Goal: Task Accomplishment & Management: Manage account settings

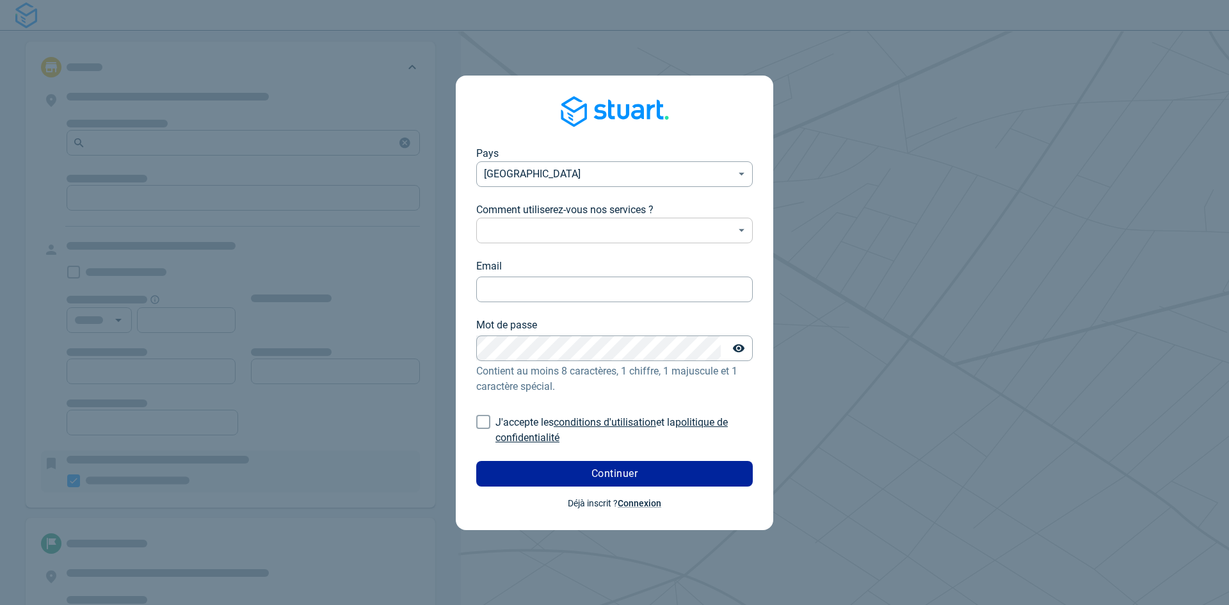
click at [573, 228] on body "Pays France FR ​ Comment utiliserez-vous nos services ? ​ ​ Email Email Mot de …" at bounding box center [614, 302] width 1229 height 605
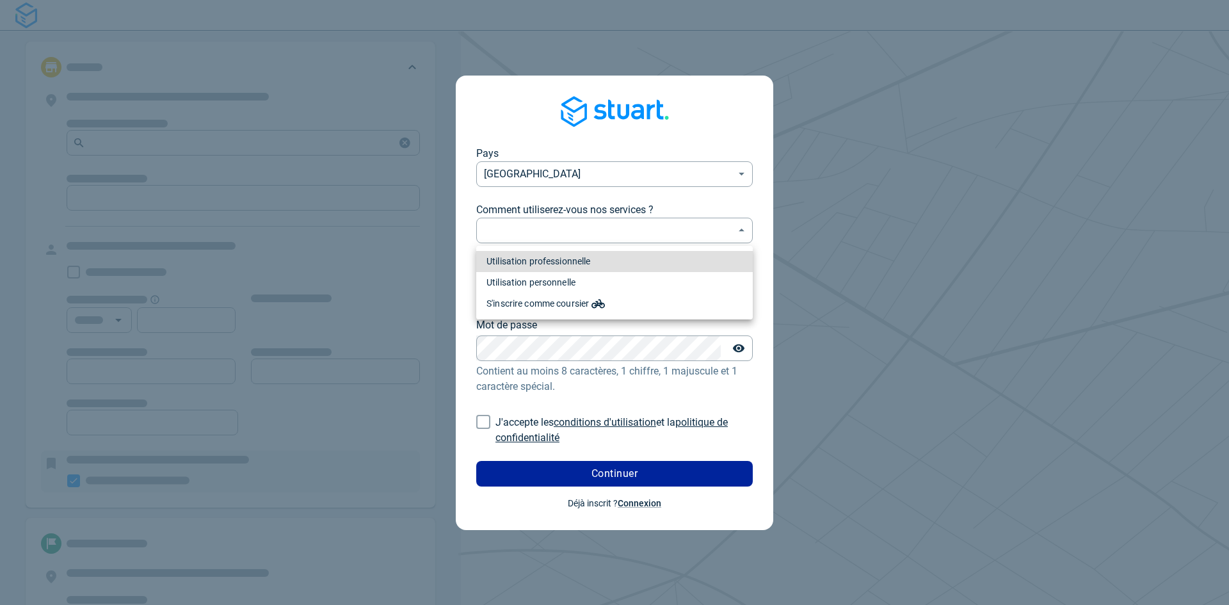
click at [587, 259] on li "Utilisation professionnelle" at bounding box center [614, 261] width 277 height 21
type input "professional"
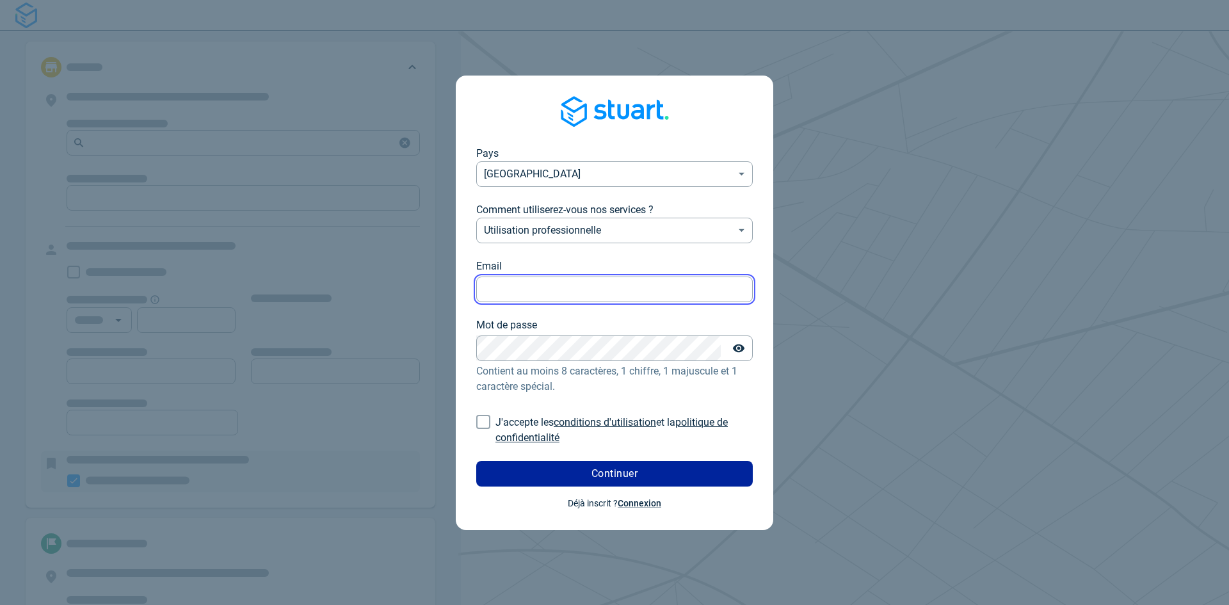
click at [598, 289] on input "Email" at bounding box center [614, 289] width 277 height 25
type input "yaminezerroune74@hotmail.com"
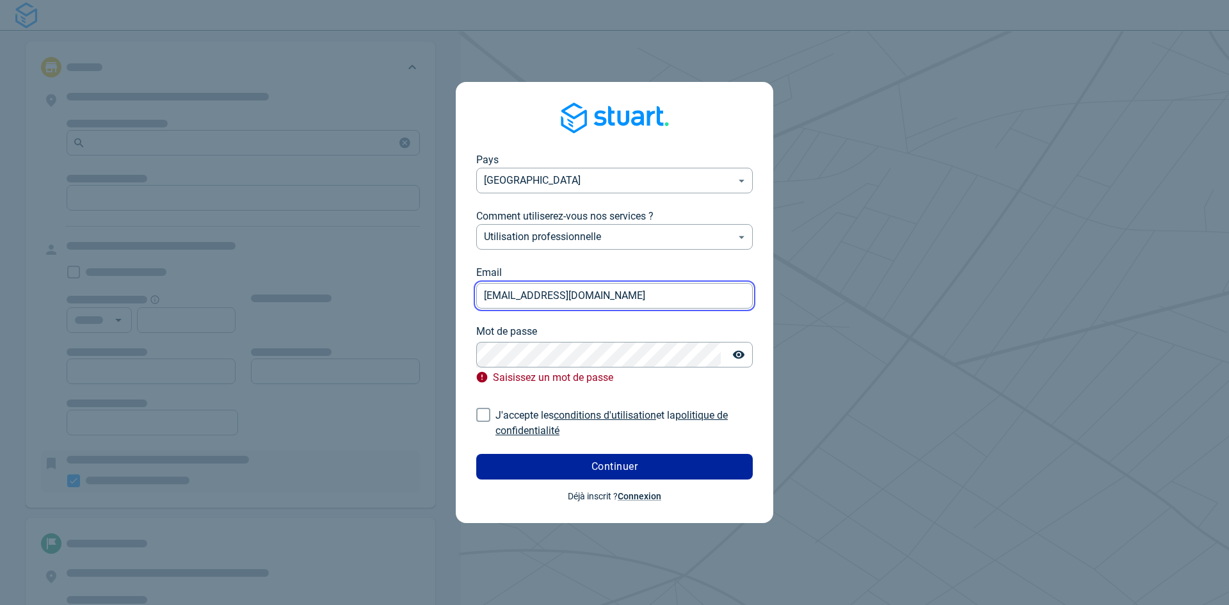
drag, startPoint x: 649, startPoint y: 294, endPoint x: 353, endPoint y: 273, distance: 297.2
click at [353, 273] on div "Pays France FR ​ Comment utiliserez-vous nos services ? Utilisation professionn…" at bounding box center [614, 302] width 1229 height 605
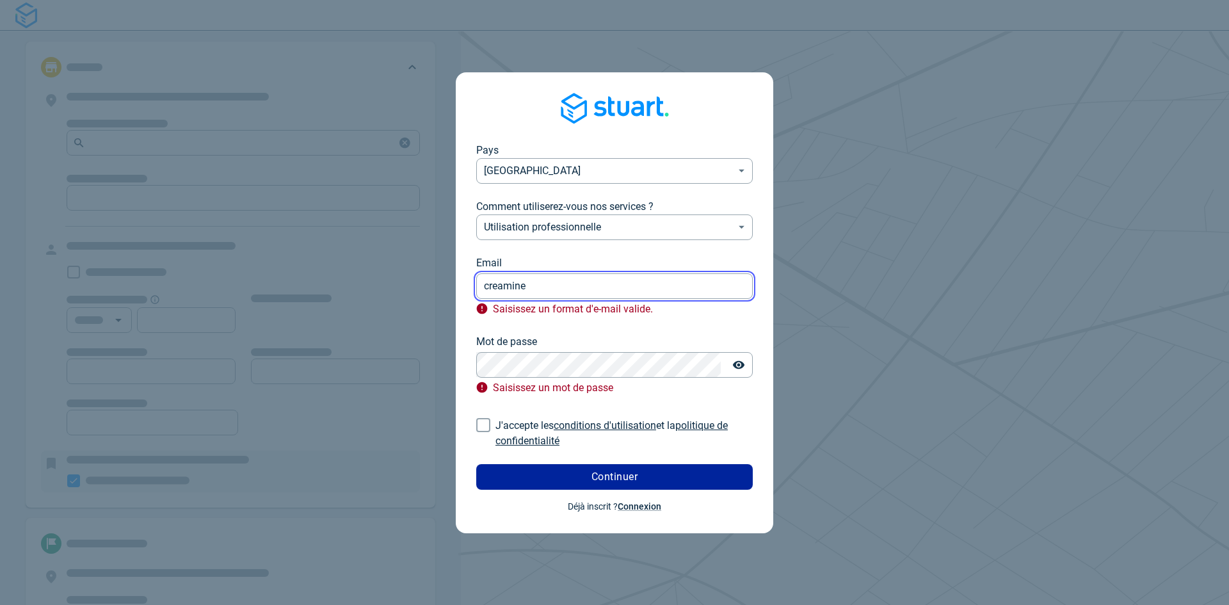
type input "[EMAIL_ADDRESS][DOMAIN_NAME]"
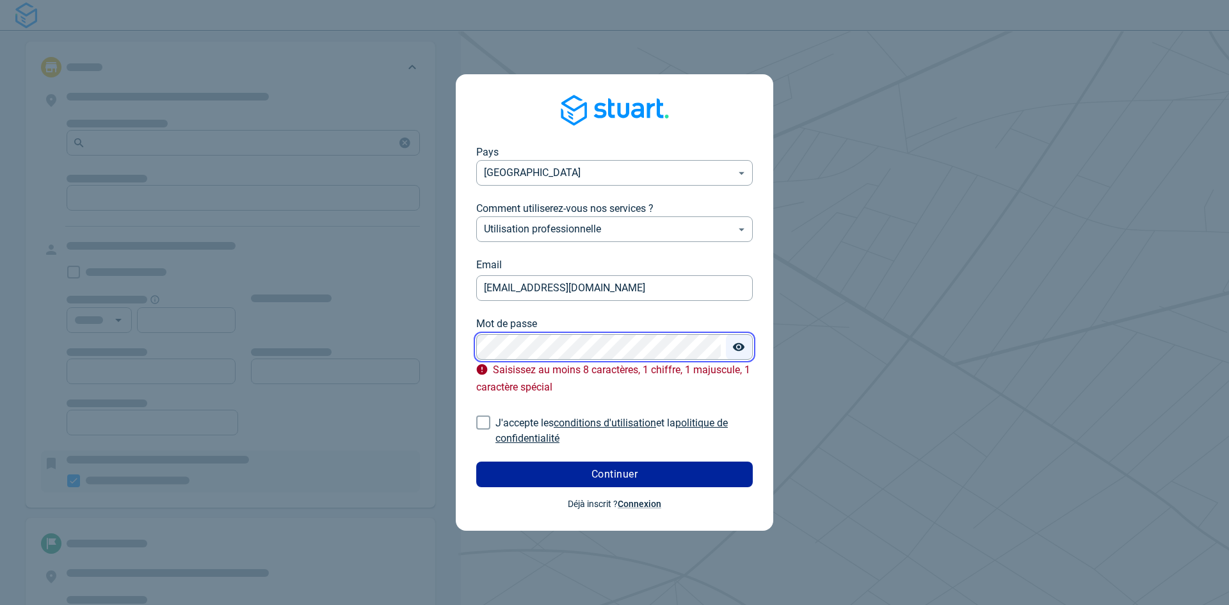
click at [746, 343] on button "Toggle password visibility" at bounding box center [739, 347] width 26 height 26
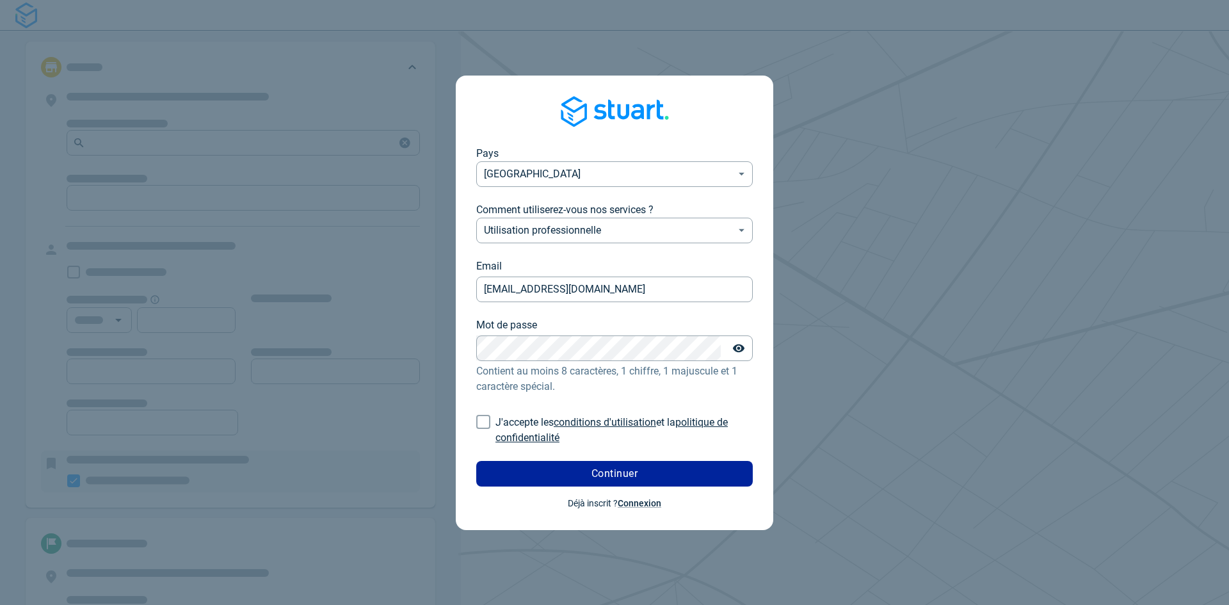
drag, startPoint x: 483, startPoint y: 421, endPoint x: 508, endPoint y: 437, distance: 29.7
click at [484, 421] on input "J'accepte les conditions d'utilisation et la politique de confidentialité" at bounding box center [483, 422] width 24 height 24
checkbox input "true"
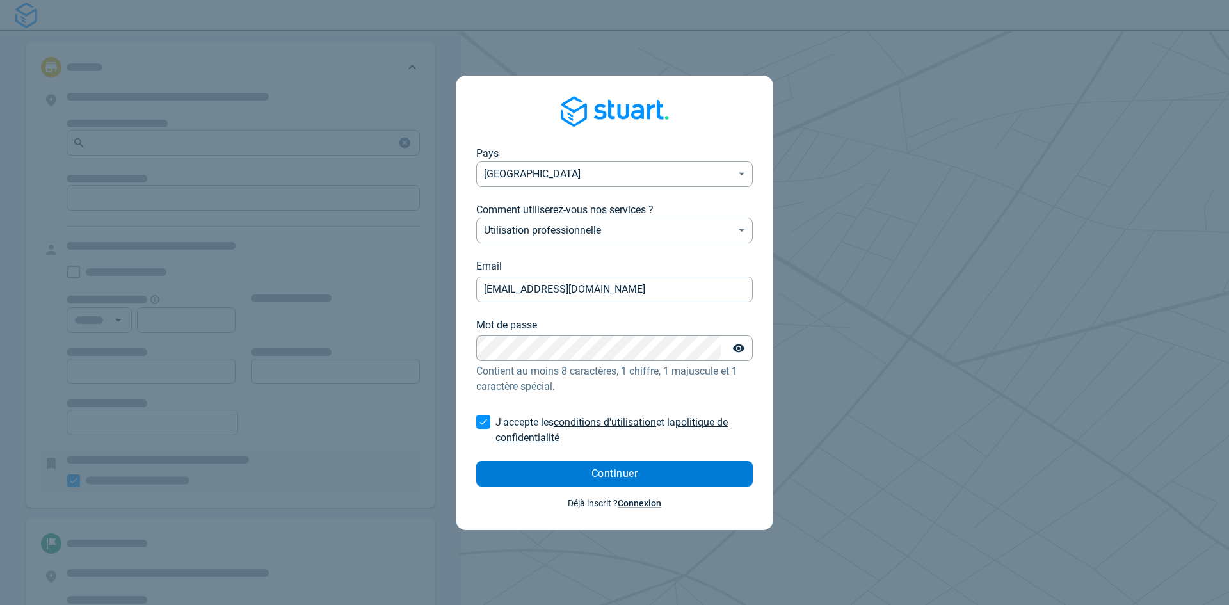
click at [565, 476] on button "Continuer" at bounding box center [614, 474] width 277 height 26
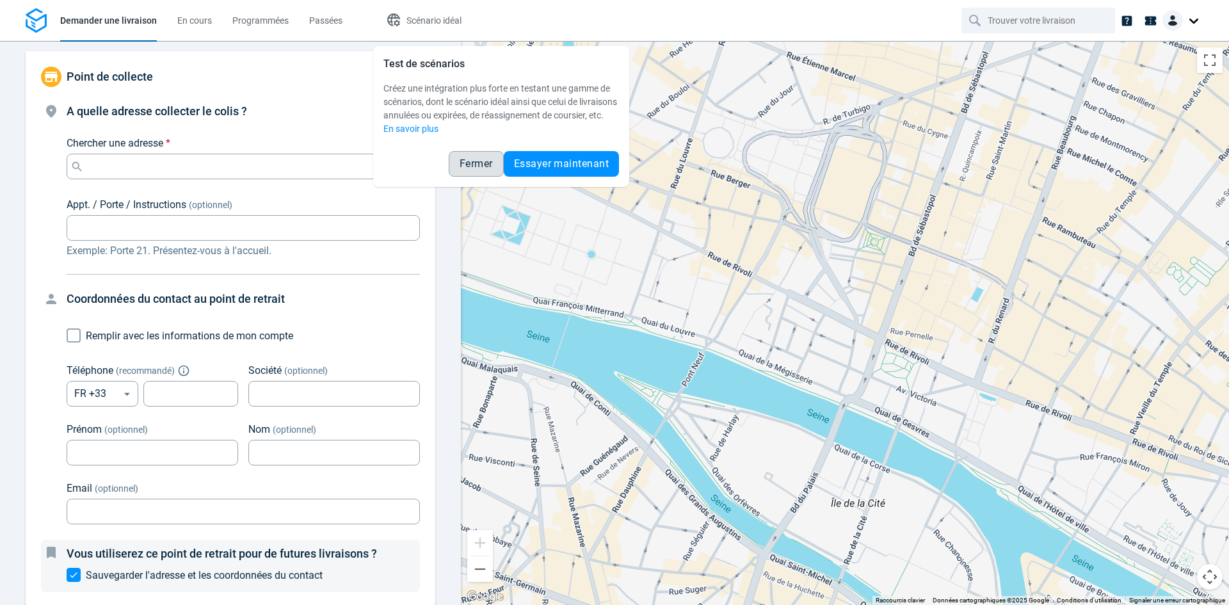
click at [456, 163] on button "Fermer" at bounding box center [476, 164] width 55 height 26
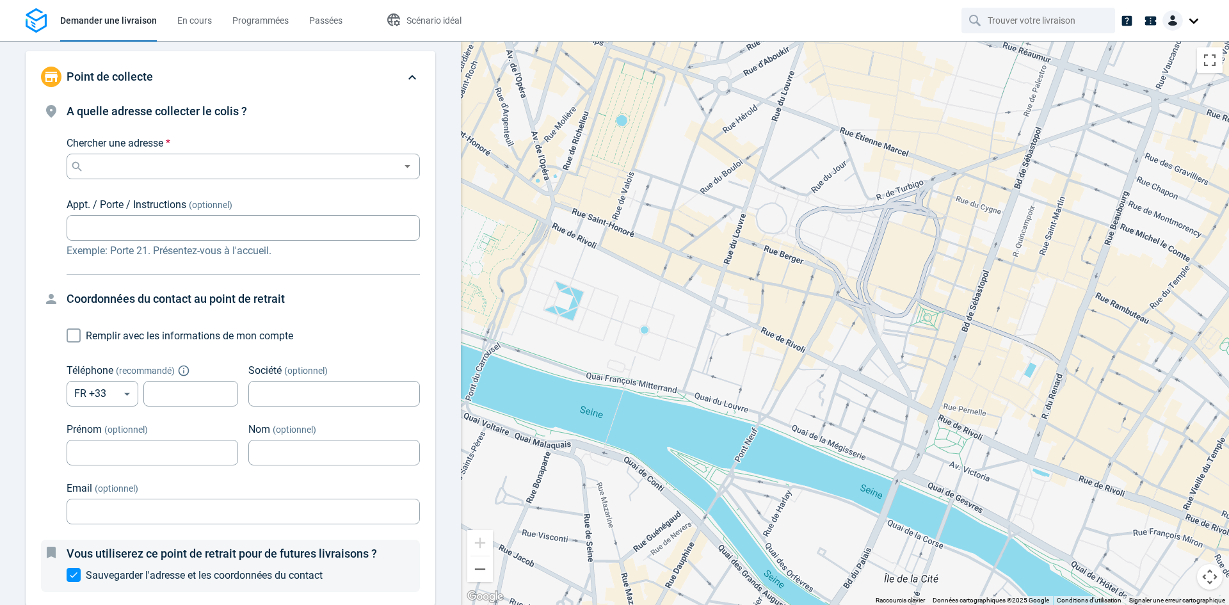
drag, startPoint x: 581, startPoint y: 257, endPoint x: 573, endPoint y: 245, distance: 14.4
click at [573, 245] on div at bounding box center [845, 323] width 768 height 564
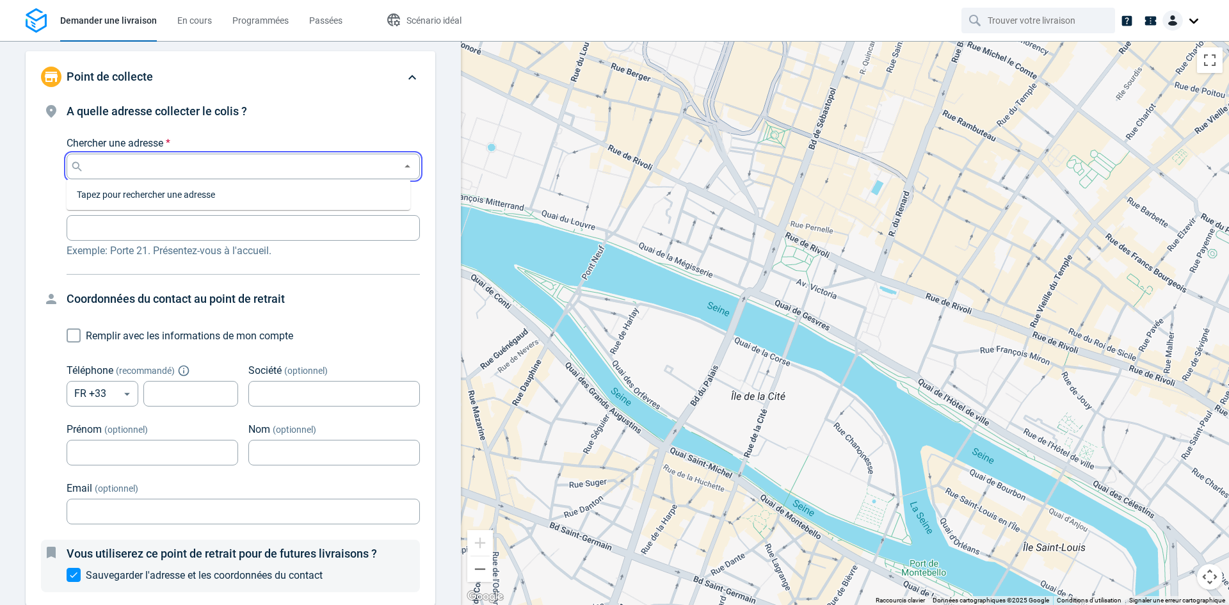
click at [201, 161] on input "Chercher une adresse *" at bounding box center [240, 166] width 309 height 18
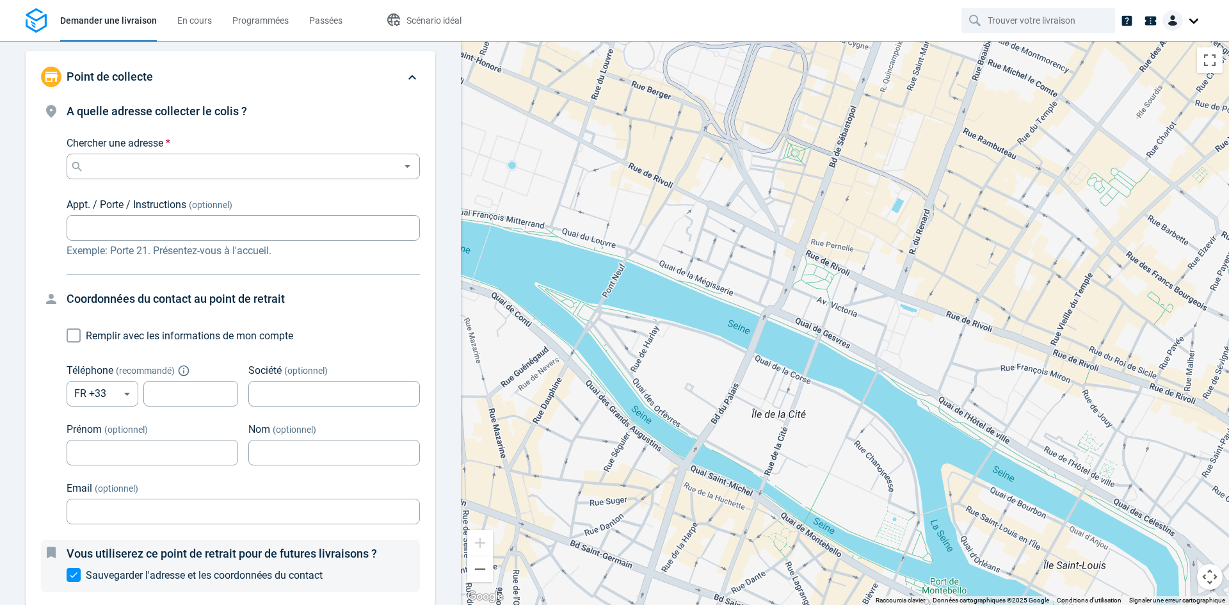
drag, startPoint x: 654, startPoint y: 253, endPoint x: 679, endPoint y: 275, distance: 33.1
click at [679, 275] on div at bounding box center [845, 323] width 768 height 564
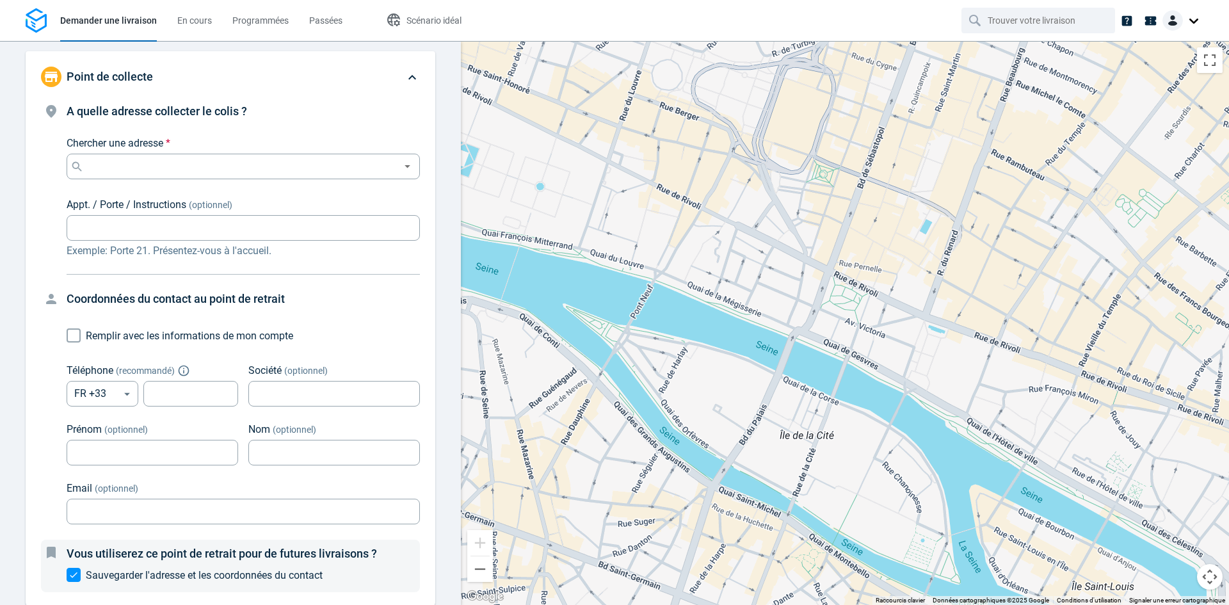
click at [737, 326] on div at bounding box center [845, 323] width 768 height 564
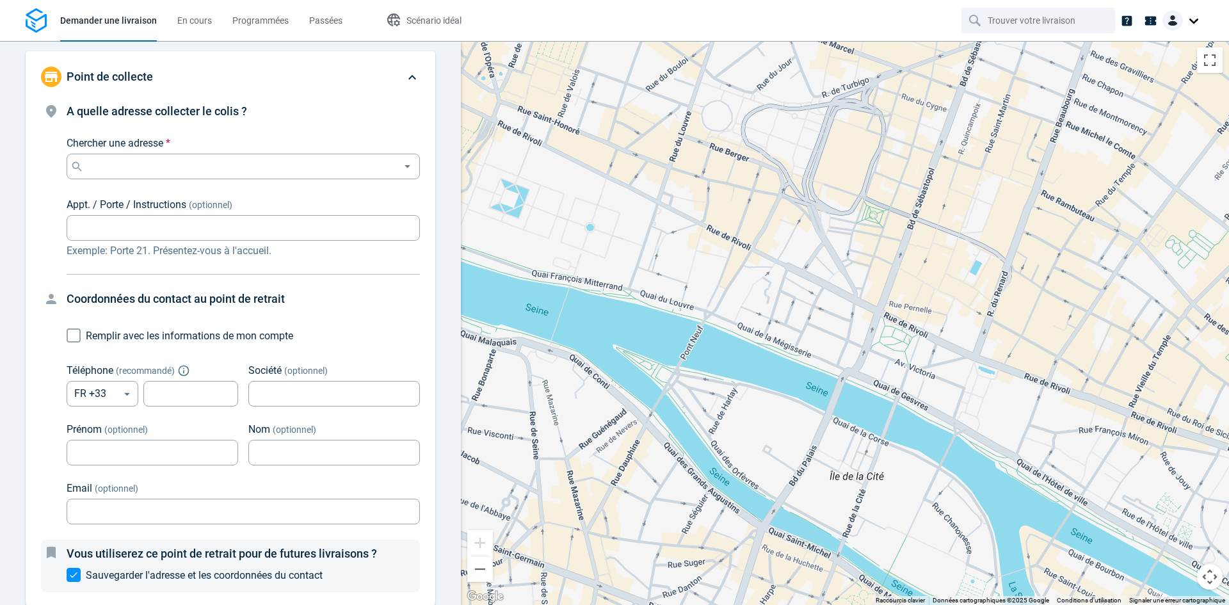
drag, startPoint x: 737, startPoint y: 326, endPoint x: 795, endPoint y: 369, distance: 71.8
click at [794, 370] on div at bounding box center [845, 323] width 768 height 564
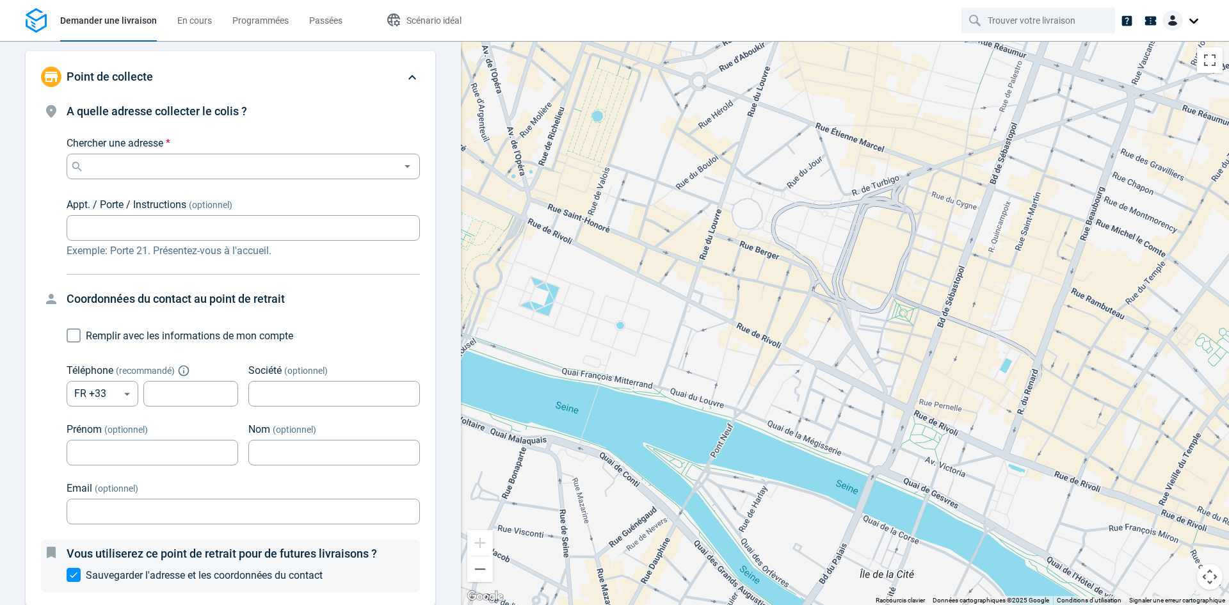
drag, startPoint x: 715, startPoint y: 293, endPoint x: 713, endPoint y: 353, distance: 60.2
click at [713, 353] on div at bounding box center [845, 323] width 768 height 564
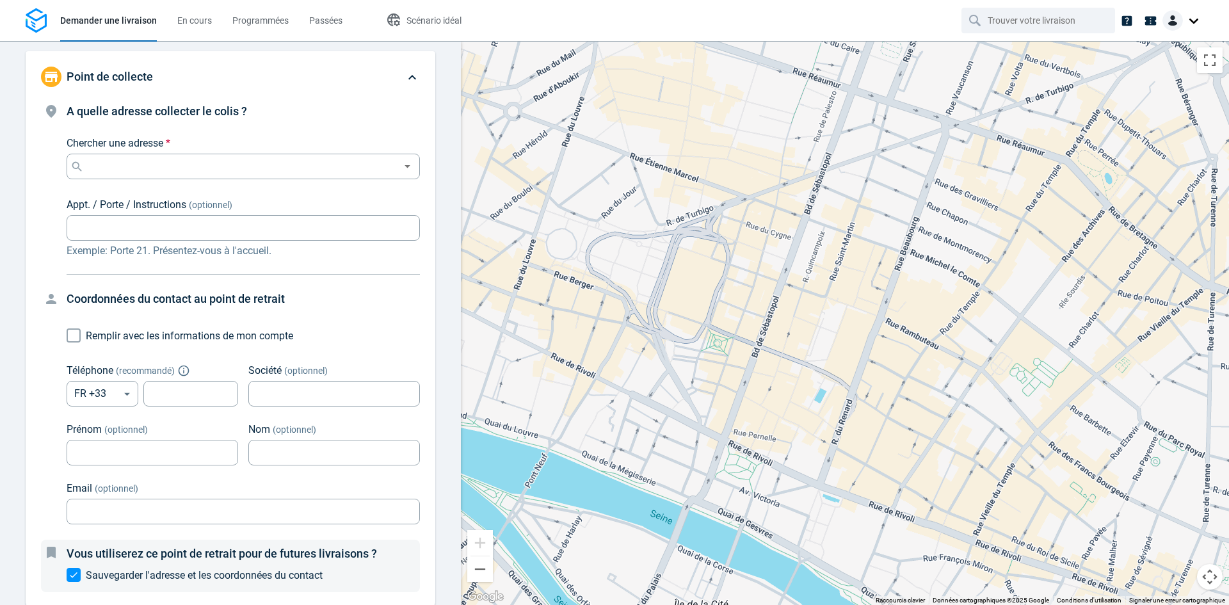
drag, startPoint x: 697, startPoint y: 266, endPoint x: 499, endPoint y: 296, distance: 200.7
click at [499, 296] on div at bounding box center [845, 323] width 768 height 564
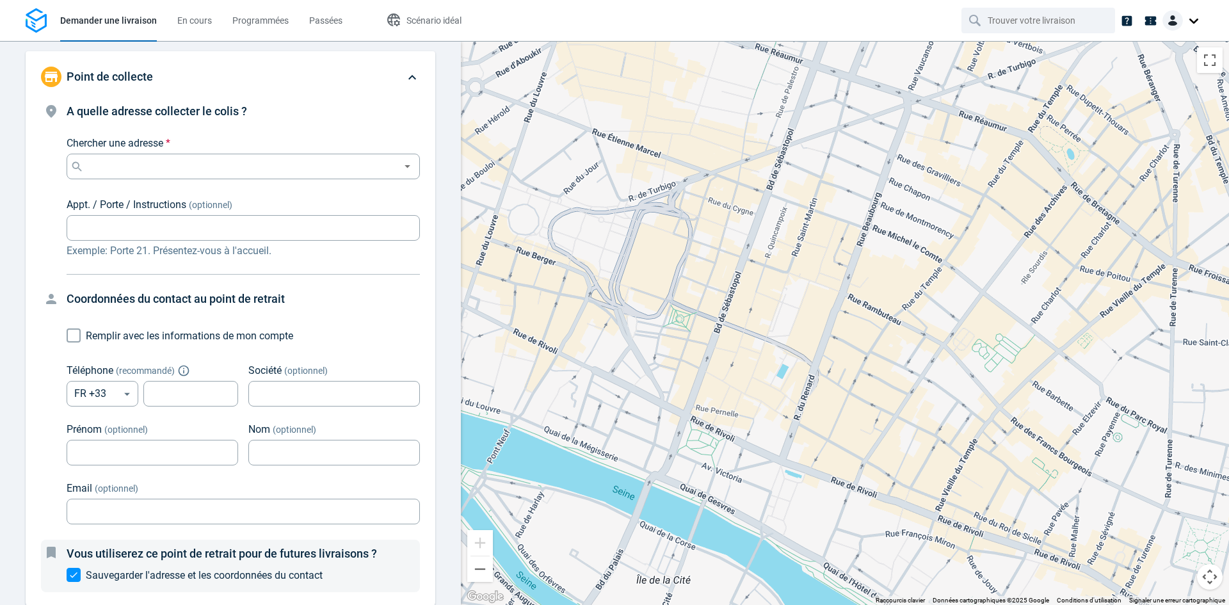
drag, startPoint x: 901, startPoint y: 432, endPoint x: 688, endPoint y: 253, distance: 278.1
click at [690, 254] on div at bounding box center [845, 323] width 768 height 564
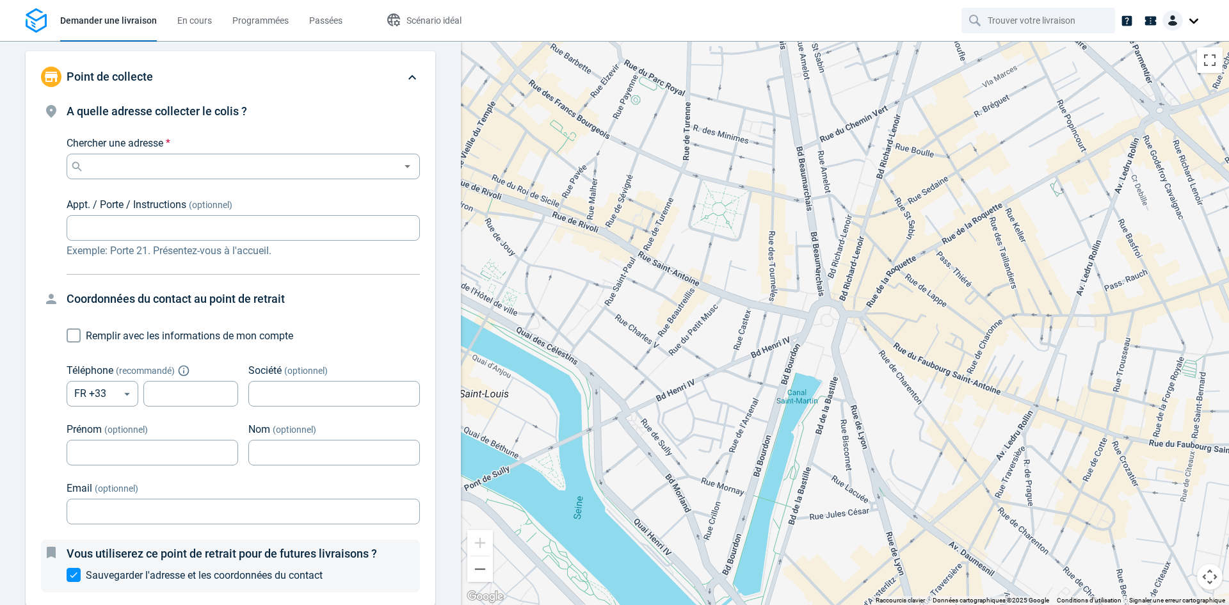
drag, startPoint x: 535, startPoint y: 251, endPoint x: 608, endPoint y: 289, distance: 82.8
click at [608, 289] on div at bounding box center [845, 323] width 768 height 564
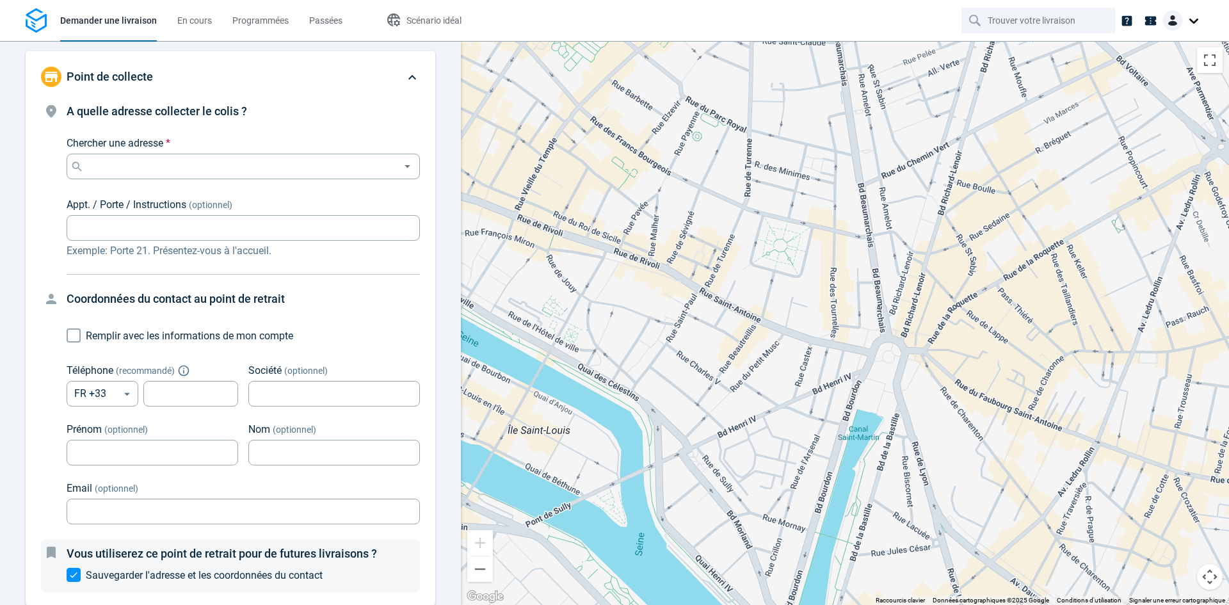
drag, startPoint x: 641, startPoint y: 309, endPoint x: 670, endPoint y: 332, distance: 36.5
click at [670, 332] on div at bounding box center [845, 323] width 768 height 564
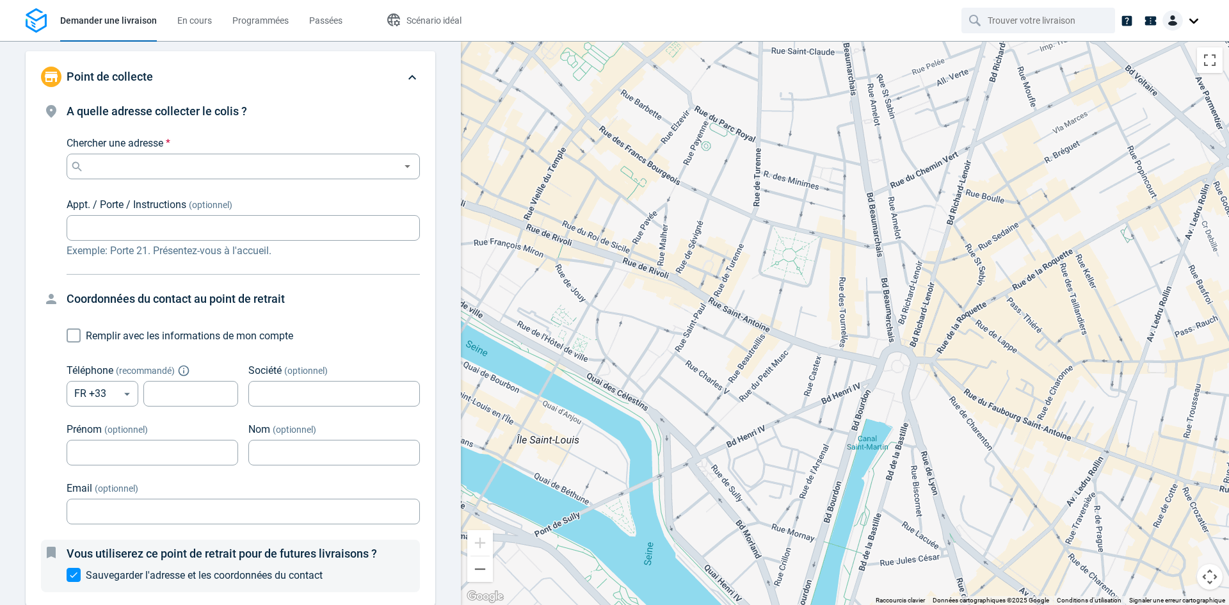
click at [1168, 20] on img at bounding box center [1173, 20] width 20 height 20
click at [882, 13] on nav "Demander une livraison En cours Programmées Passées Scénario idéal" at bounding box center [614, 20] width 1229 height 41
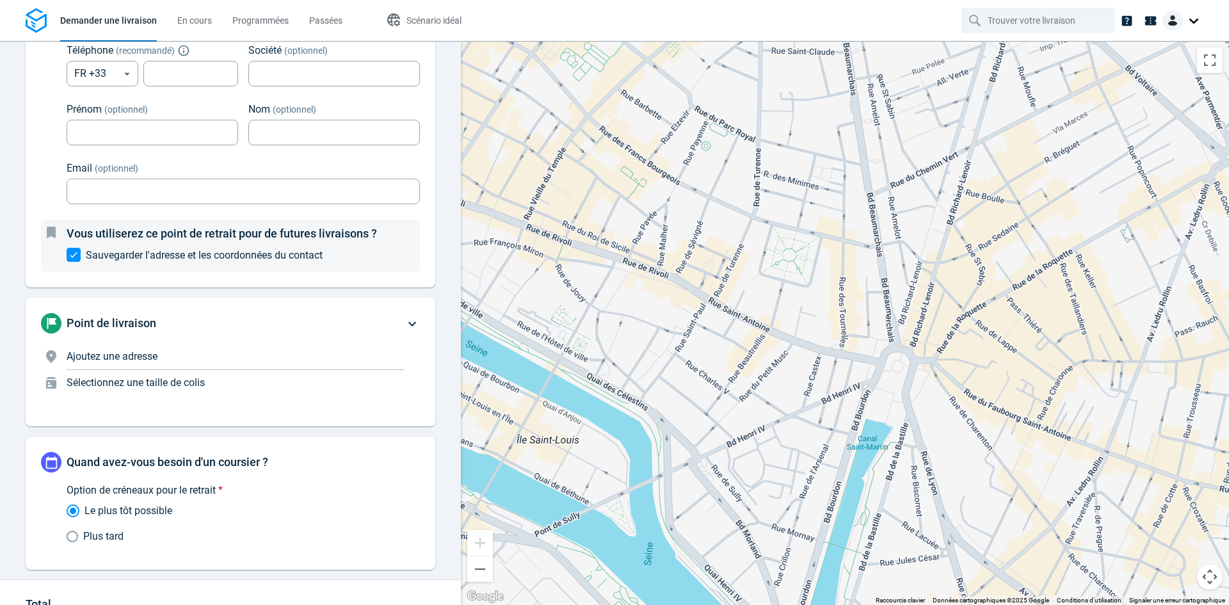
scroll to position [448, 0]
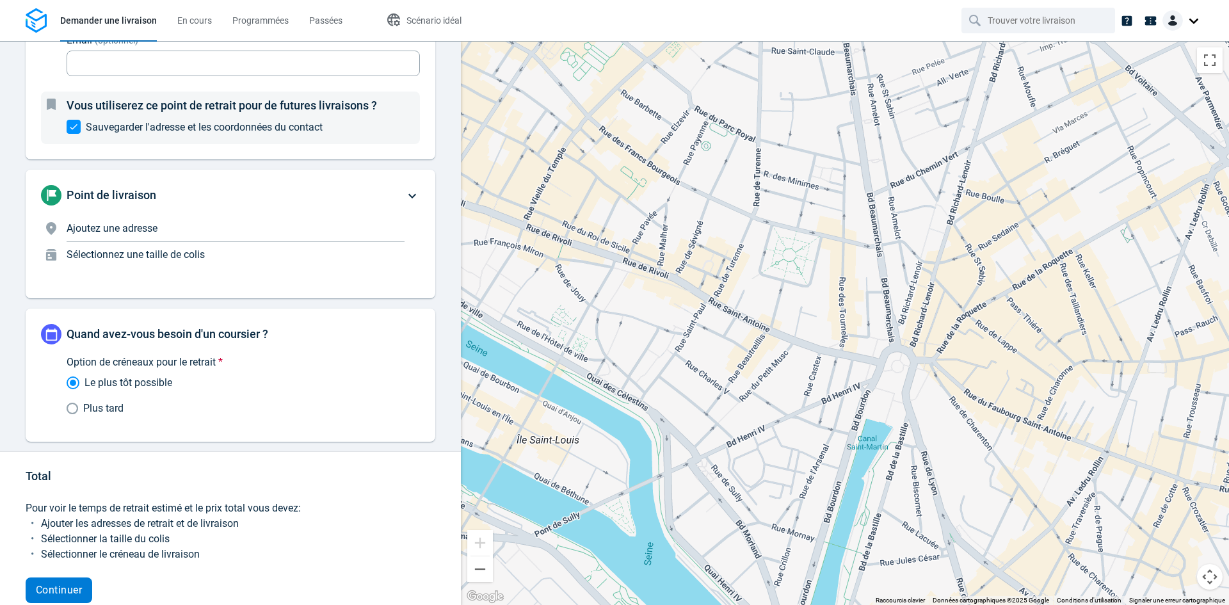
click at [62, 590] on span "Continuer" at bounding box center [59, 590] width 46 height 10
click at [58, 594] on span "Continuer" at bounding box center [59, 590] width 46 height 10
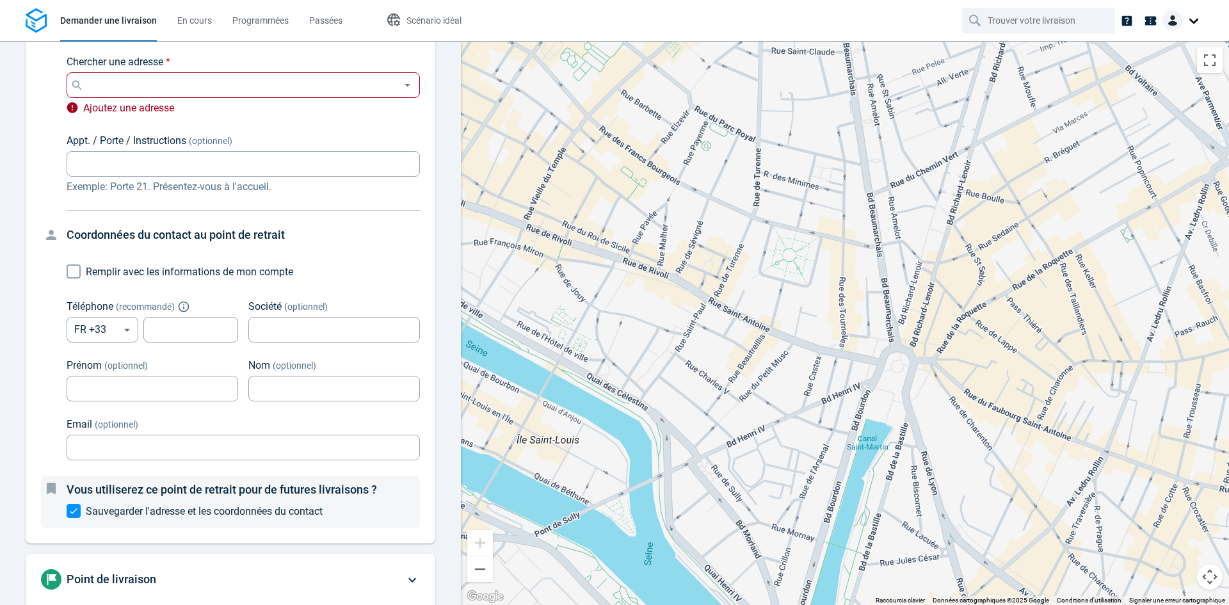
scroll to position [0, 0]
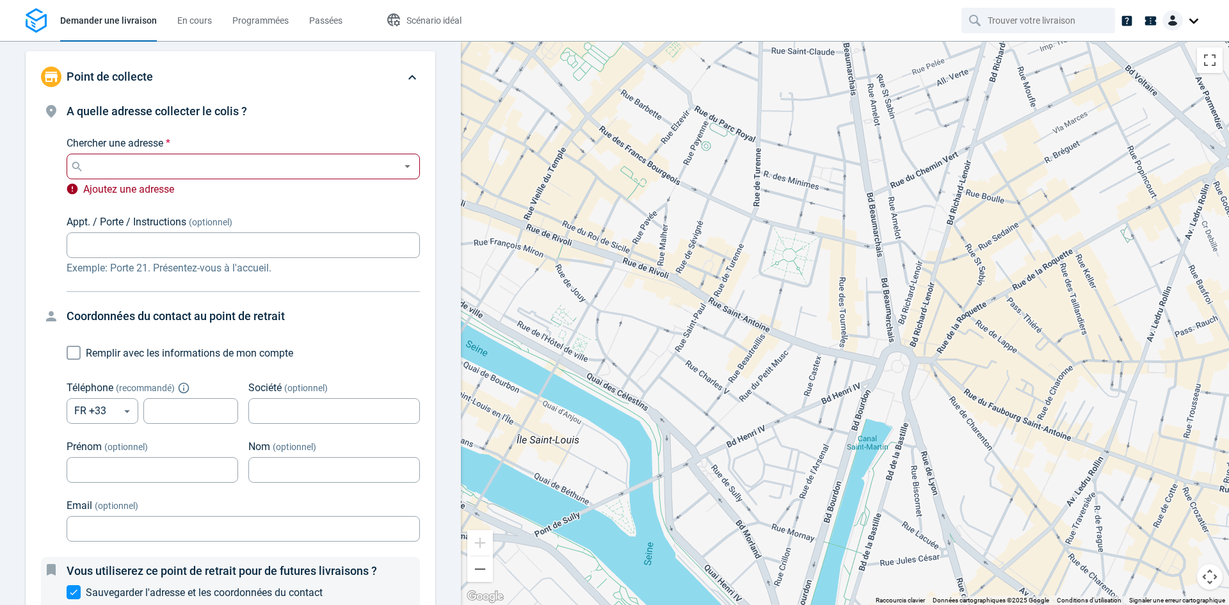
click at [28, 13] on img at bounding box center [36, 20] width 21 height 25
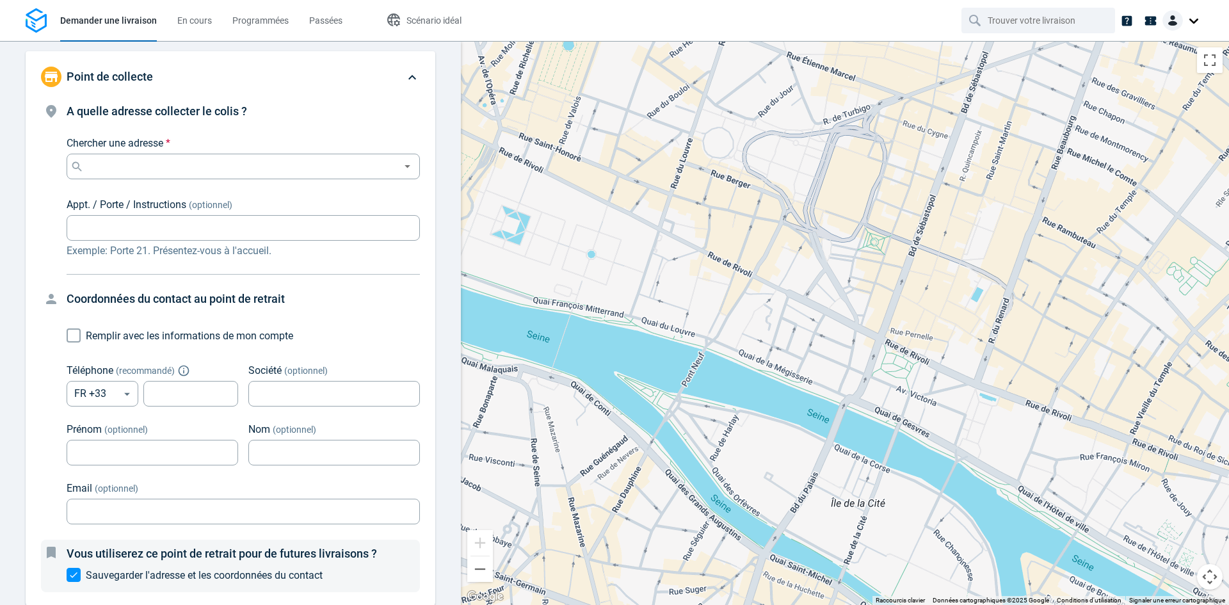
click at [1184, 30] on div at bounding box center [1183, 22] width 41 height 24
click at [1181, 21] on img at bounding box center [1173, 20] width 20 height 20
click at [1156, 75] on span "Réglages" at bounding box center [1145, 78] width 36 height 13
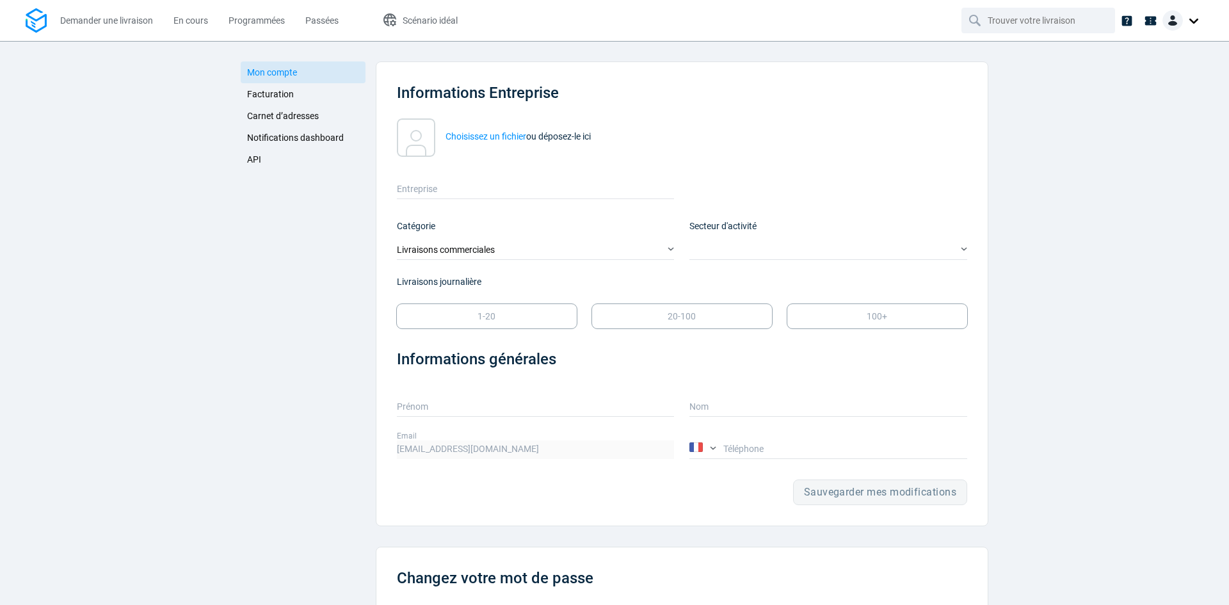
click at [273, 159] on link "API" at bounding box center [303, 160] width 125 height 22
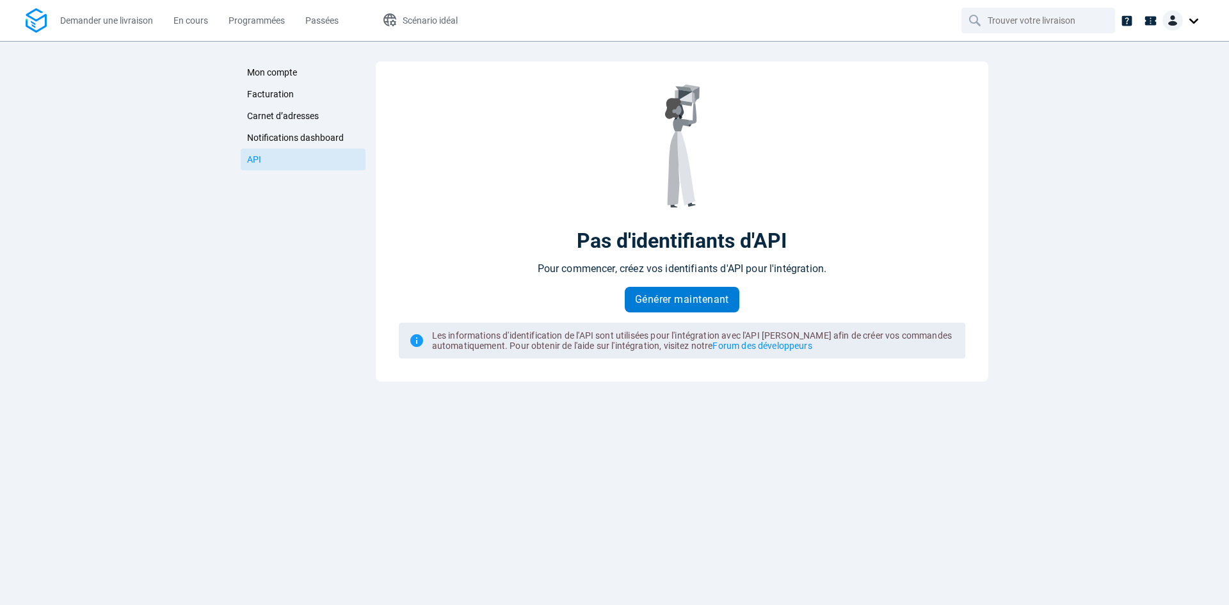
click at [704, 298] on span "Générer maintenant" at bounding box center [682, 300] width 94 height 10
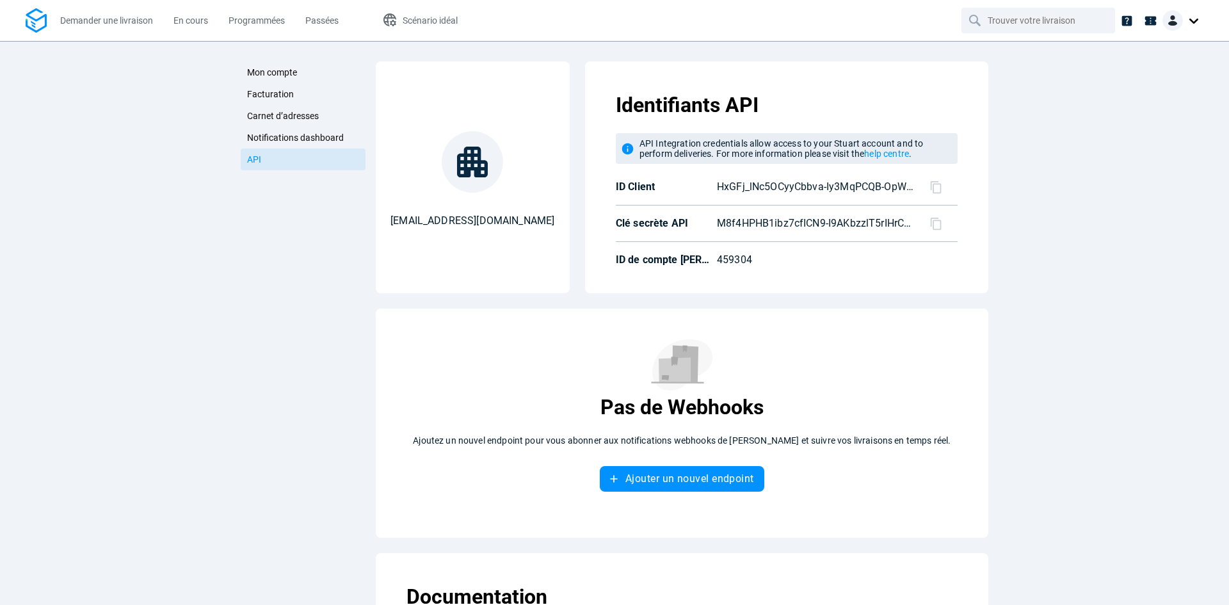
click at [309, 72] on link "Mon compte" at bounding box center [303, 72] width 125 height 22
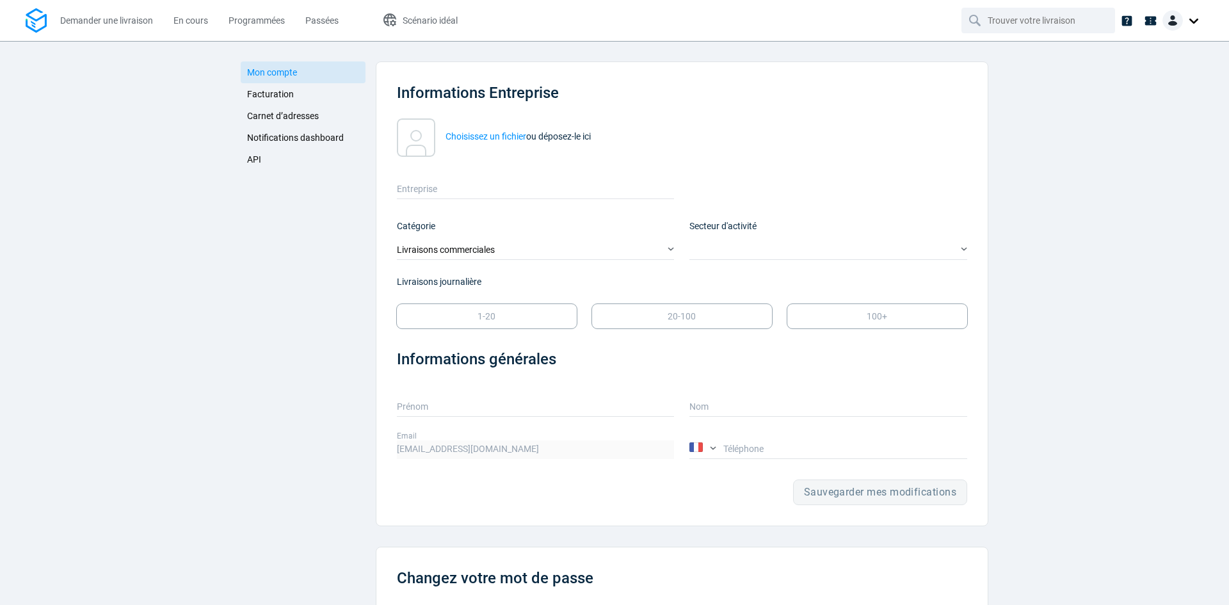
click at [302, 163] on link "API" at bounding box center [303, 160] width 125 height 22
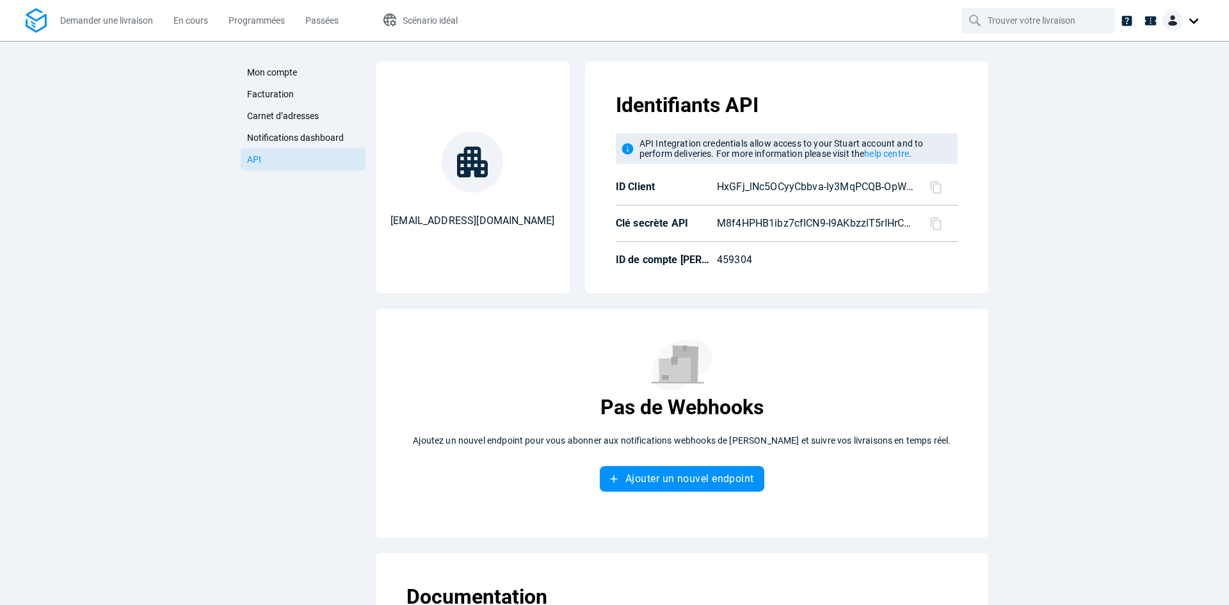
click at [930, 227] on icon at bounding box center [936, 223] width 13 height 13
click at [287, 70] on span "Mon compte" at bounding box center [272, 72] width 50 height 10
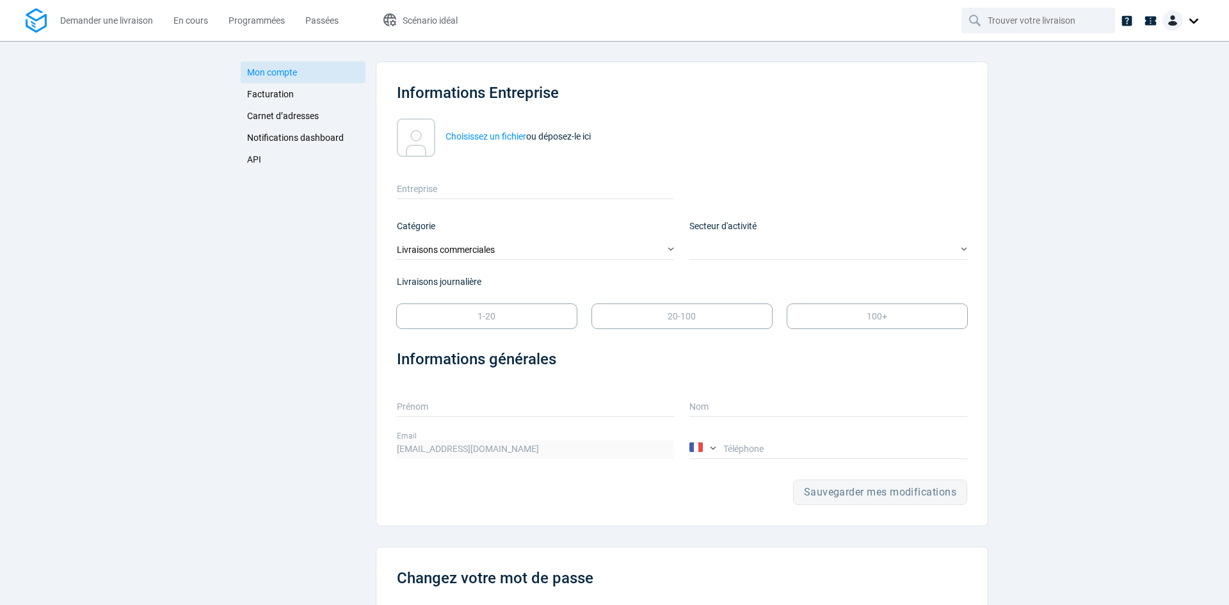
click at [430, 195] on label "Entreprise" at bounding box center [536, 184] width 278 height 24
click at [430, 195] on input "Entreprise" at bounding box center [536, 190] width 278 height 19
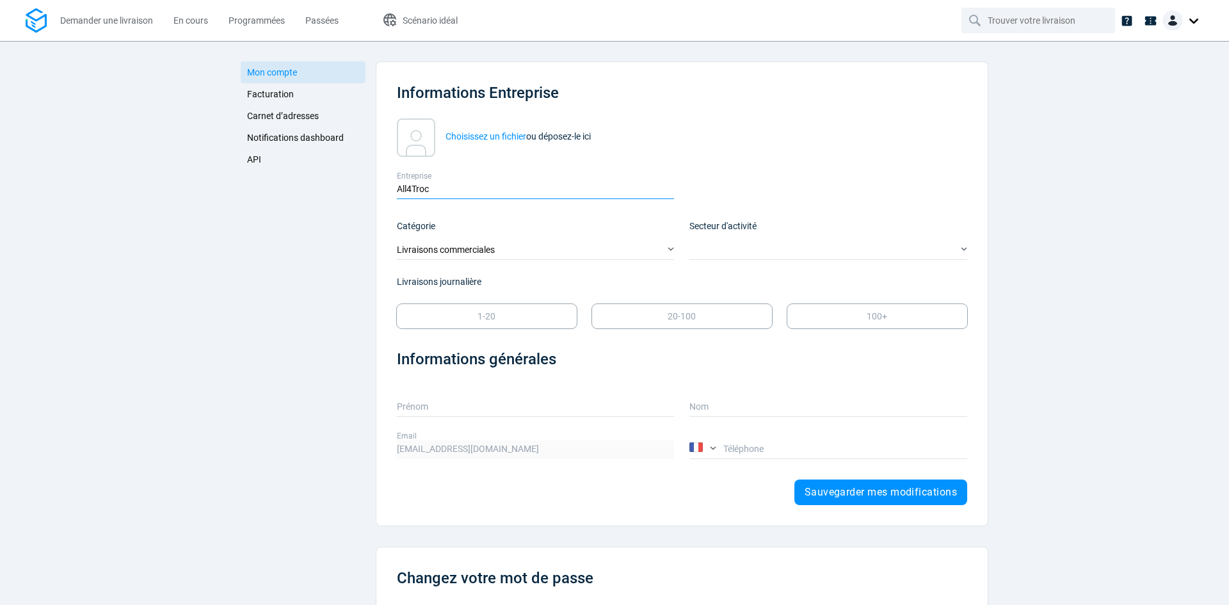
type input "All4Troc"
click at [471, 241] on div "Livraisons commerciales" at bounding box center [536, 246] width 278 height 27
click at [368, 227] on div "Mon compte Facturation Carnet d’adresses Notifications dashboard API Informatio…" at bounding box center [615, 391] width 748 height 700
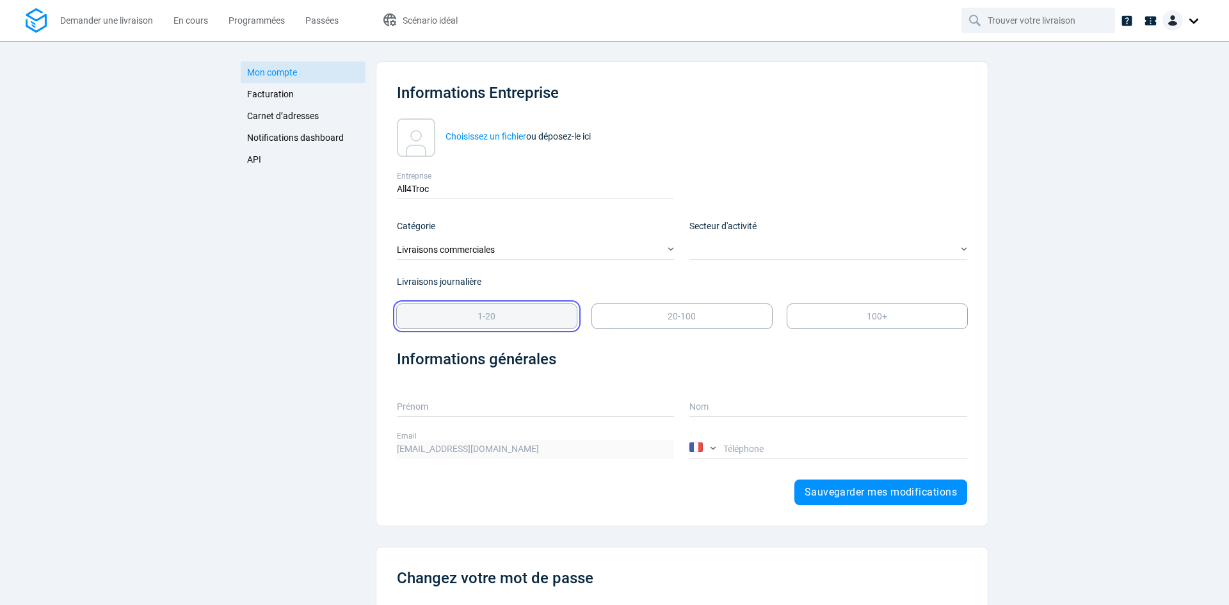
click at [481, 313] on p "1-20" at bounding box center [487, 316] width 18 height 13
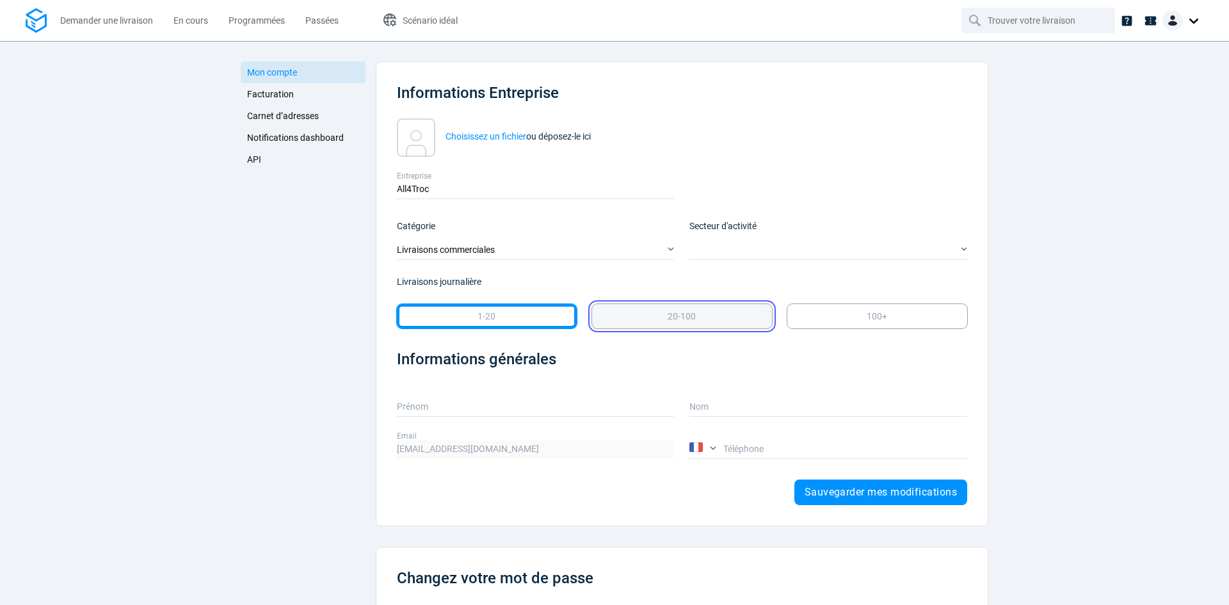
click at [595, 325] on div "20-100" at bounding box center [682, 316] width 175 height 19
click at [488, 319] on p "1-20" at bounding box center [487, 316] width 18 height 13
click at [591, 298] on div "20-100" at bounding box center [674, 309] width 195 height 40
drag, startPoint x: 738, startPoint y: 255, endPoint x: 741, endPoint y: 247, distance: 8.9
click at [738, 255] on div "​" at bounding box center [829, 250] width 278 height 19
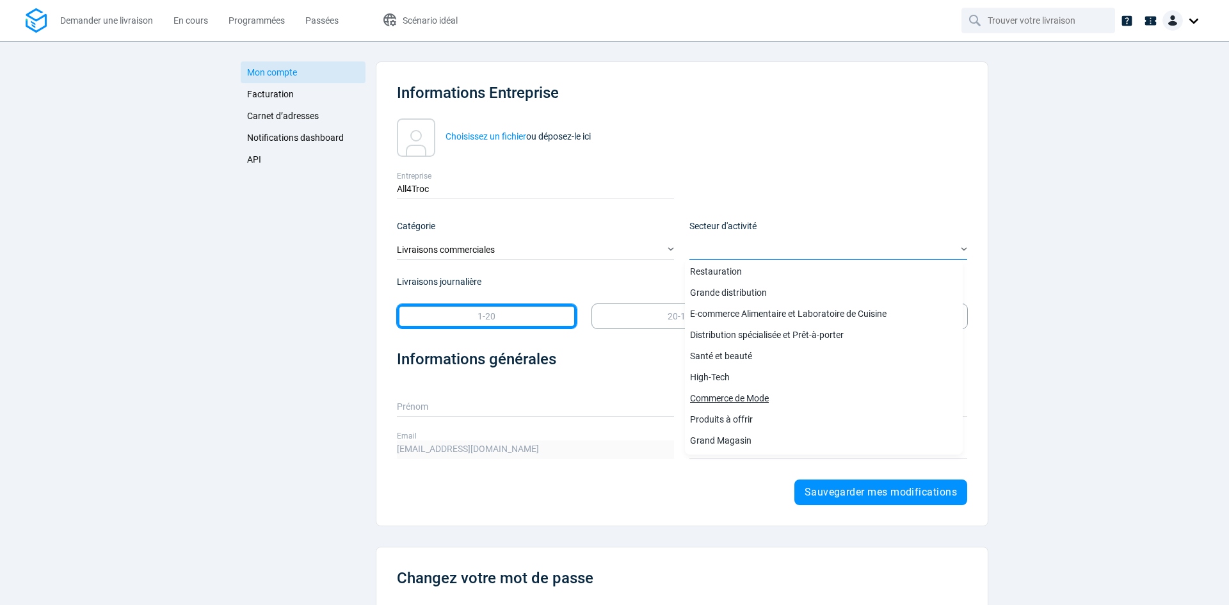
scroll to position [40, 0]
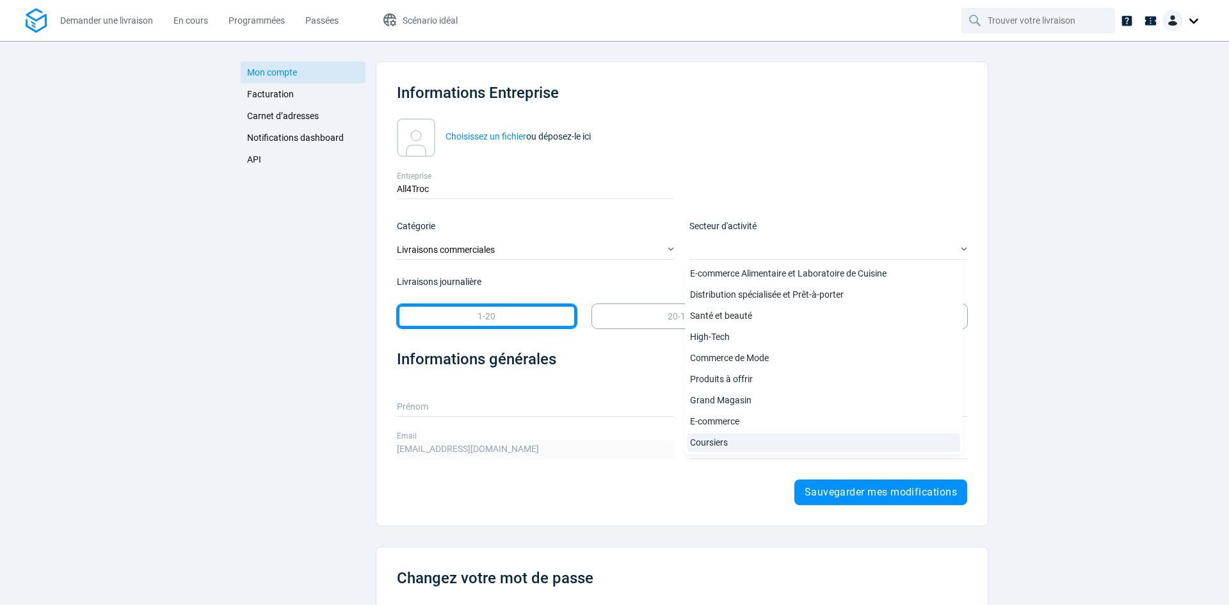
click at [717, 442] on link "Coursiers" at bounding box center [824, 442] width 273 height 19
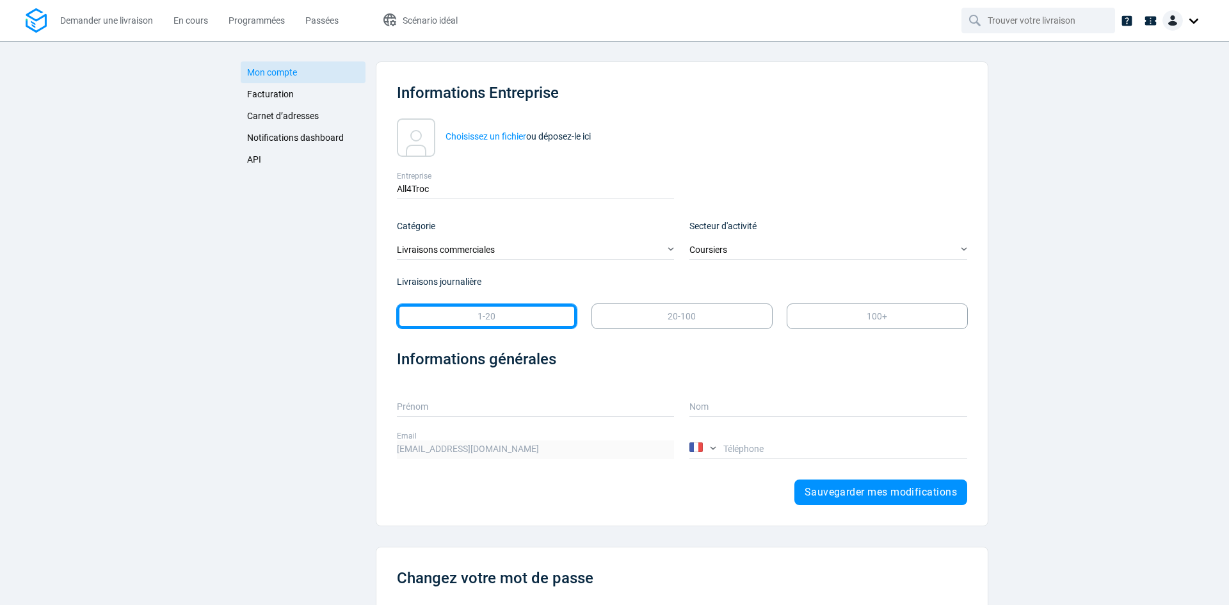
click at [462, 400] on label "Prénom" at bounding box center [536, 402] width 278 height 24
click at [462, 400] on input "Prénom" at bounding box center [536, 407] width 278 height 19
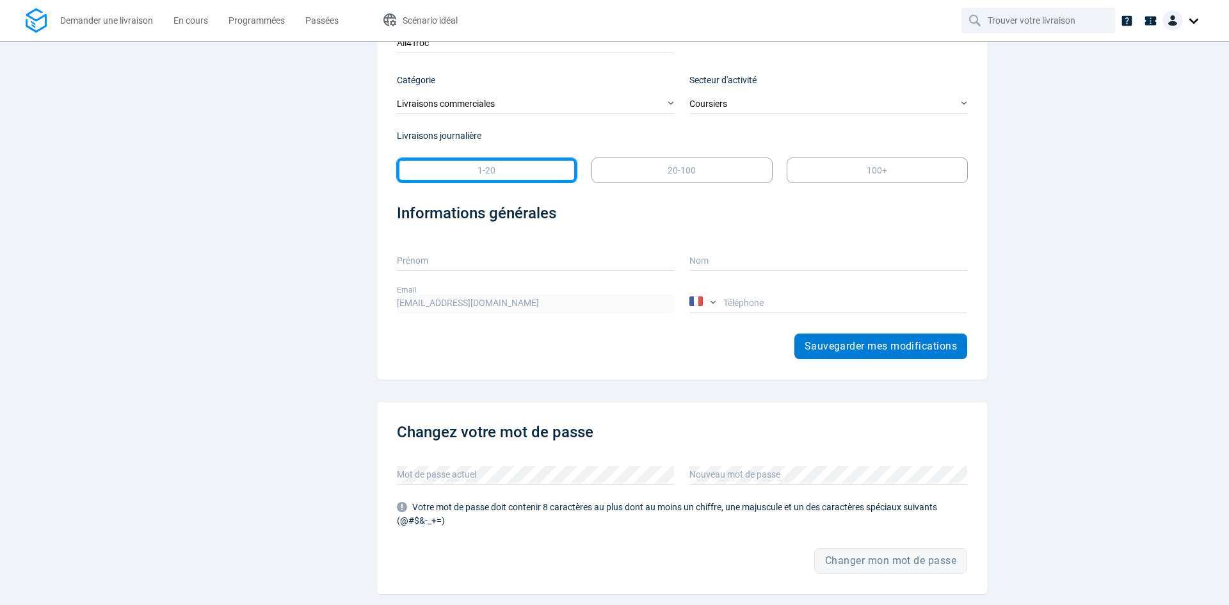
click at [846, 350] on span "Sauvegarder mes modifications" at bounding box center [881, 346] width 152 height 10
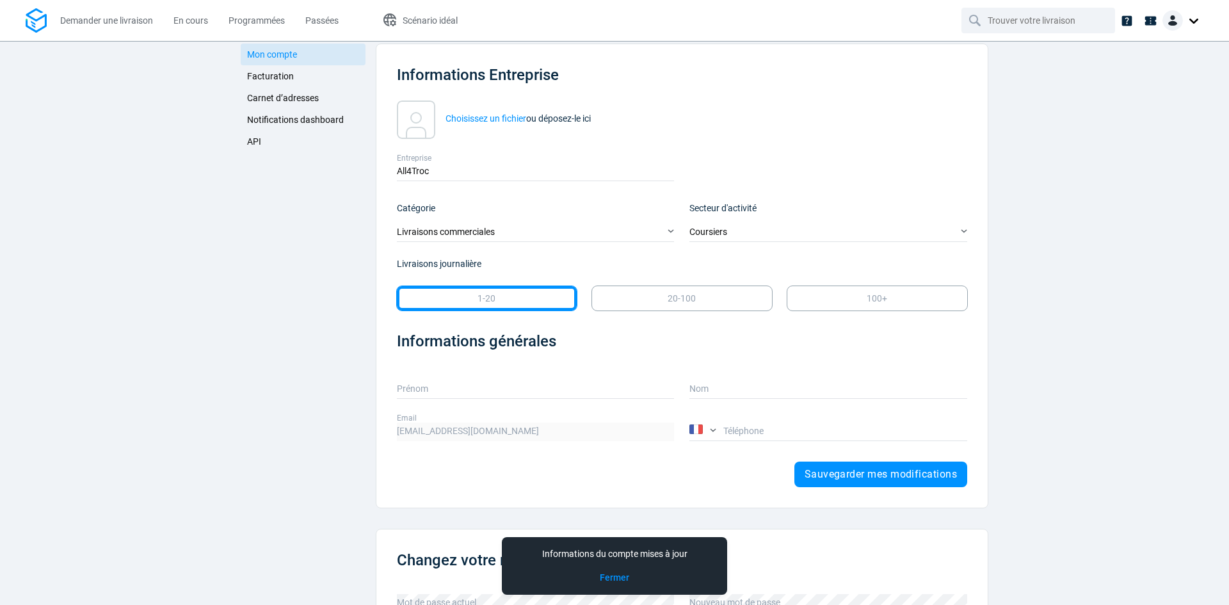
scroll to position [0, 0]
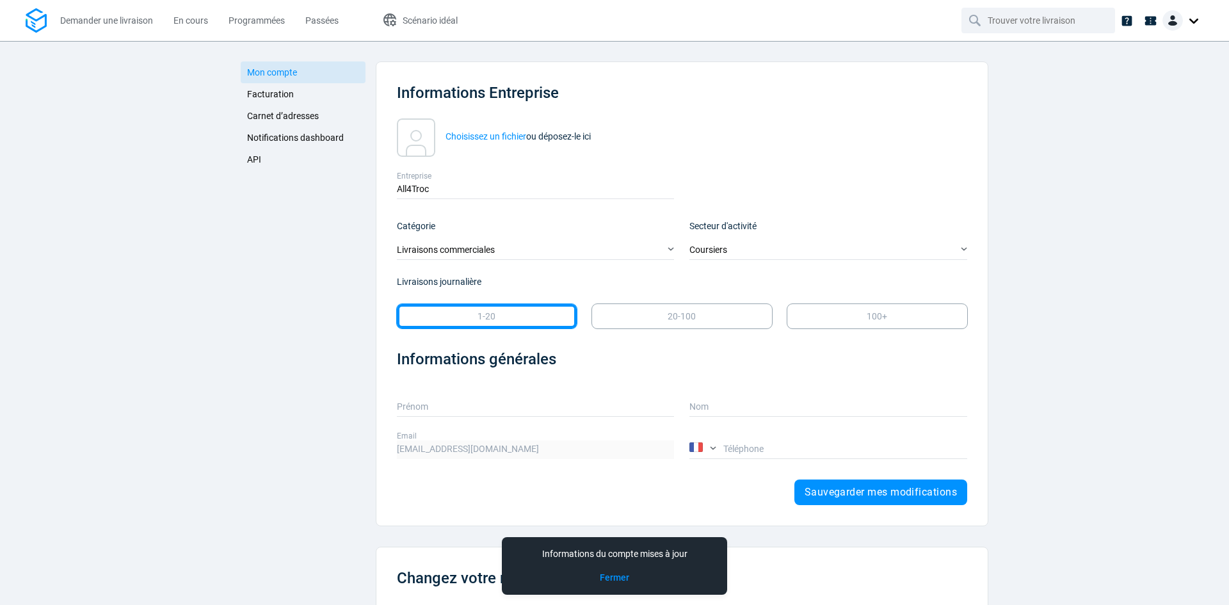
click at [278, 93] on span "Facturation" at bounding box center [270, 94] width 47 height 10
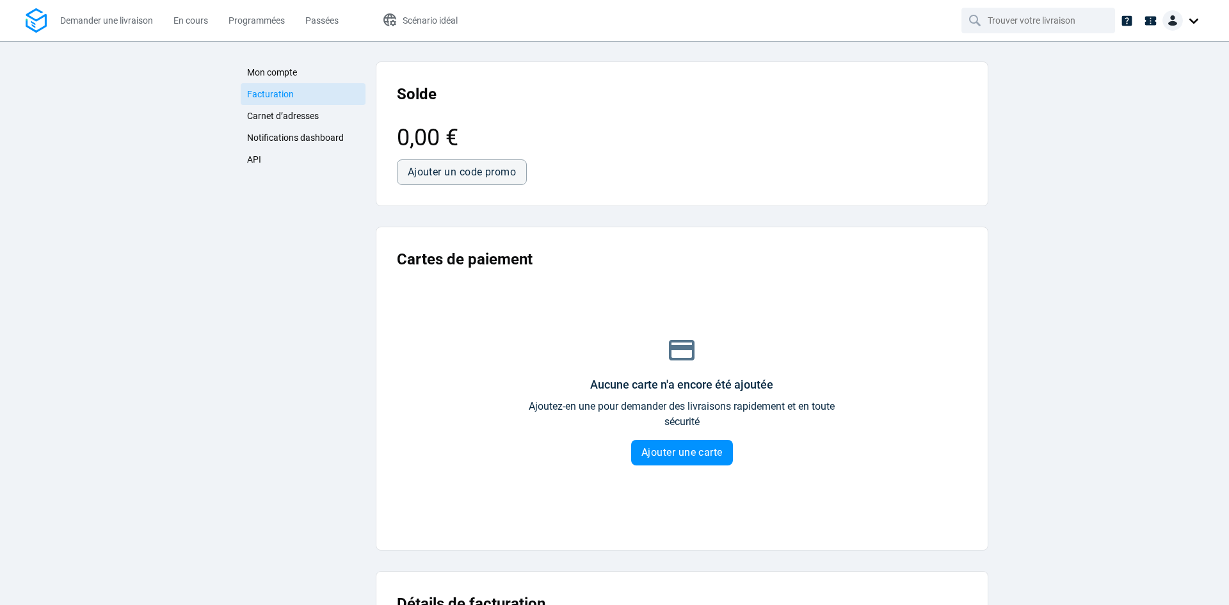
click at [311, 114] on span "Carnet d’adresses" at bounding box center [283, 116] width 72 height 10
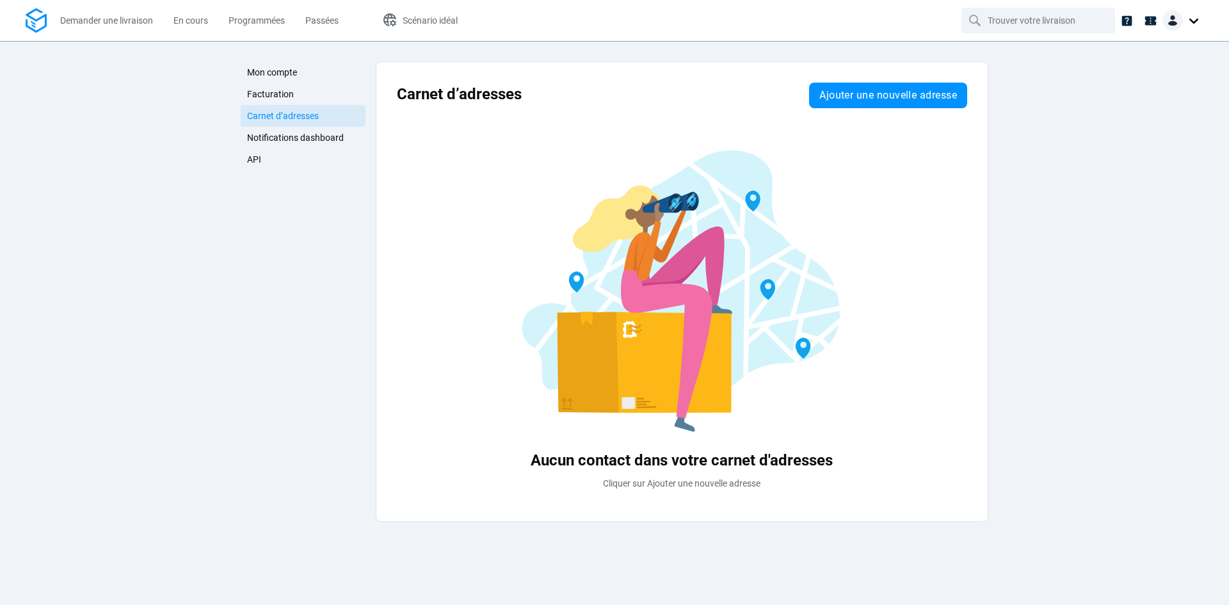
click at [317, 143] on link "Notifications dashboard" at bounding box center [303, 138] width 125 height 22
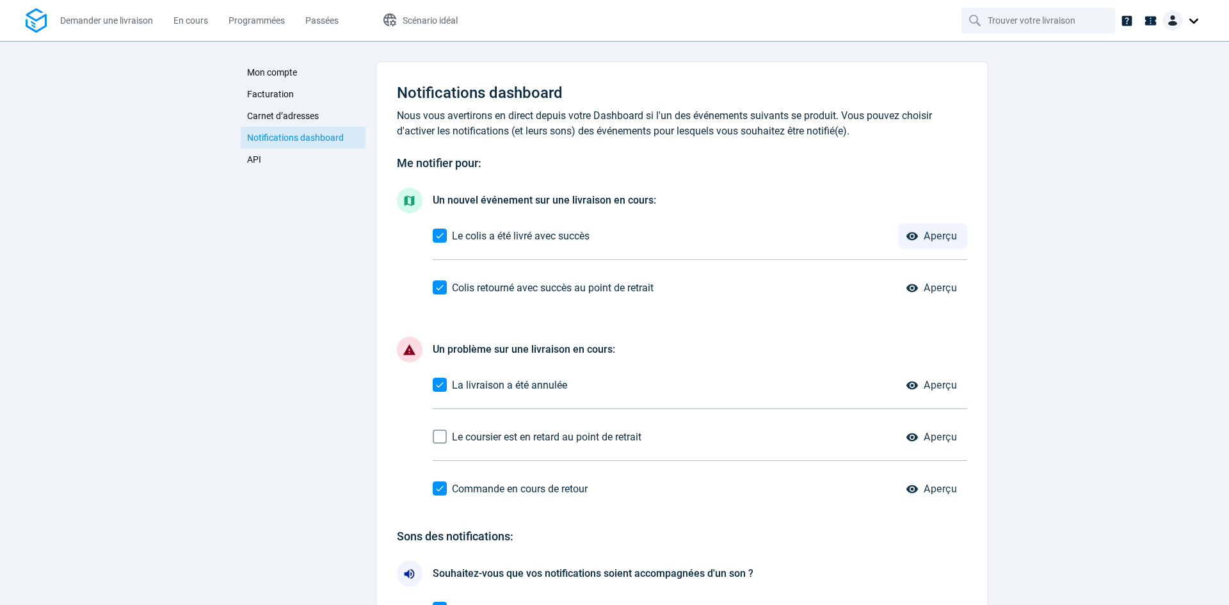
click at [908, 233] on icon "button" at bounding box center [913, 236] width 12 height 8
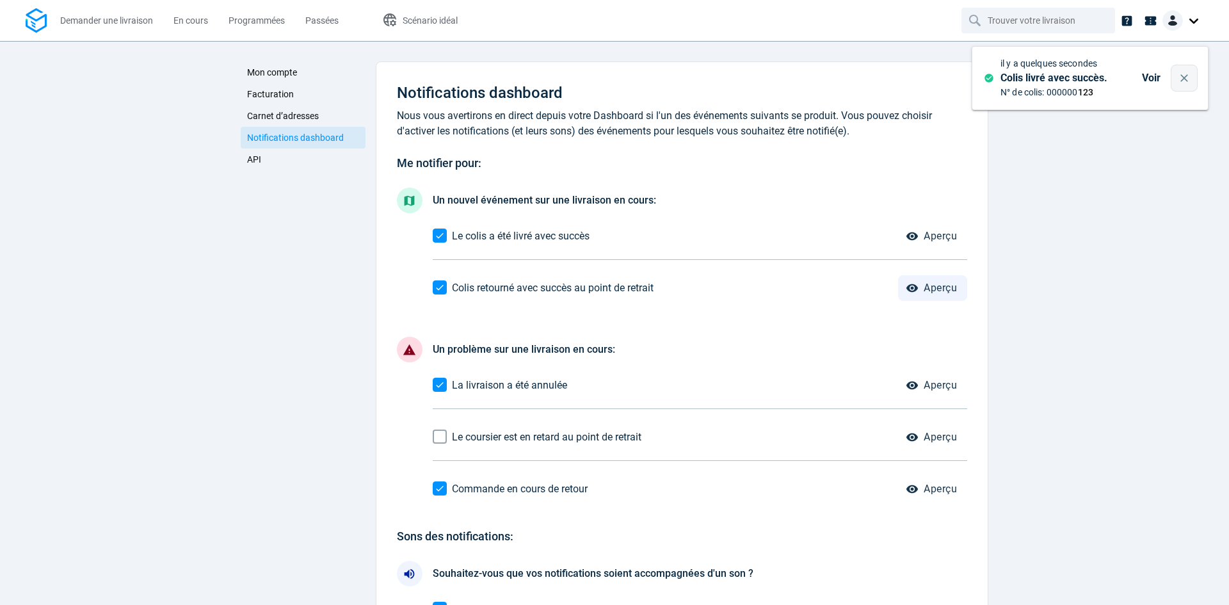
click at [926, 283] on span "Aperçu" at bounding box center [940, 288] width 33 height 10
click at [924, 237] on span "Aperçu" at bounding box center [940, 236] width 33 height 10
click at [917, 241] on button "Aperçu" at bounding box center [932, 236] width 69 height 26
click at [924, 385] on span "Aperçu" at bounding box center [940, 385] width 33 height 10
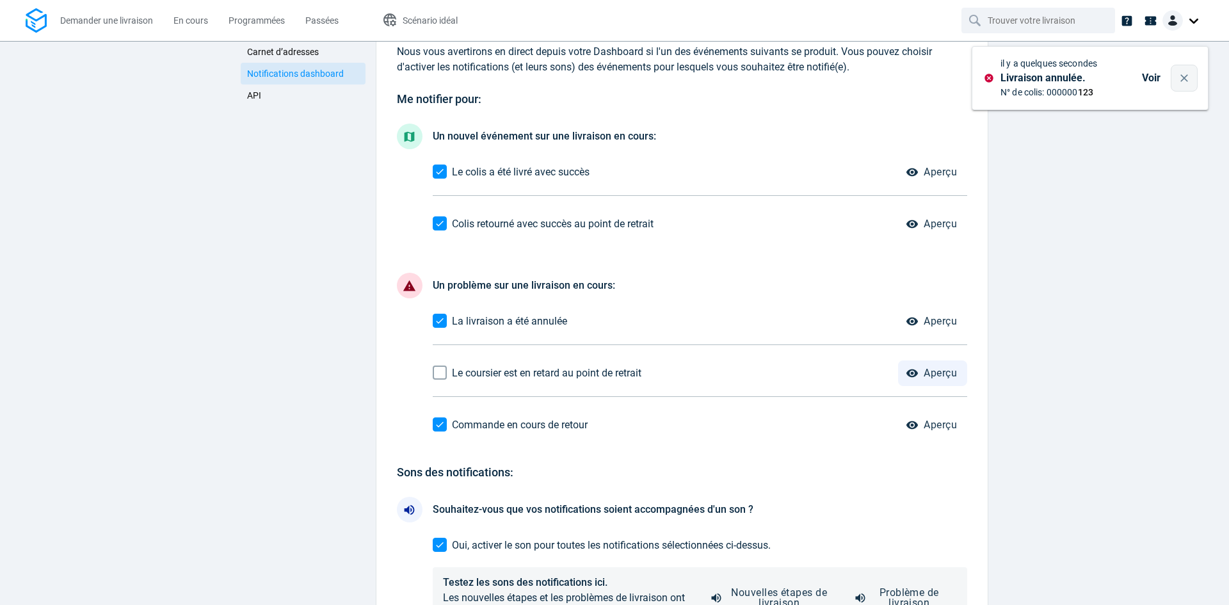
click at [910, 374] on icon "button" at bounding box center [912, 373] width 13 height 13
click at [439, 369] on input "Le coursier est en retard au point de retrait" at bounding box center [440, 372] width 24 height 24
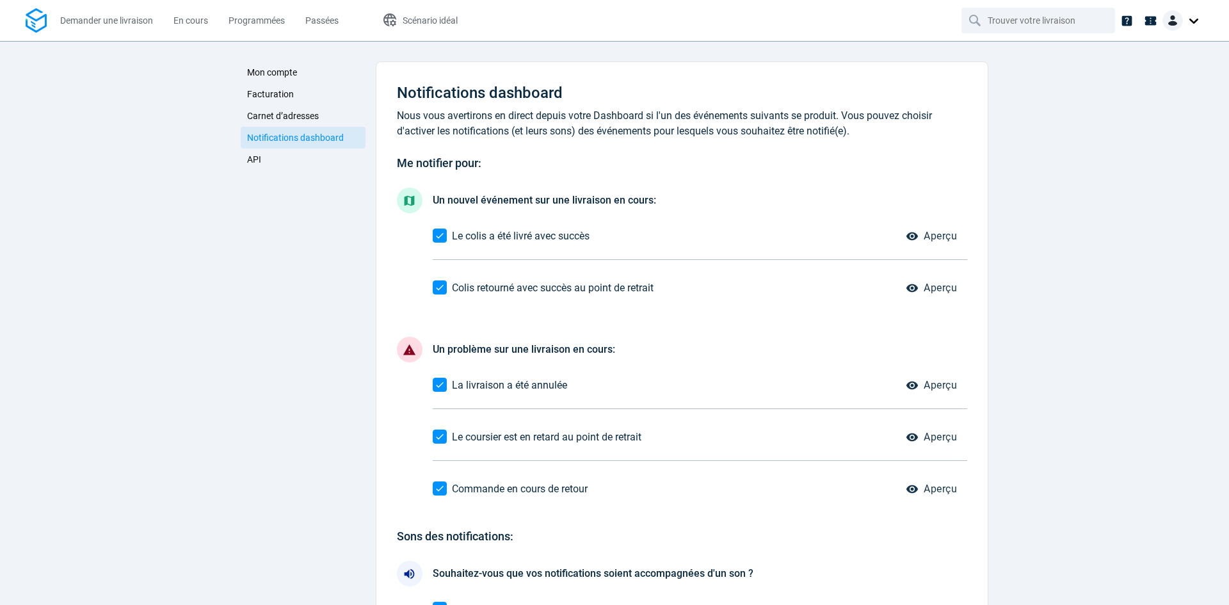
scroll to position [175, 0]
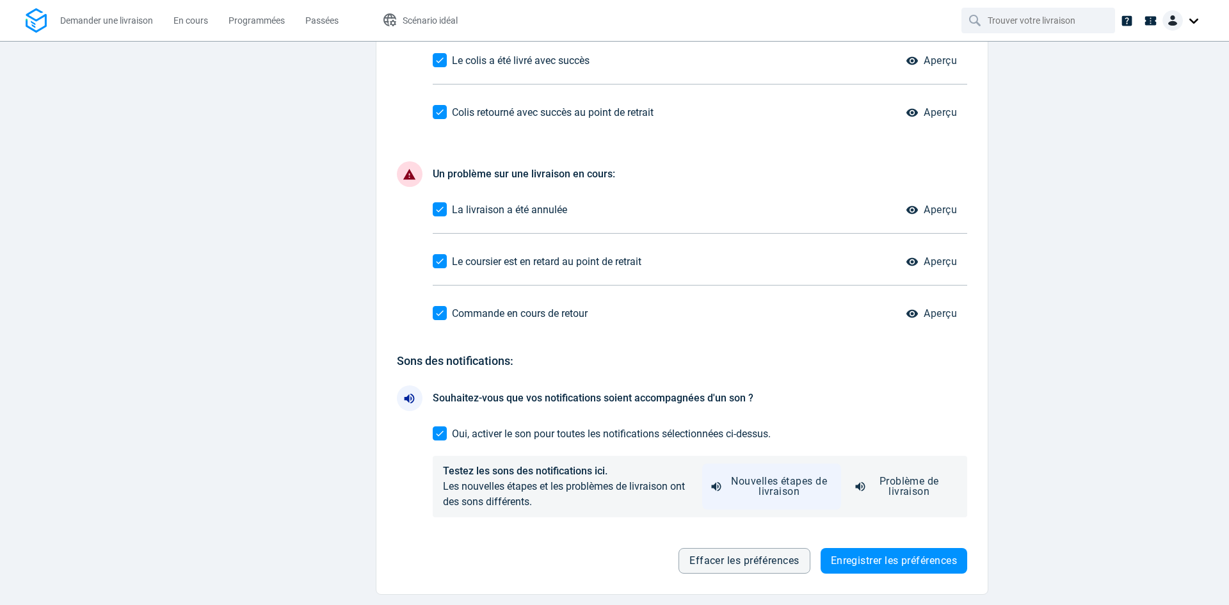
click at [783, 485] on span "Nouvelles étapes de livraison" at bounding box center [779, 486] width 103 height 20
click at [889, 494] on span "Problème de livraison" at bounding box center [910, 486] width 76 height 20
click at [791, 485] on span "Nouvelles étapes de livraison" at bounding box center [779, 486] width 103 height 20
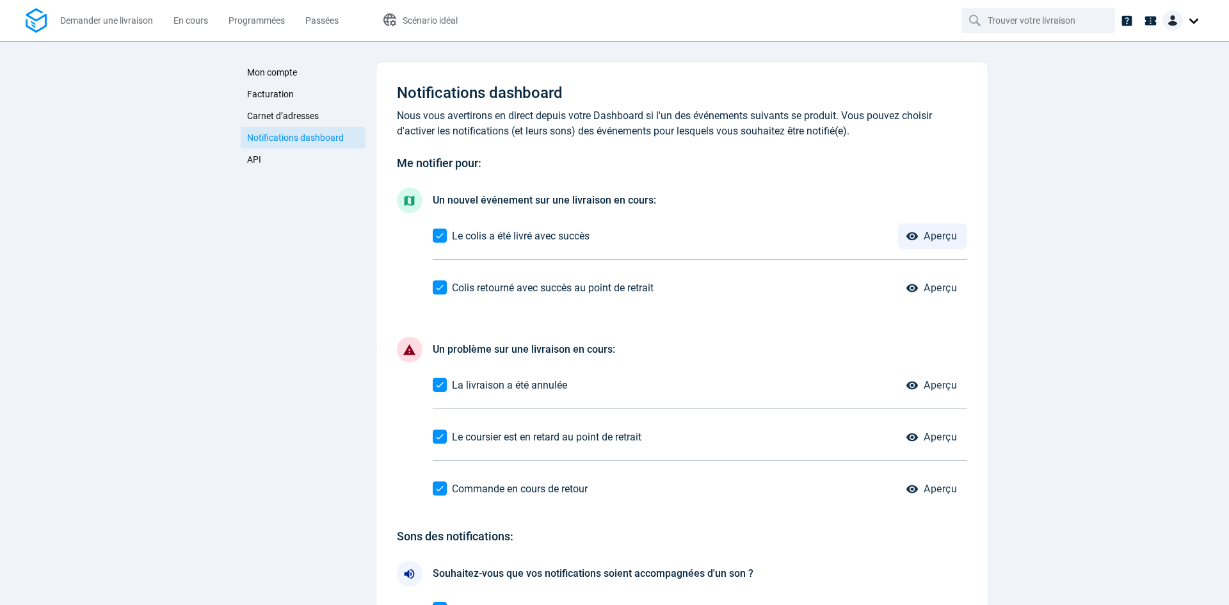
click at [930, 241] on span "Aperçu" at bounding box center [940, 236] width 33 height 10
click at [289, 116] on span "Carnet d’adresses" at bounding box center [283, 116] width 72 height 10
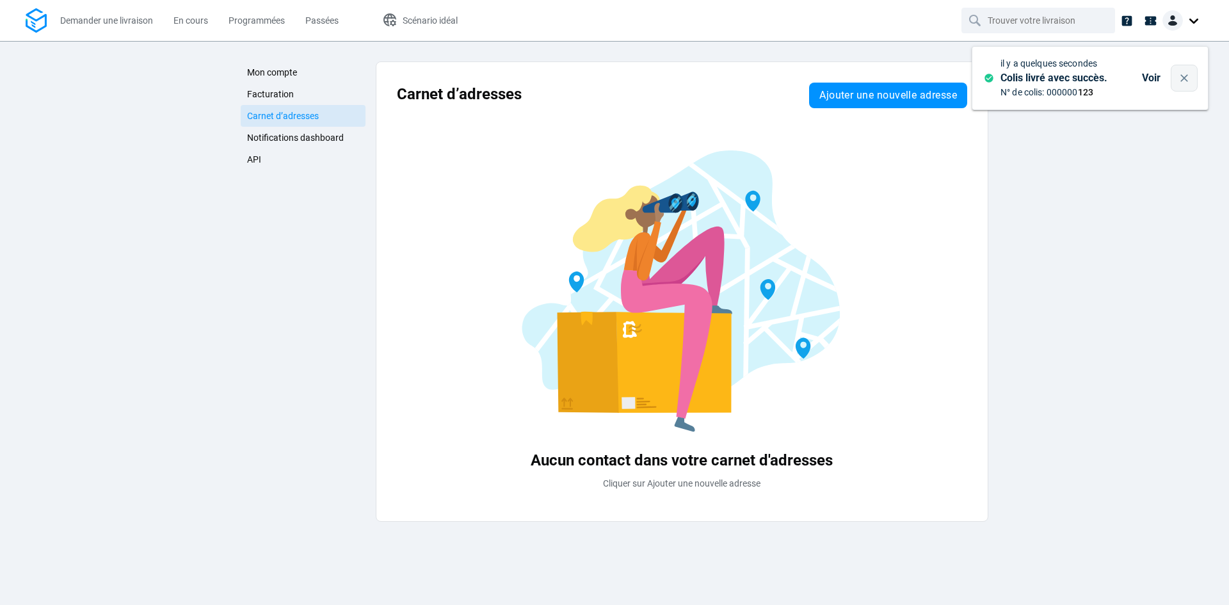
click at [291, 94] on span "Facturation" at bounding box center [270, 94] width 47 height 10
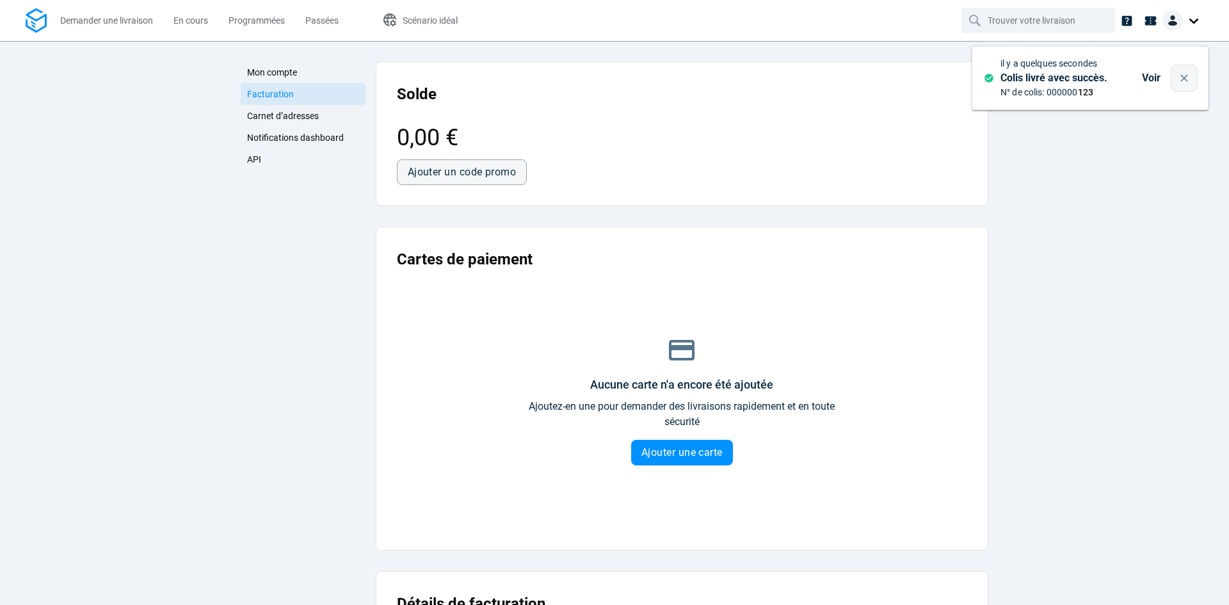
click at [293, 72] on link "Mon compte" at bounding box center [303, 72] width 125 height 22
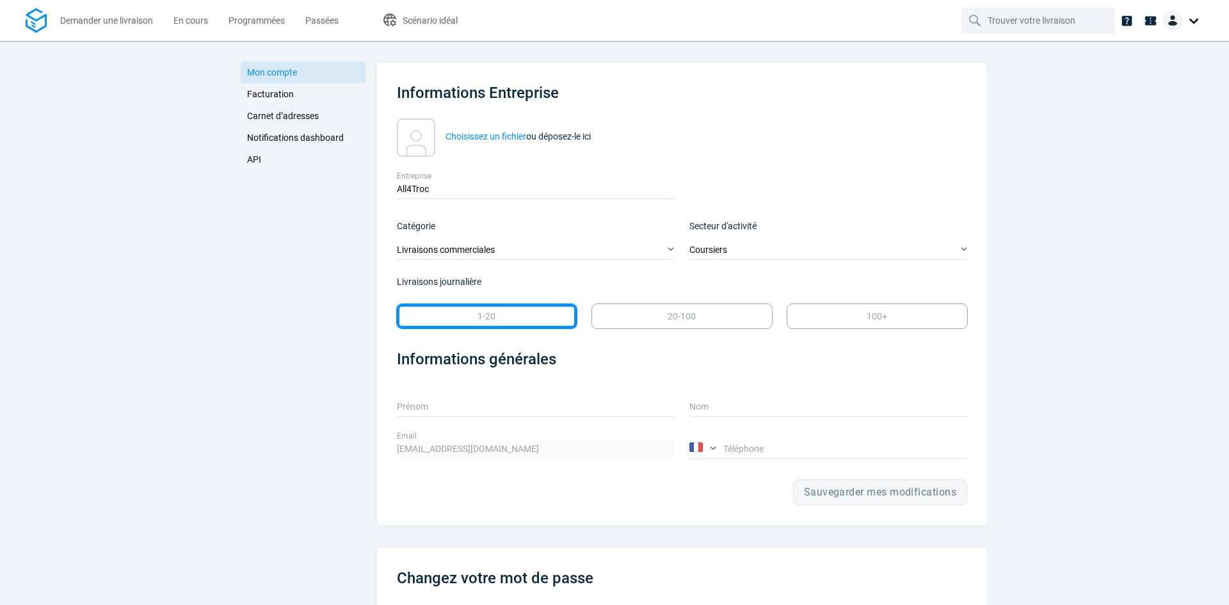
click at [293, 118] on span "Carnet d’adresses" at bounding box center [283, 116] width 72 height 10
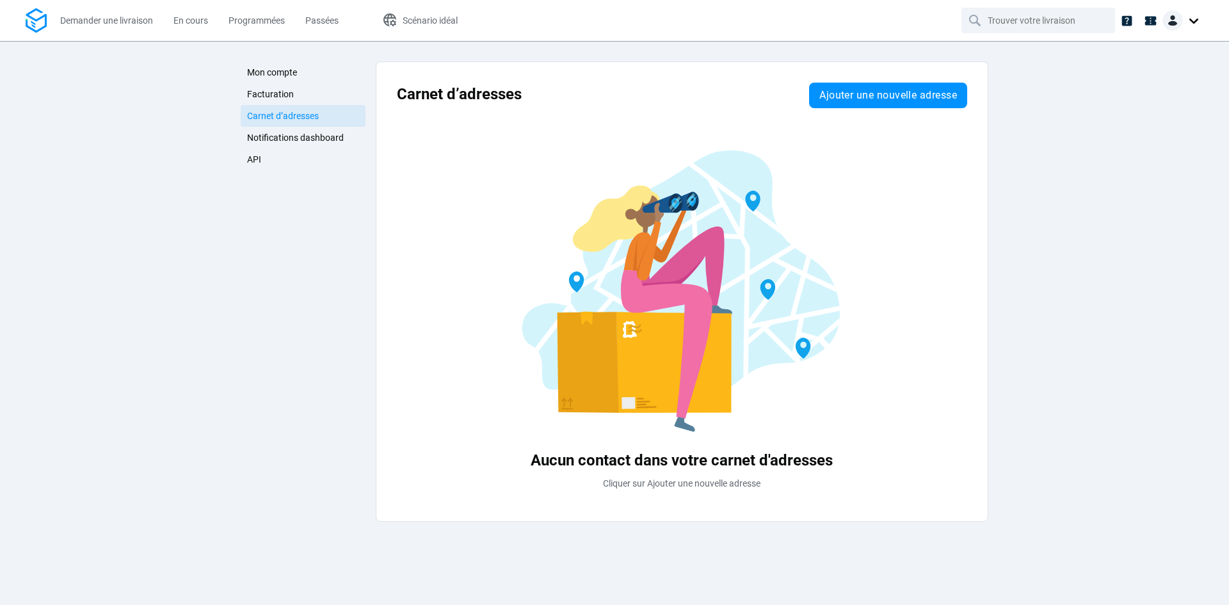
click at [290, 138] on span "Notifications dashboard" at bounding box center [295, 138] width 97 height 10
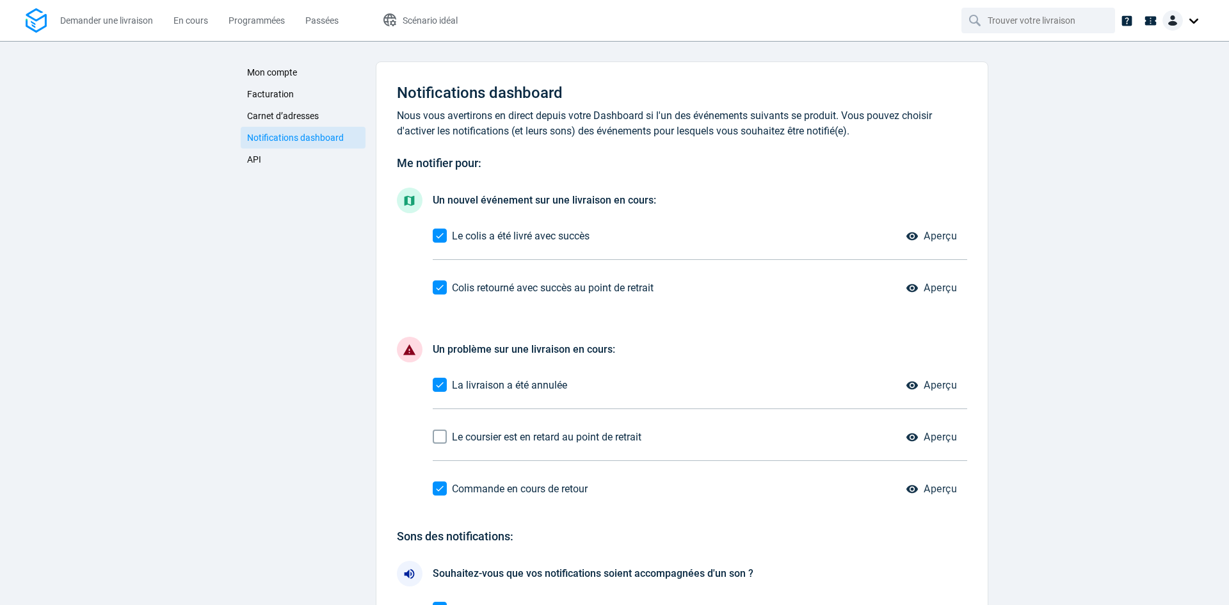
click at [285, 107] on link "Carnet d’adresses" at bounding box center [303, 116] width 125 height 22
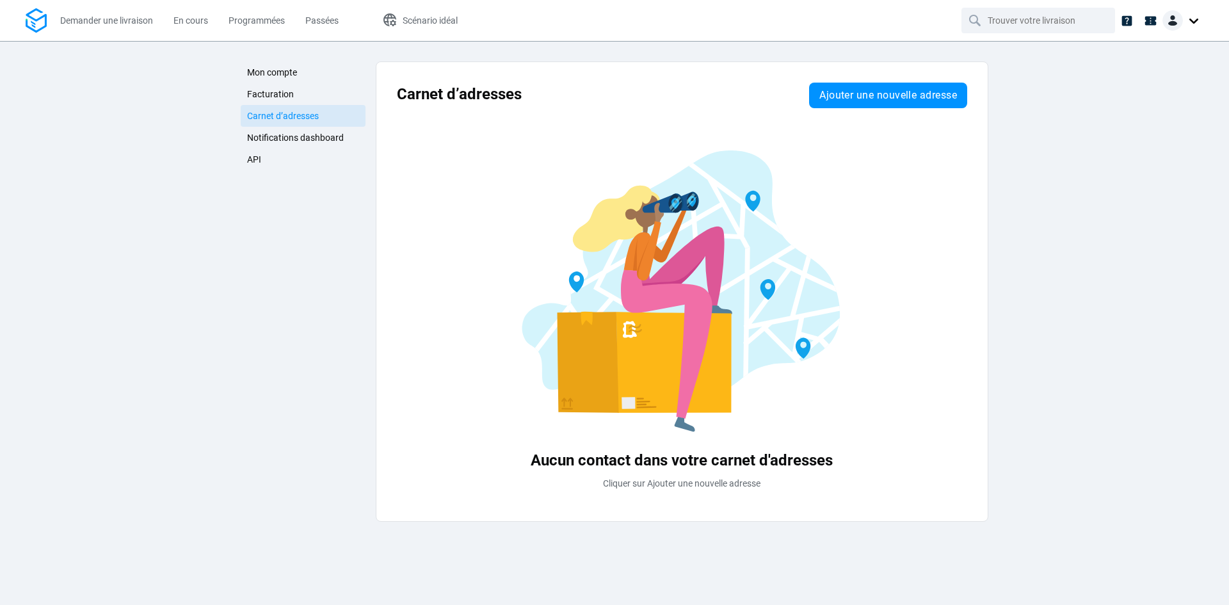
click at [275, 91] on span "Facturation" at bounding box center [270, 94] width 47 height 10
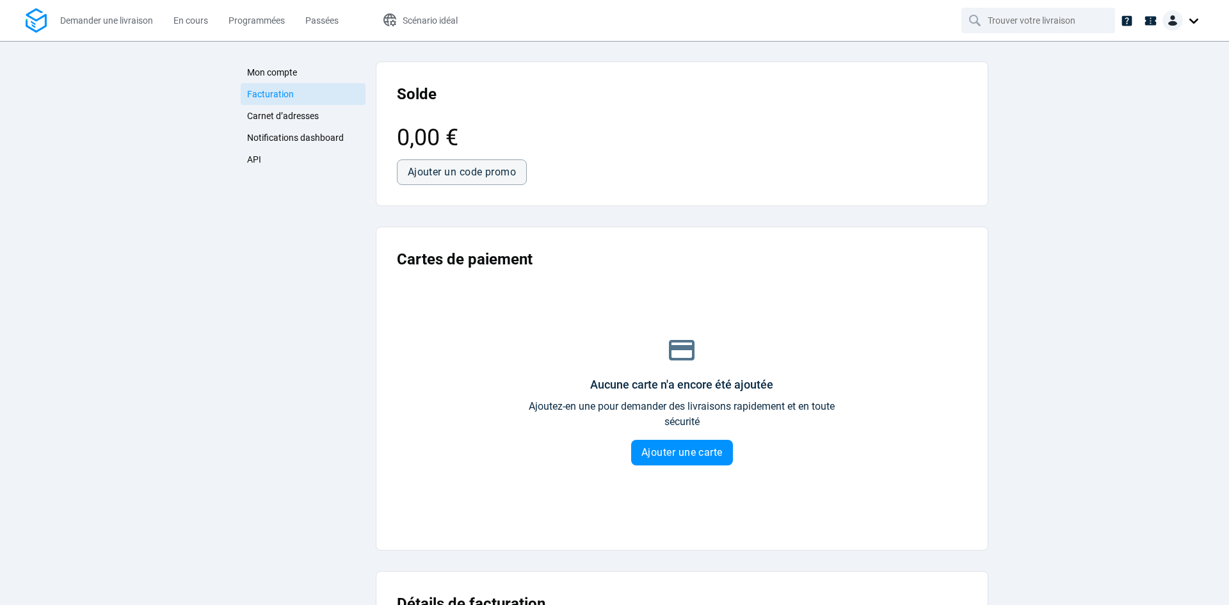
click at [283, 64] on link "Mon compte" at bounding box center [303, 72] width 125 height 22
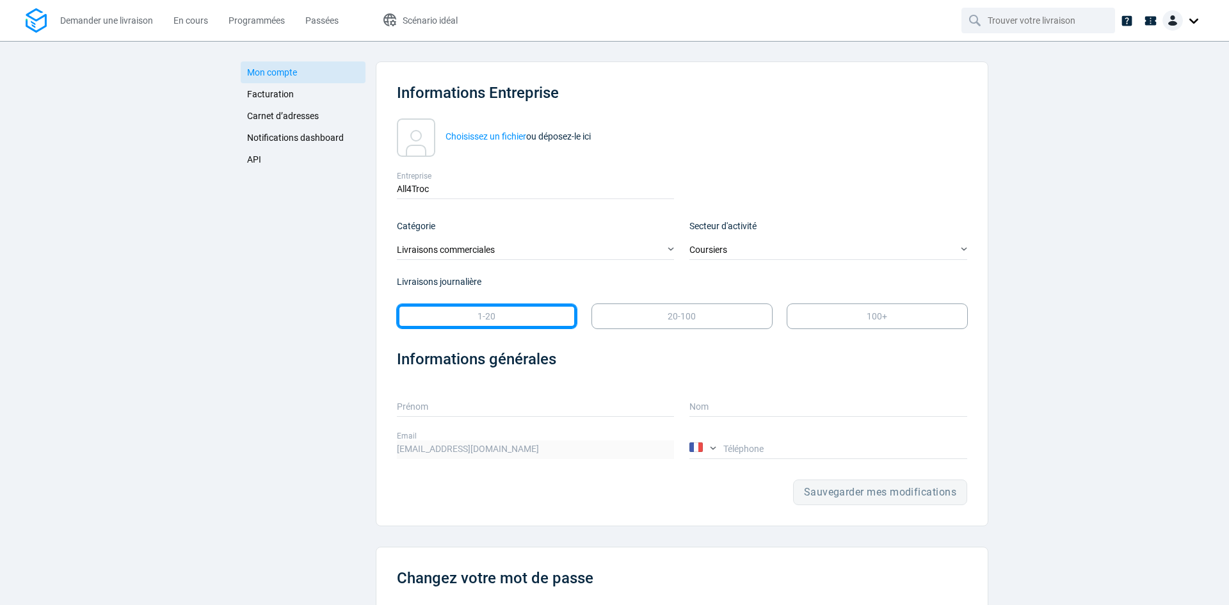
click at [291, 141] on span "Notifications dashboard" at bounding box center [295, 138] width 97 height 10
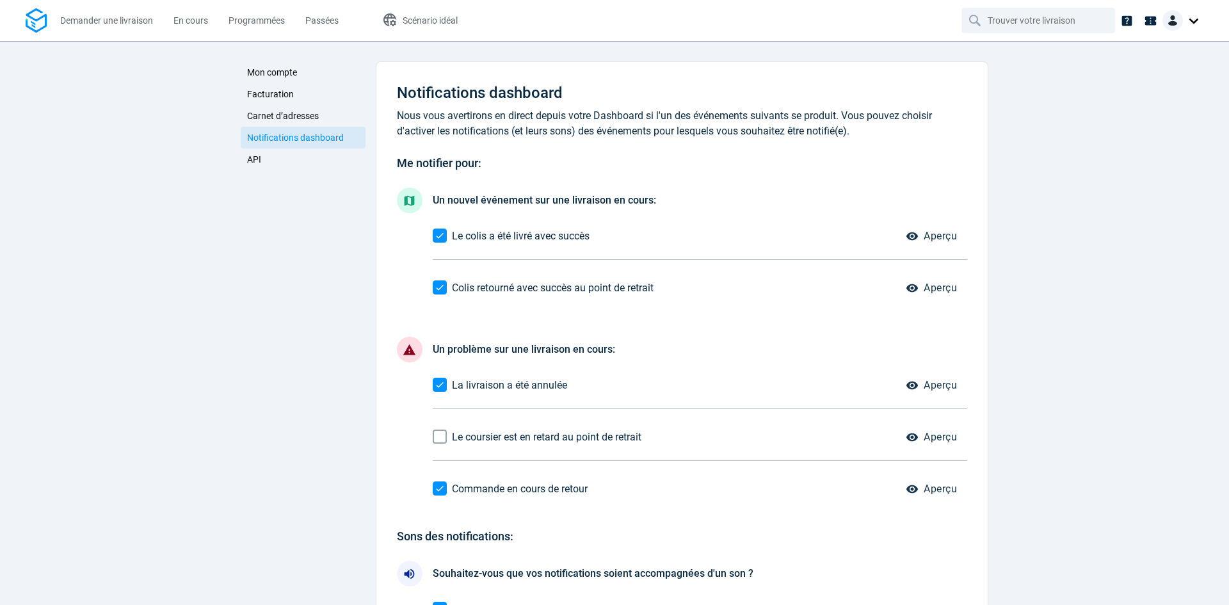
click at [303, 82] on link "Mon compte" at bounding box center [303, 72] width 125 height 22
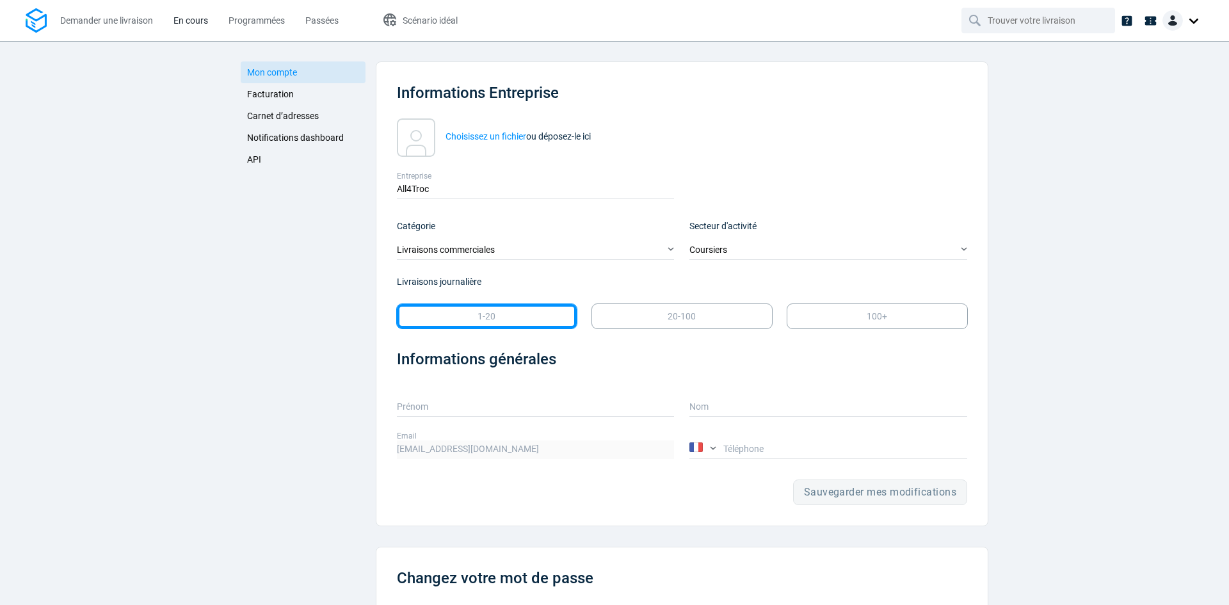
click at [196, 20] on span "En cours" at bounding box center [191, 20] width 35 height 10
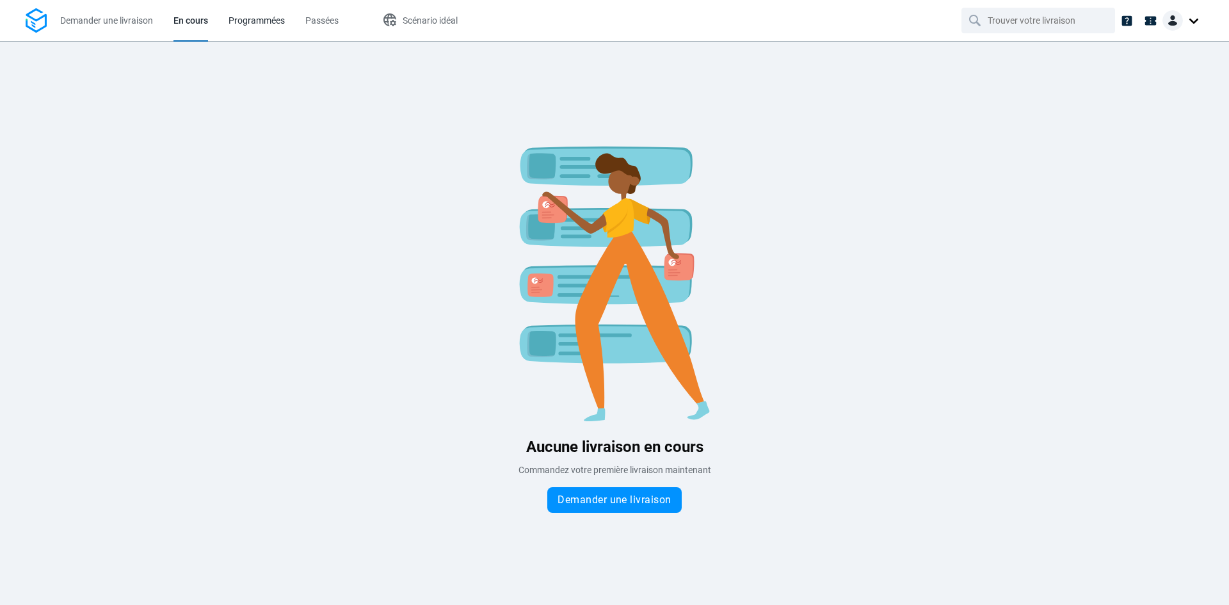
click at [270, 20] on span "Programmées" at bounding box center [257, 20] width 56 height 10
click at [315, 18] on span "Passées" at bounding box center [323, 20] width 33 height 10
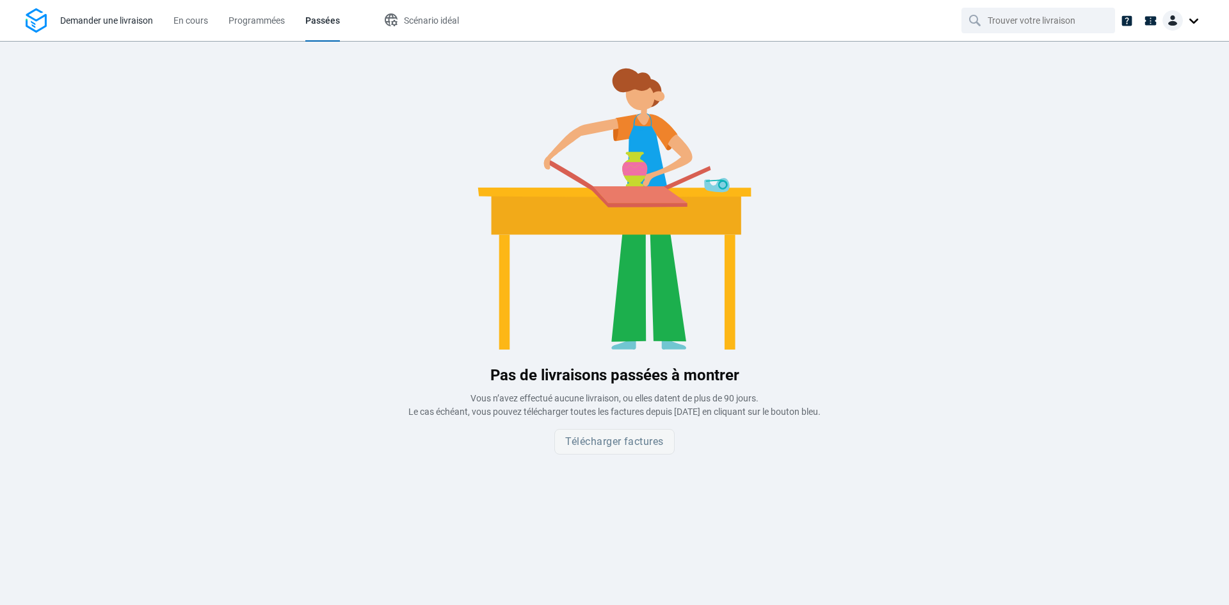
click at [92, 22] on span "Demander une livraison" at bounding box center [106, 20] width 93 height 10
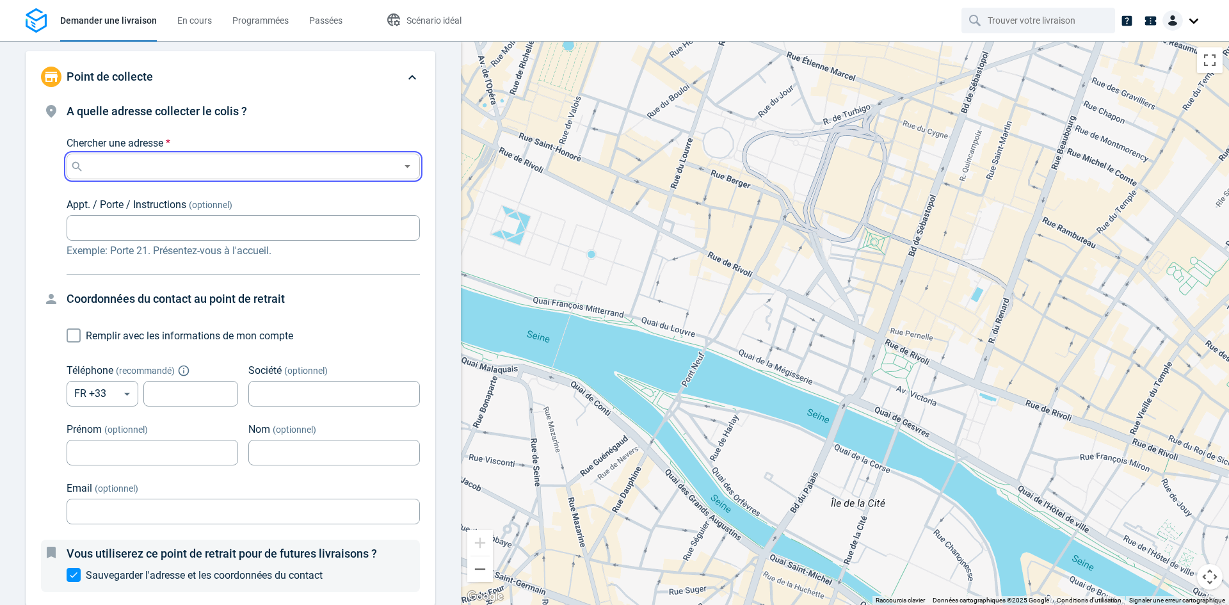
click at [191, 163] on input "Chercher une adresse *" at bounding box center [240, 166] width 309 height 18
type input "1"
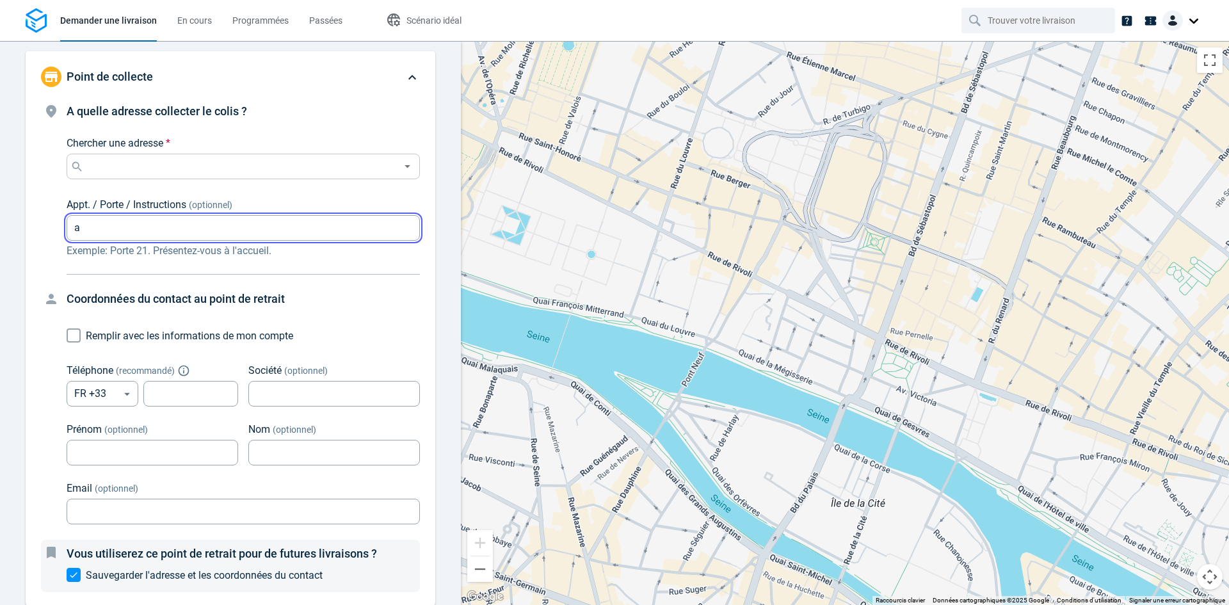
drag, startPoint x: 274, startPoint y: 156, endPoint x: 273, endPoint y: 163, distance: 7.1
click at [273, 156] on div "Chercher une adresse * Chercher une adresse *" at bounding box center [243, 158] width 353 height 44
type input "a"
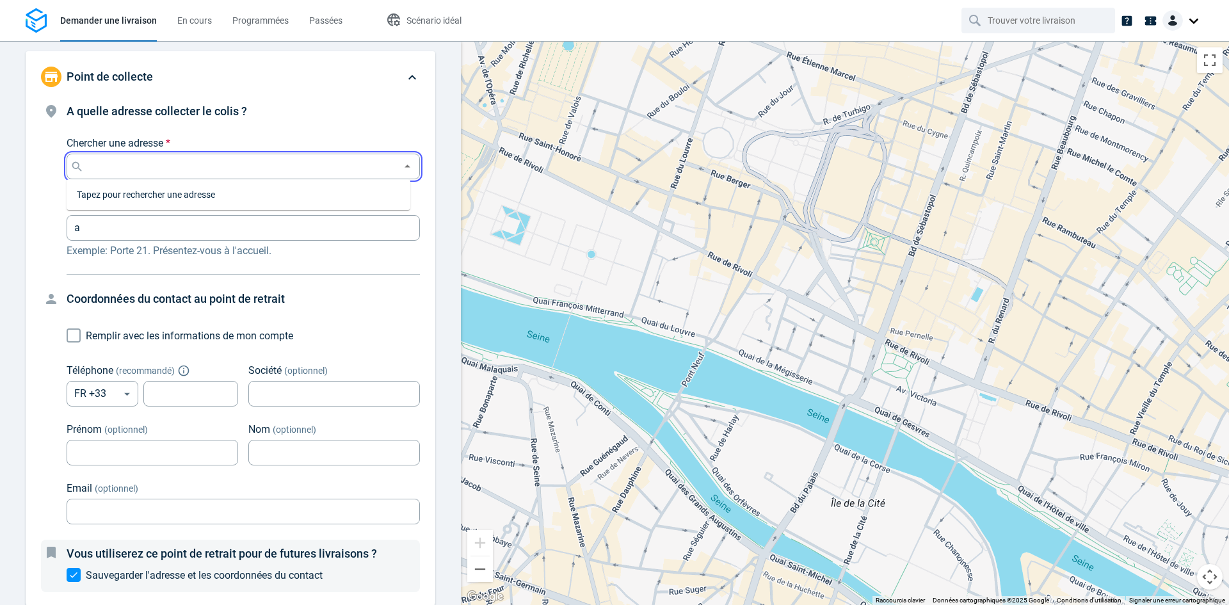
click at [273, 163] on input "Chercher une adresse *" at bounding box center [240, 166] width 309 height 18
type input "A"
type input "&"
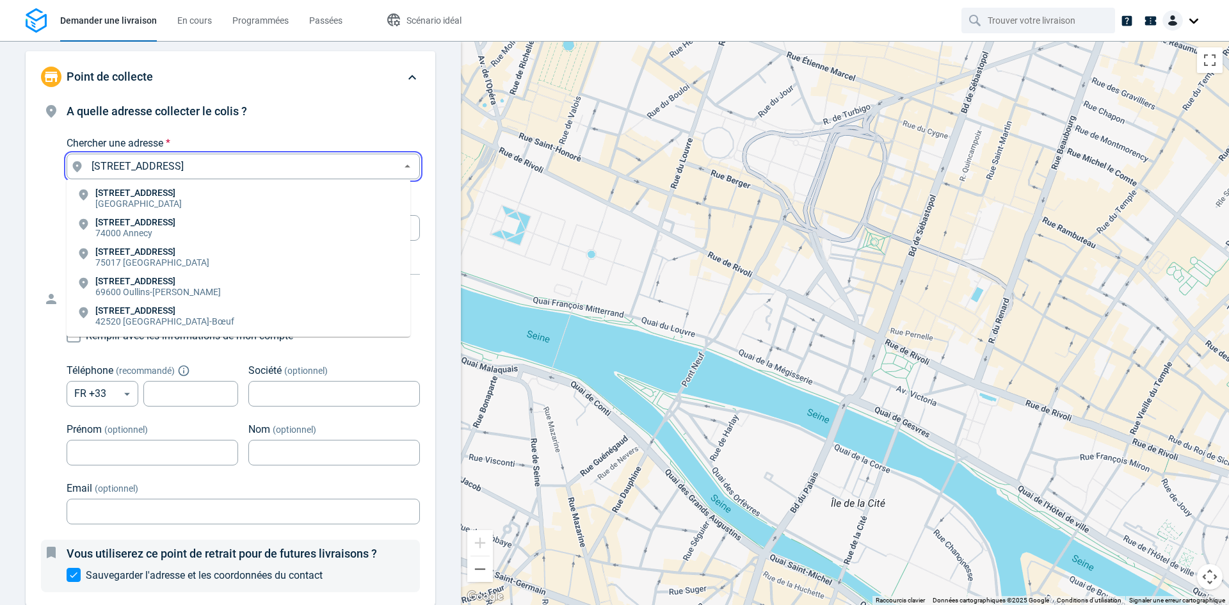
click at [192, 230] on li "[STREET_ADDRESS]" at bounding box center [239, 228] width 344 height 29
type input "1 Av. du Rhône, [GEOGRAPHIC_DATA], [DEMOGRAPHIC_DATA]"
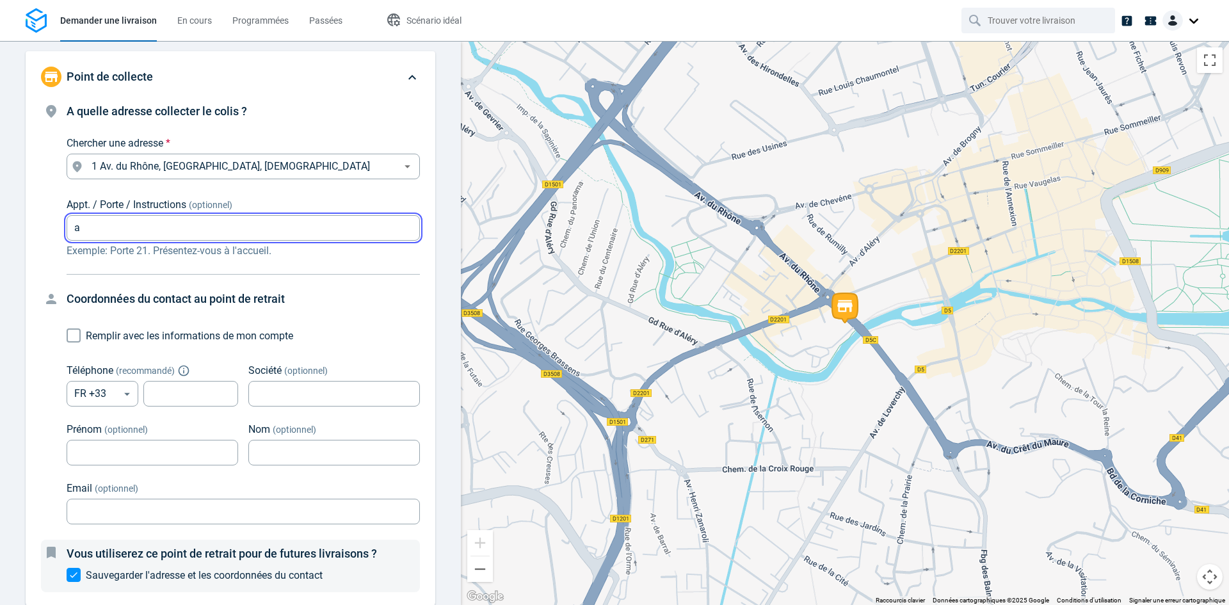
click at [124, 232] on input "Appt. / Porte / Instructions (optionnel)" at bounding box center [243, 228] width 353 height 25
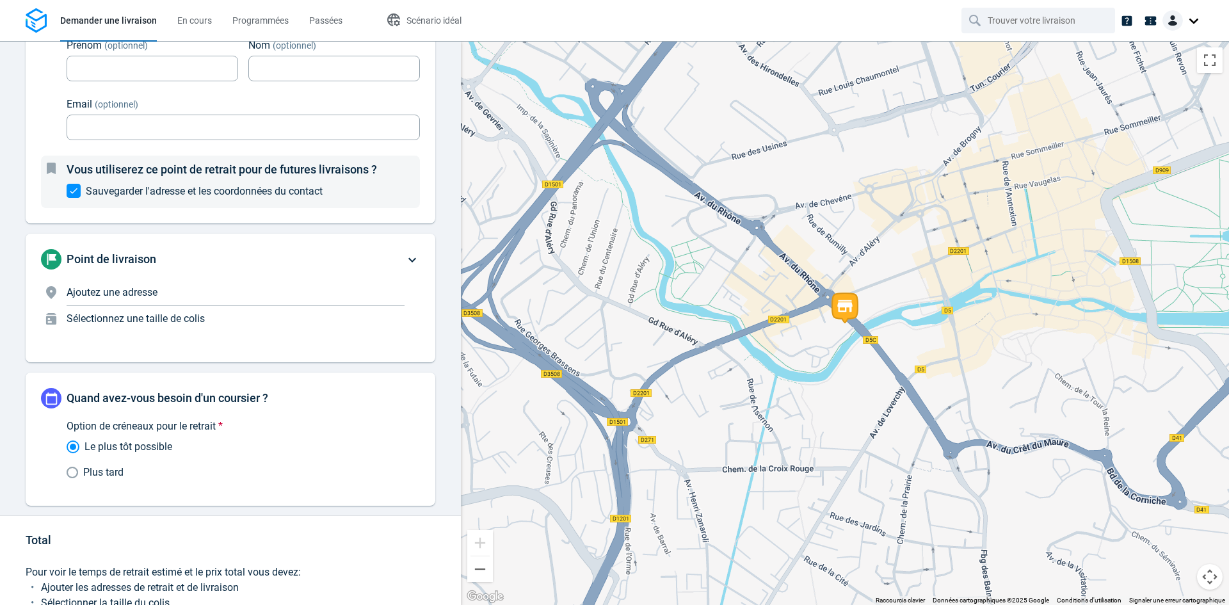
scroll to position [448, 0]
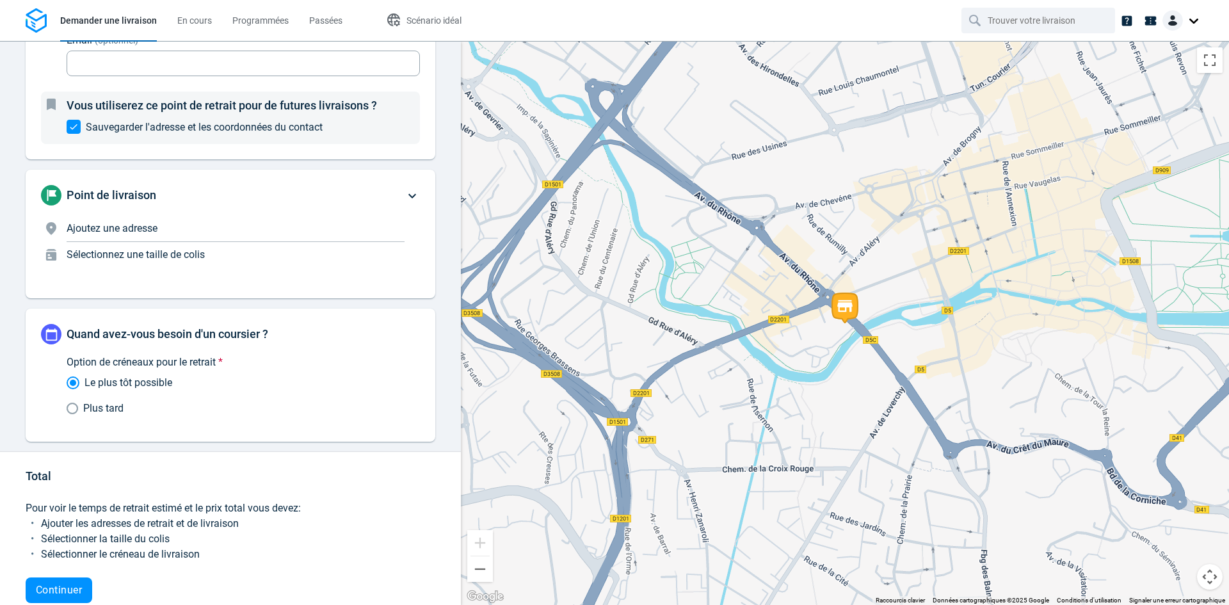
click at [118, 225] on span "Ajoutez une adresse" at bounding box center [112, 228] width 91 height 12
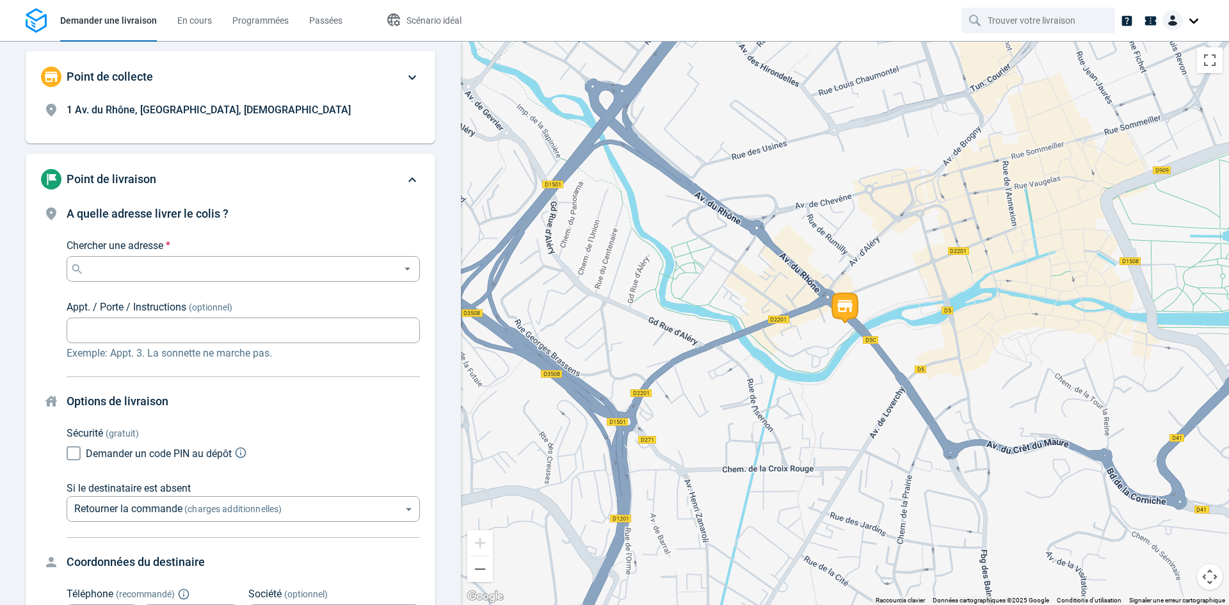
scroll to position [97, 0]
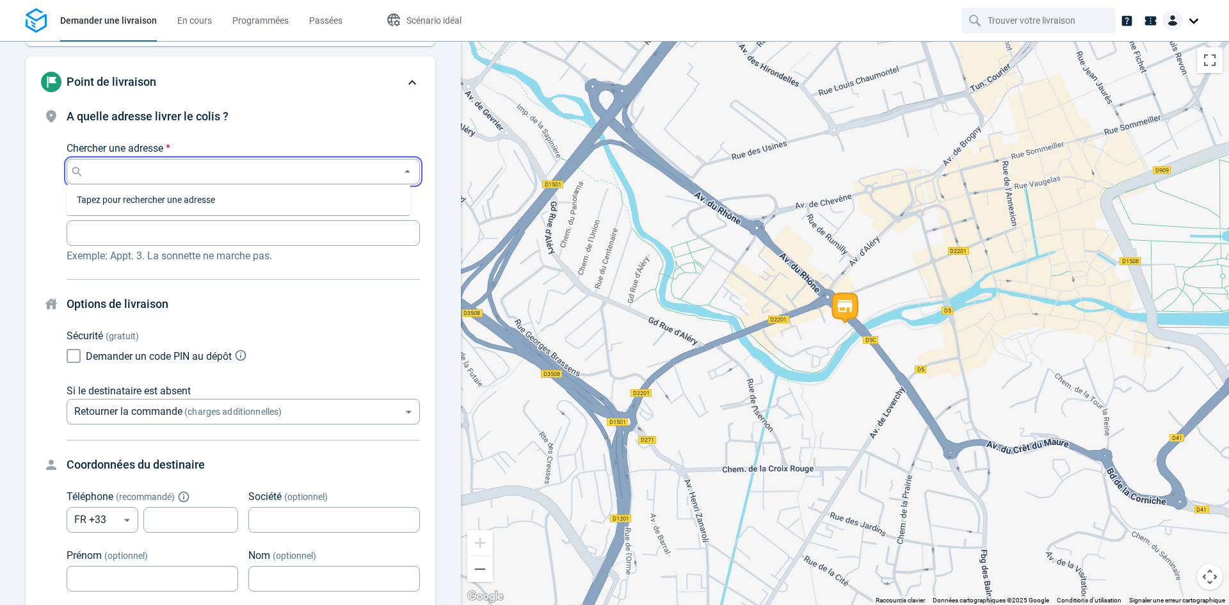
click at [138, 171] on input "Chercher une adresse *" at bounding box center [240, 172] width 309 height 18
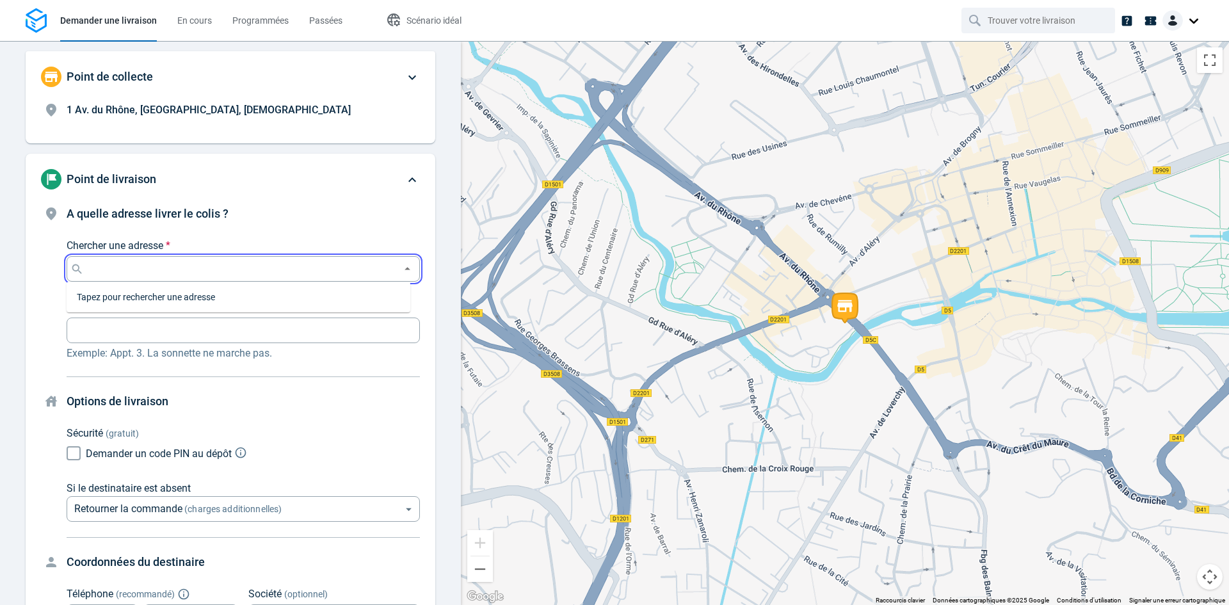
scroll to position [64, 0]
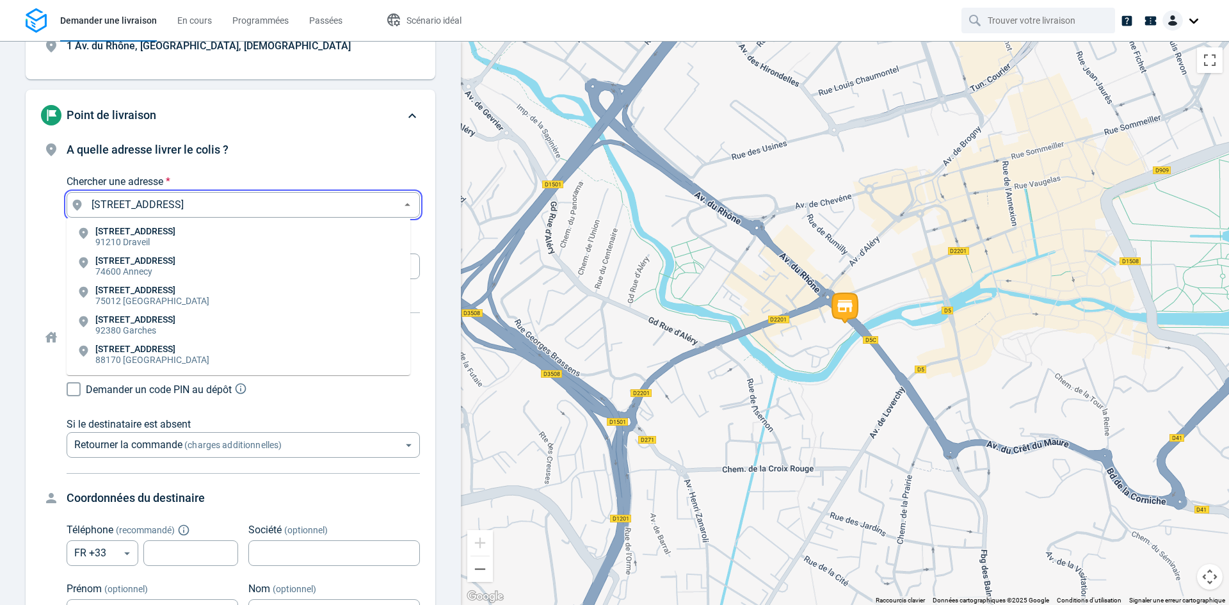
click at [175, 270] on p "74600 Annecy" at bounding box center [135, 271] width 80 height 13
type input "55 All. des Vergers, [GEOGRAPHIC_DATA], [GEOGRAPHIC_DATA]"
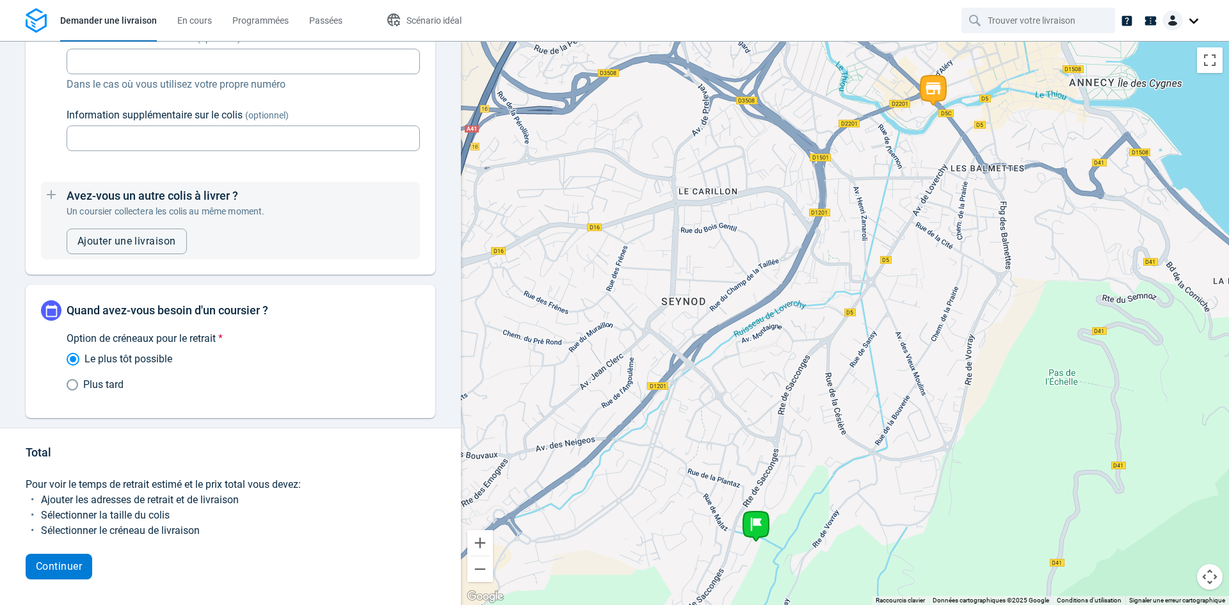
click at [55, 568] on span "Continuer" at bounding box center [59, 566] width 46 height 10
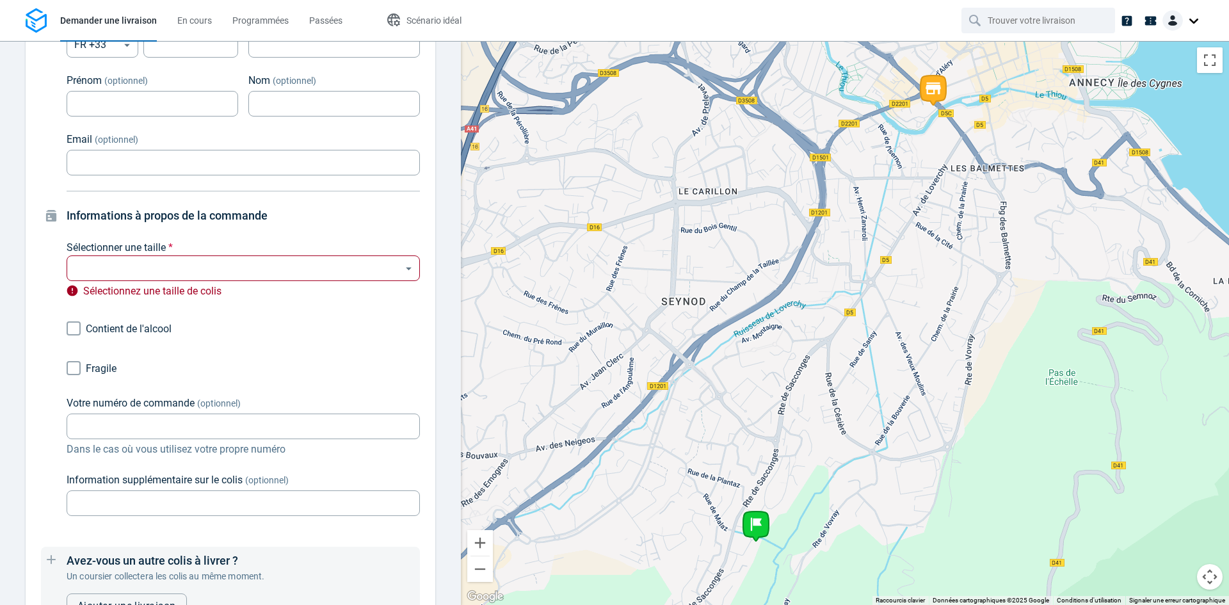
scroll to position [508, 0]
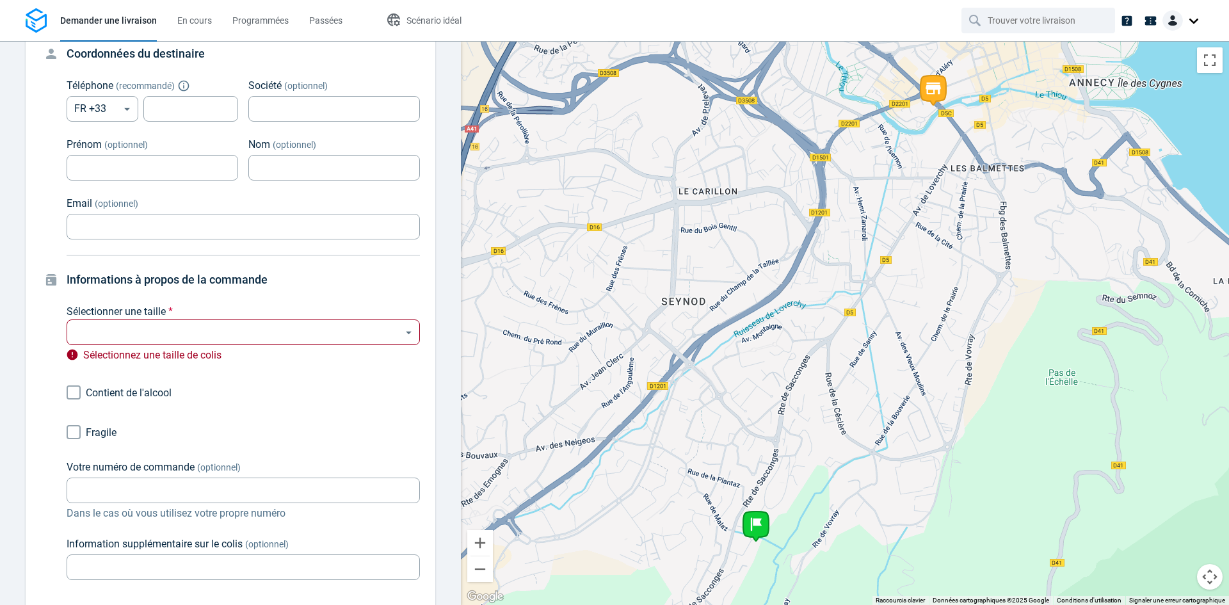
click at [180, 341] on body "Demander une livraison En cours Programmées Passées Scénario idéal Point de col…" at bounding box center [614, 302] width 1229 height 605
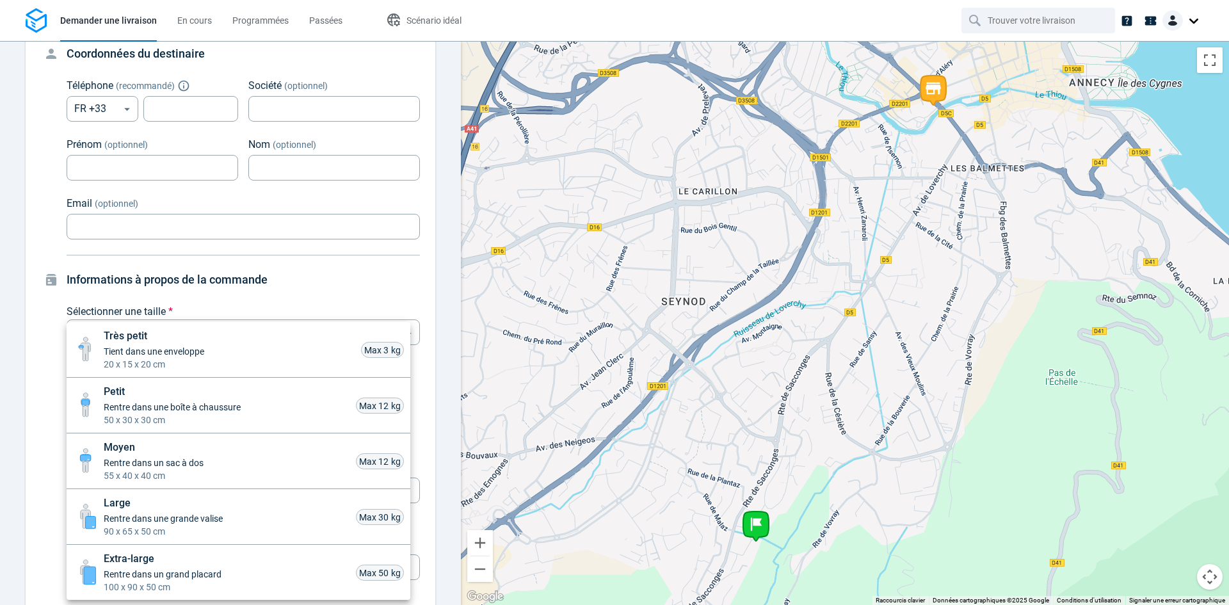
click at [110, 351] on span "Tient dans une enveloppe" at bounding box center [154, 351] width 101 height 13
type input "xsmall"
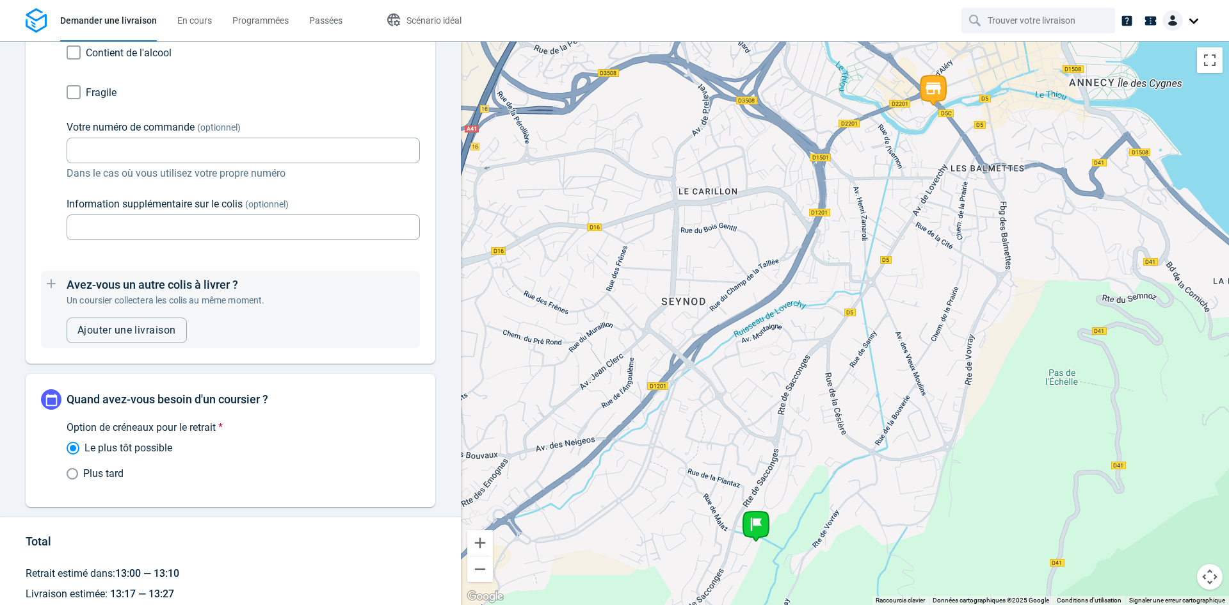
scroll to position [912, 0]
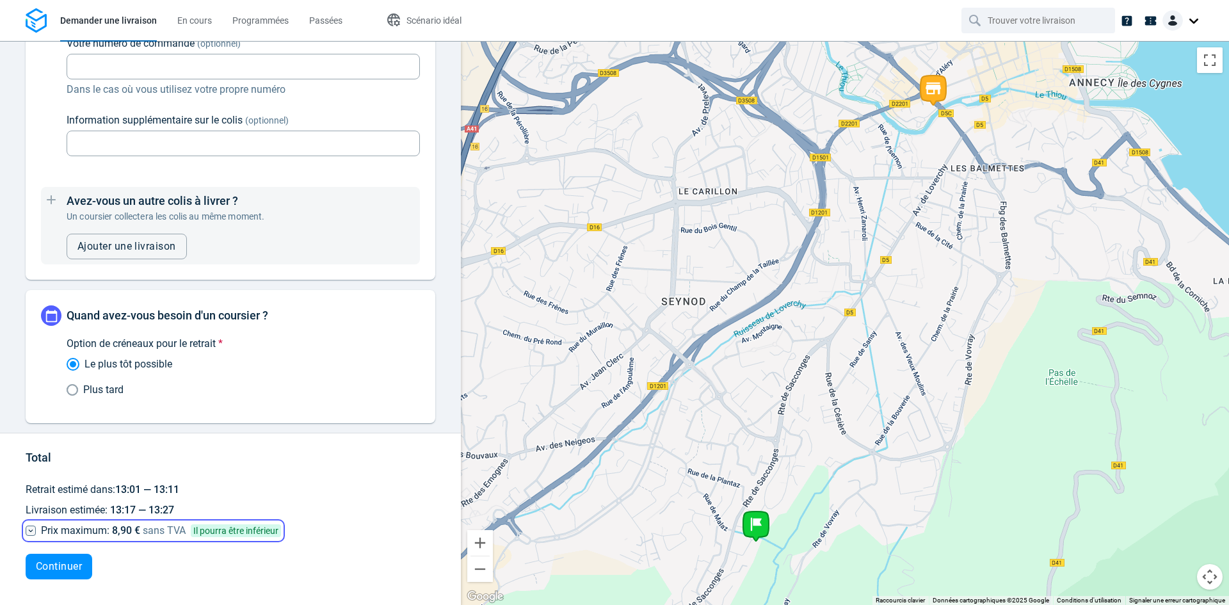
click at [31, 531] on icon at bounding box center [31, 531] width 10 height 10
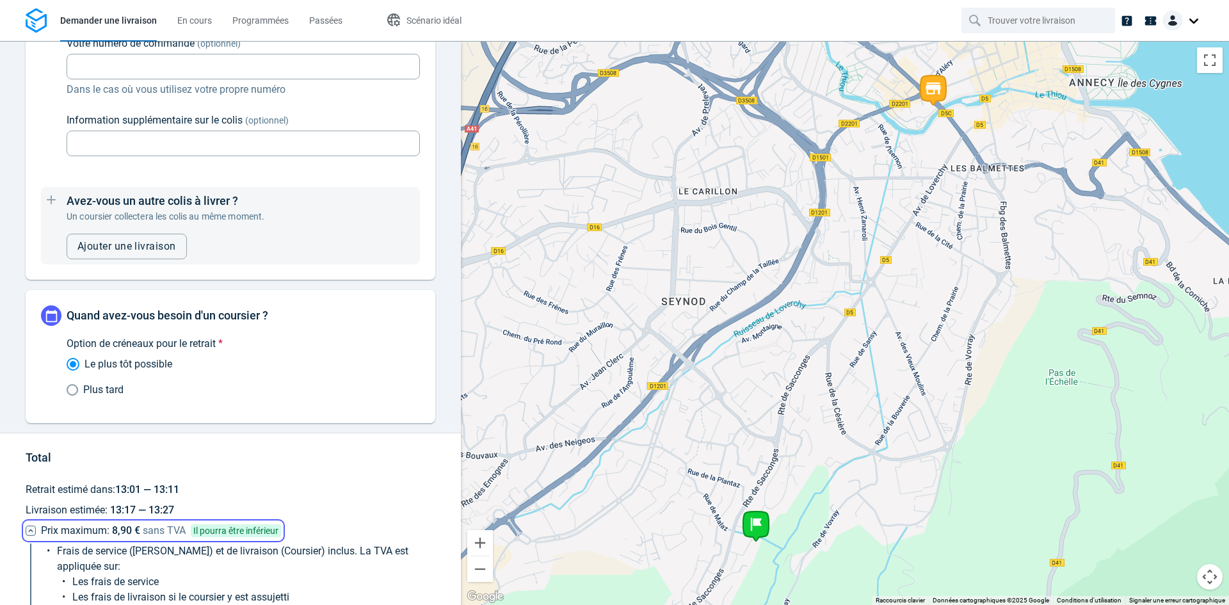
click at [38, 529] on div "Prix maximum: 8,90 € sans TVA Il pourra être inférieur" at bounding box center [153, 530] width 255 height 15
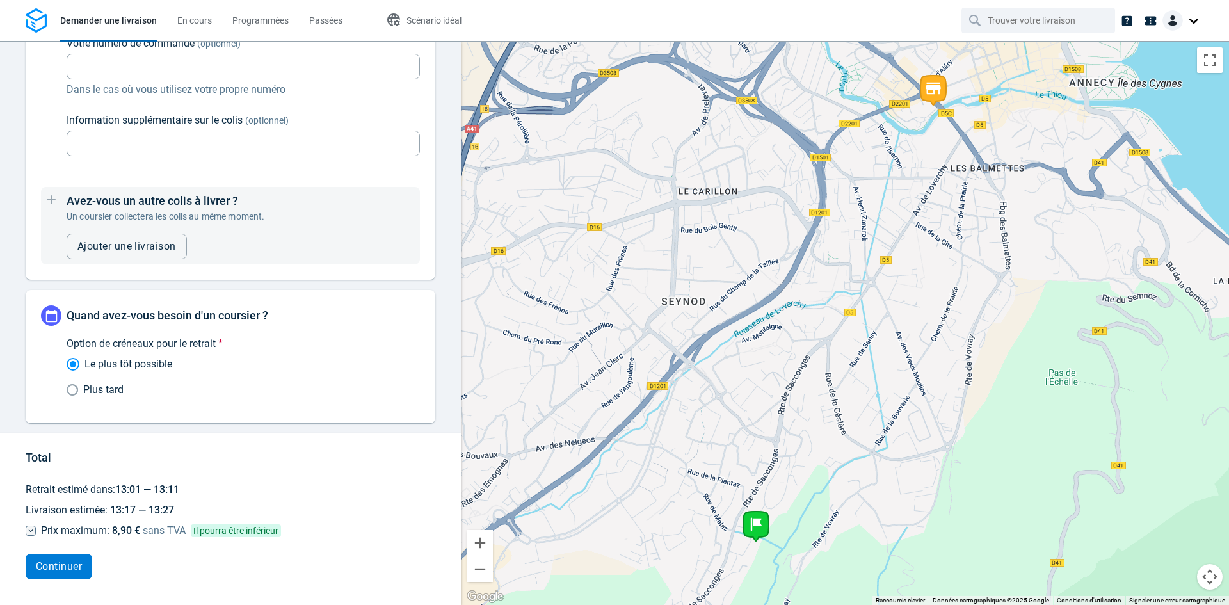
click at [75, 558] on button "Continuer" at bounding box center [59, 567] width 67 height 26
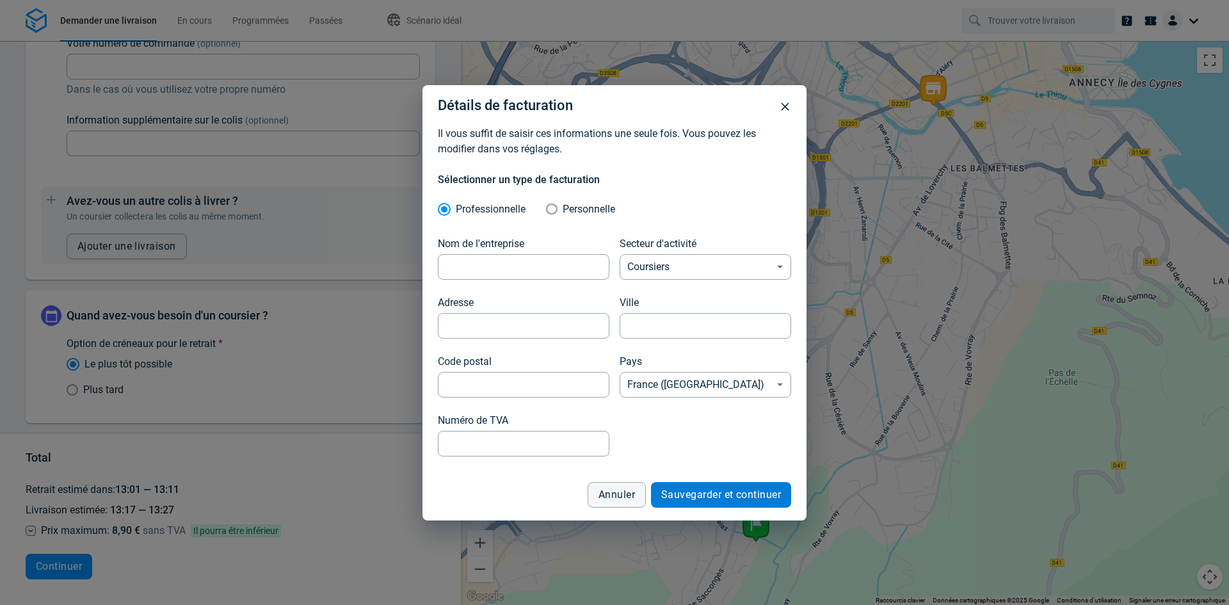
click at [711, 485] on button "Sauvegarder et continuer" at bounding box center [721, 495] width 140 height 26
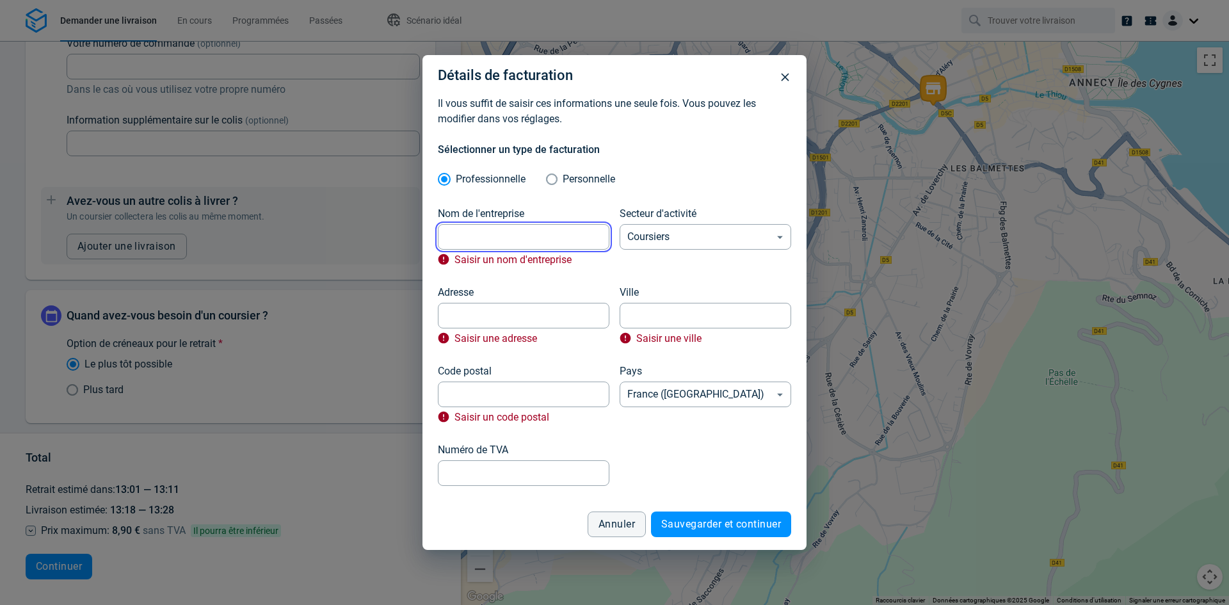
click at [529, 234] on input "Nom de l'entreprise" at bounding box center [524, 237] width 172 height 25
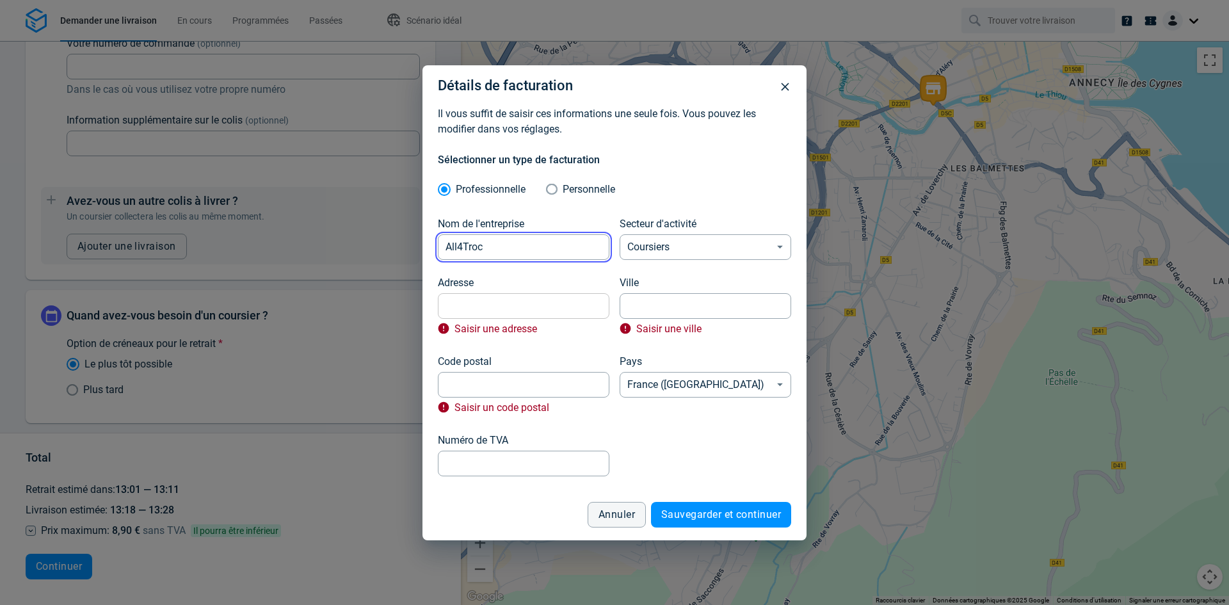
type input "All4Troc"
click at [515, 305] on input "Adresse" at bounding box center [524, 305] width 172 height 25
type input "[STREET_ADDRESS]"
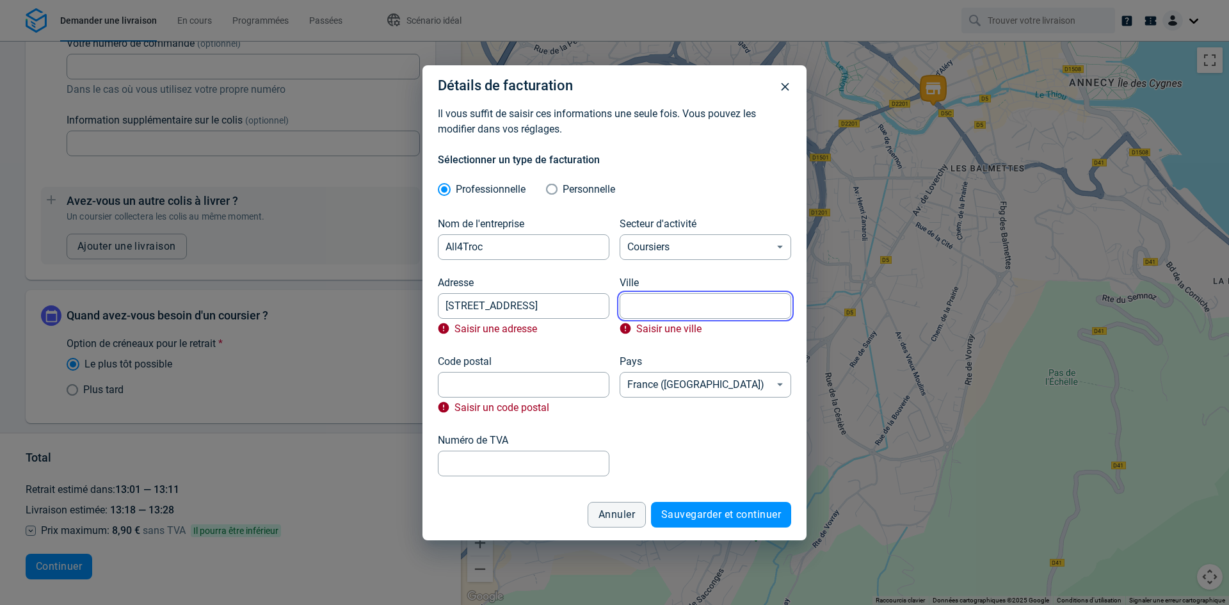
type input "Annecy"
type input "74000"
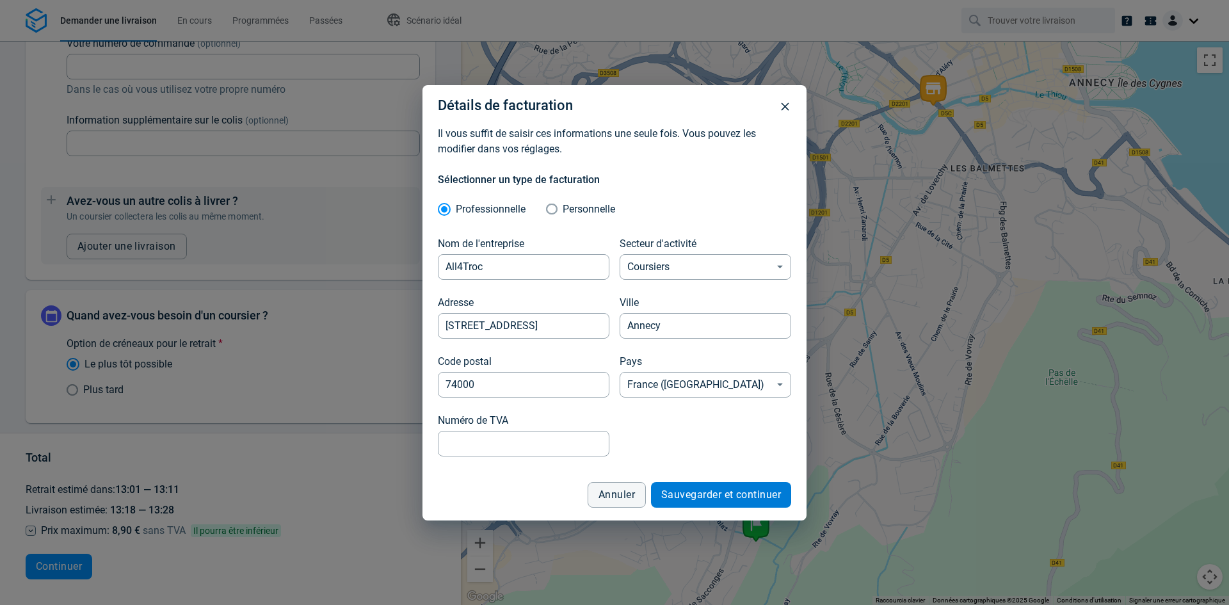
click at [731, 499] on span "Sauvegarder et continuer" at bounding box center [721, 495] width 120 height 10
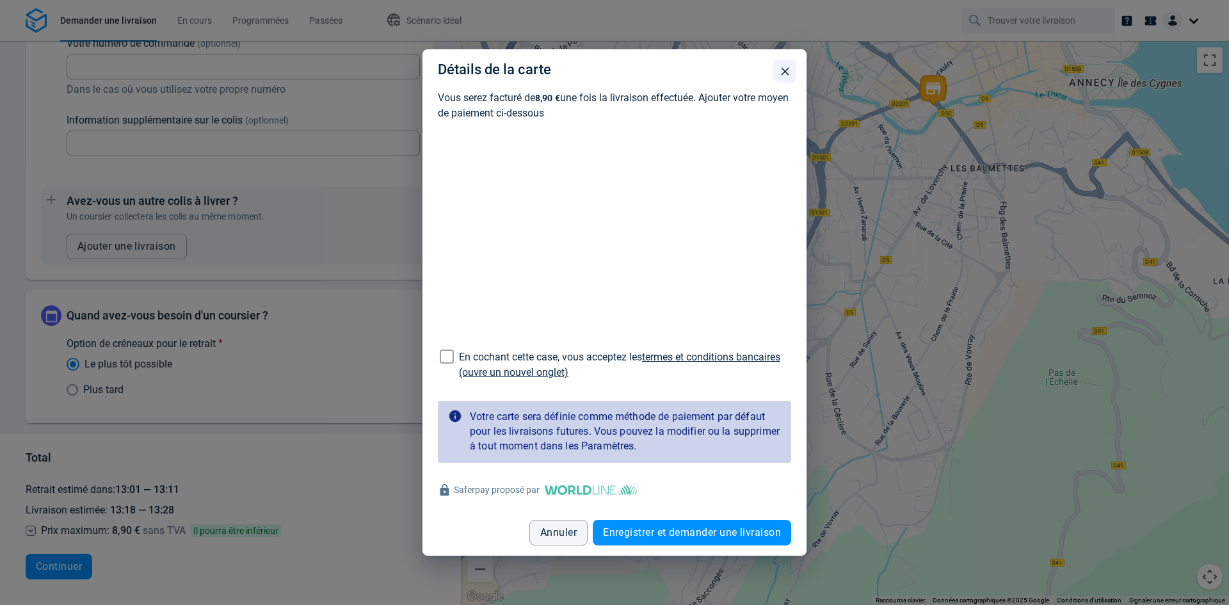
click at [782, 67] on icon "button" at bounding box center [785, 71] width 13 height 13
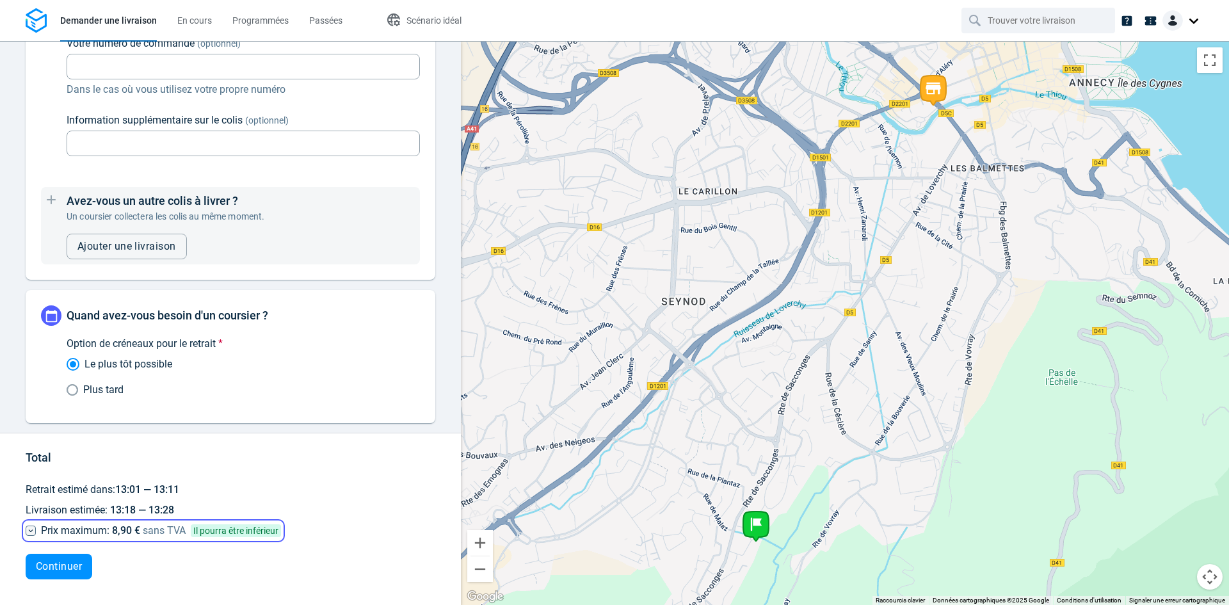
click at [29, 531] on icon at bounding box center [31, 531] width 10 height 10
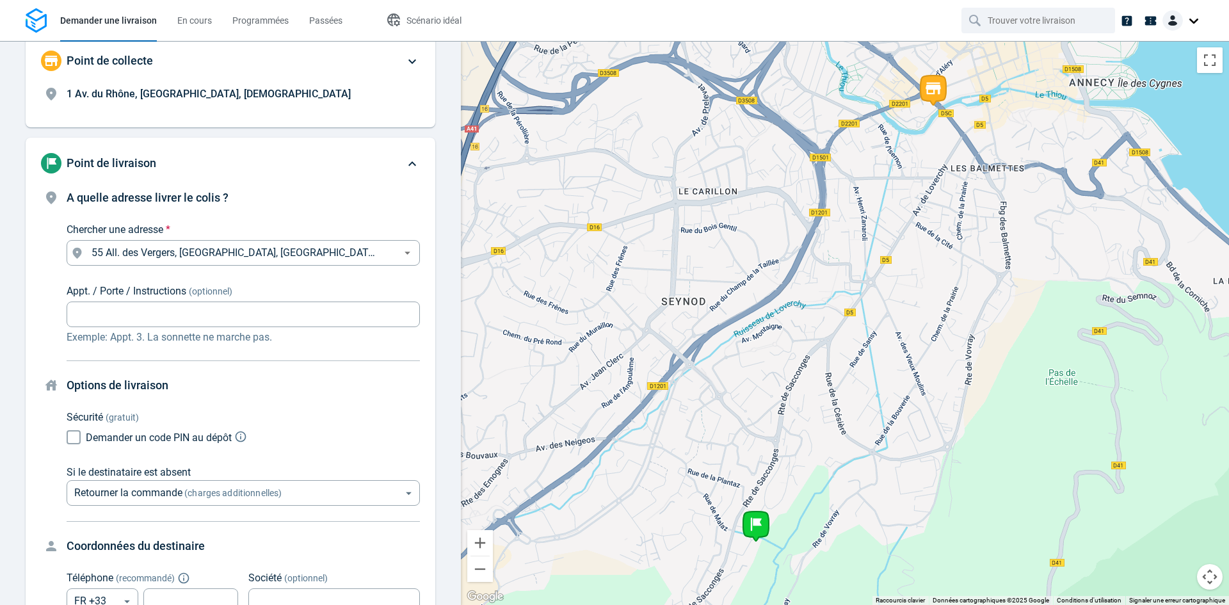
scroll to position [0, 0]
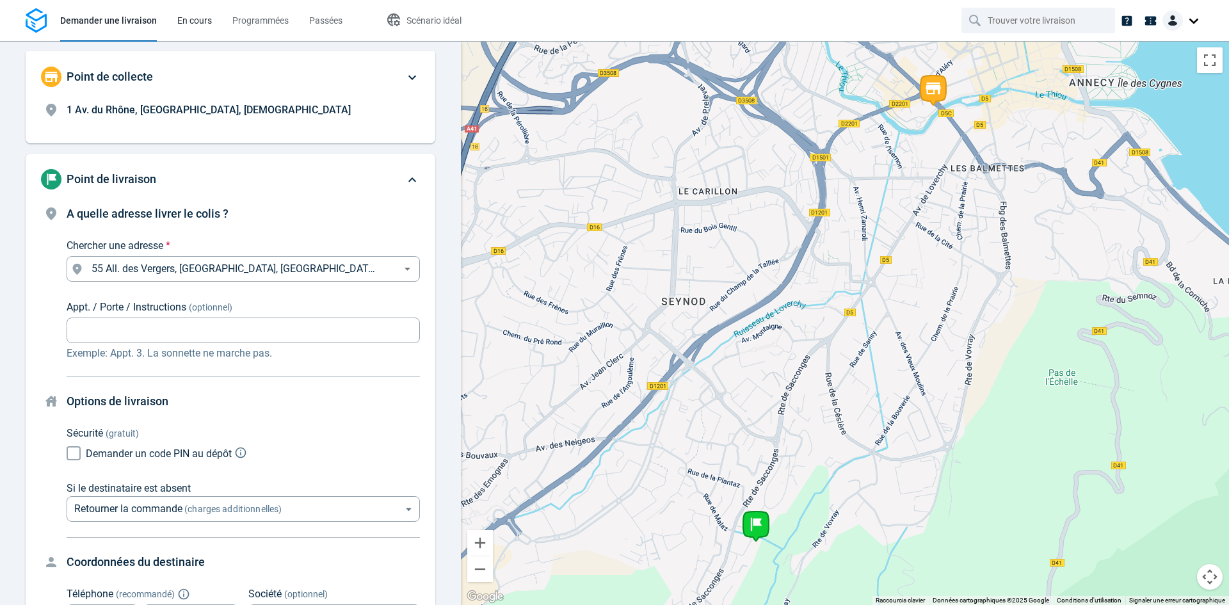
click at [193, 21] on span "En cours" at bounding box center [194, 20] width 35 height 10
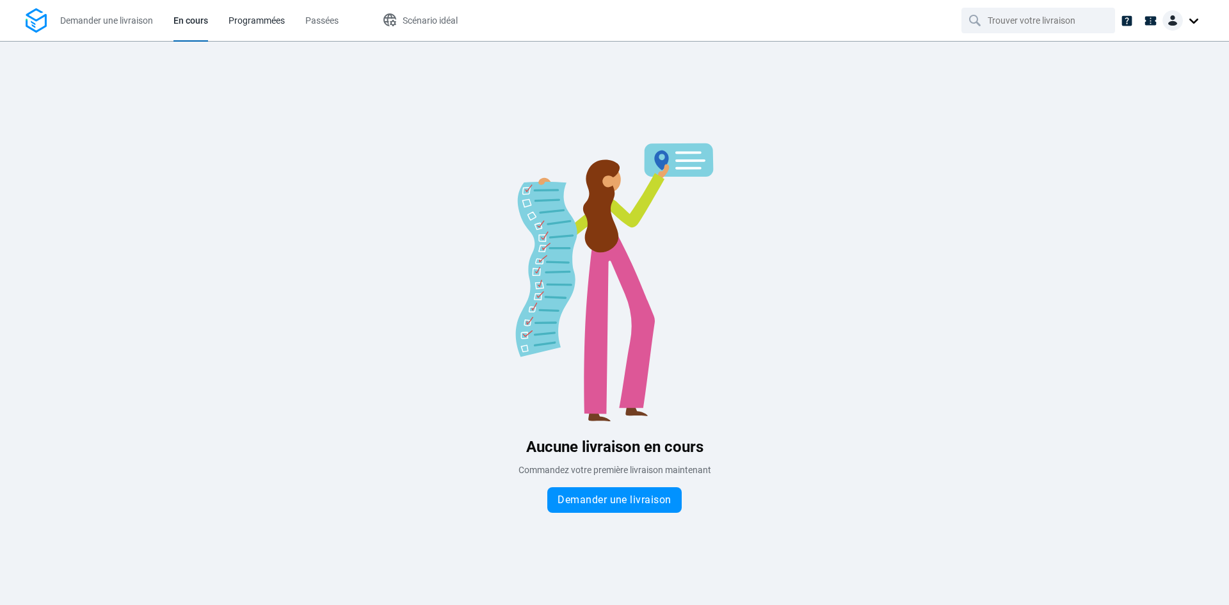
click at [239, 21] on span "Programmées" at bounding box center [257, 20] width 56 height 10
click at [387, 17] on button "Scénario idéal" at bounding box center [421, 20] width 101 height 41
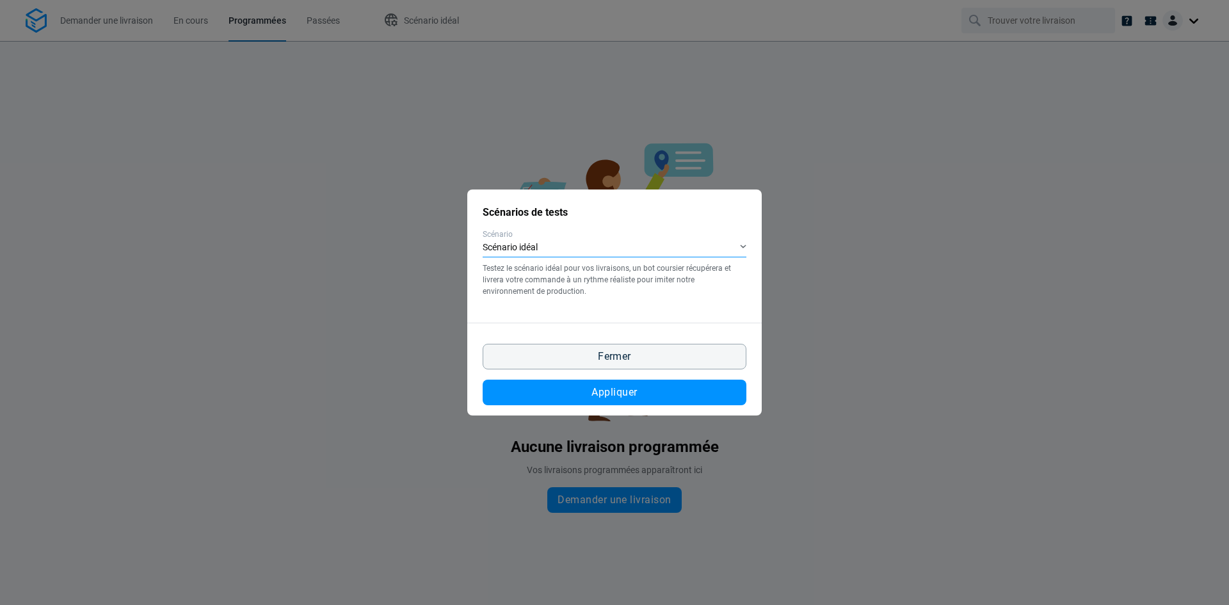
click at [672, 247] on div "Scénario idéal" at bounding box center [615, 248] width 264 height 19
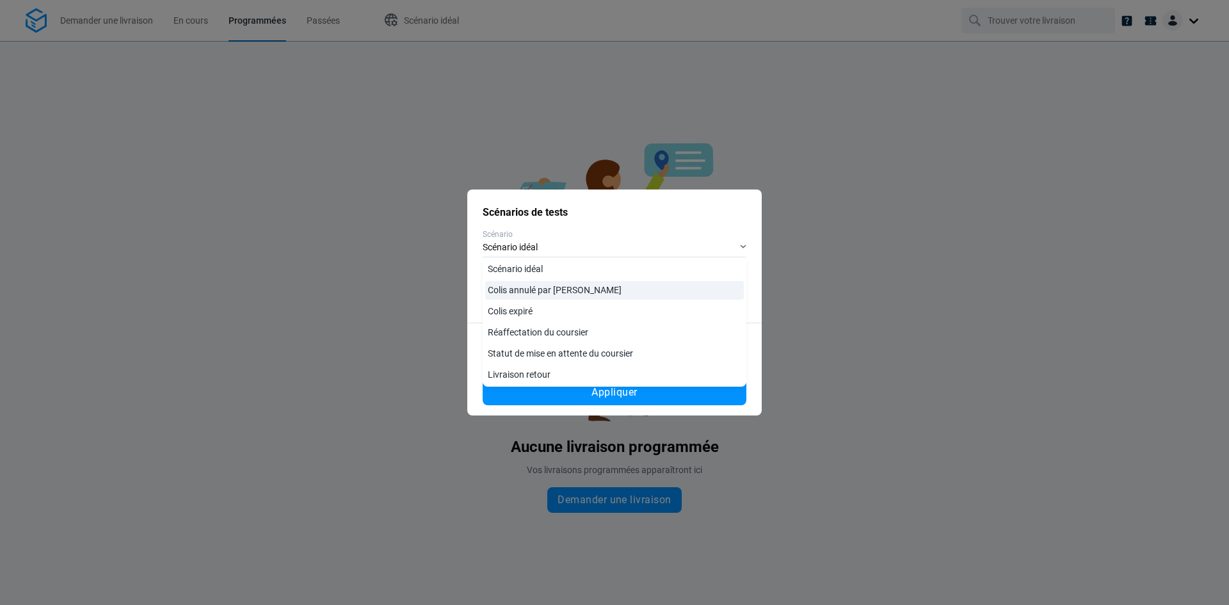
click at [610, 291] on link "Colis annulé par [PERSON_NAME]" at bounding box center [614, 290] width 259 height 19
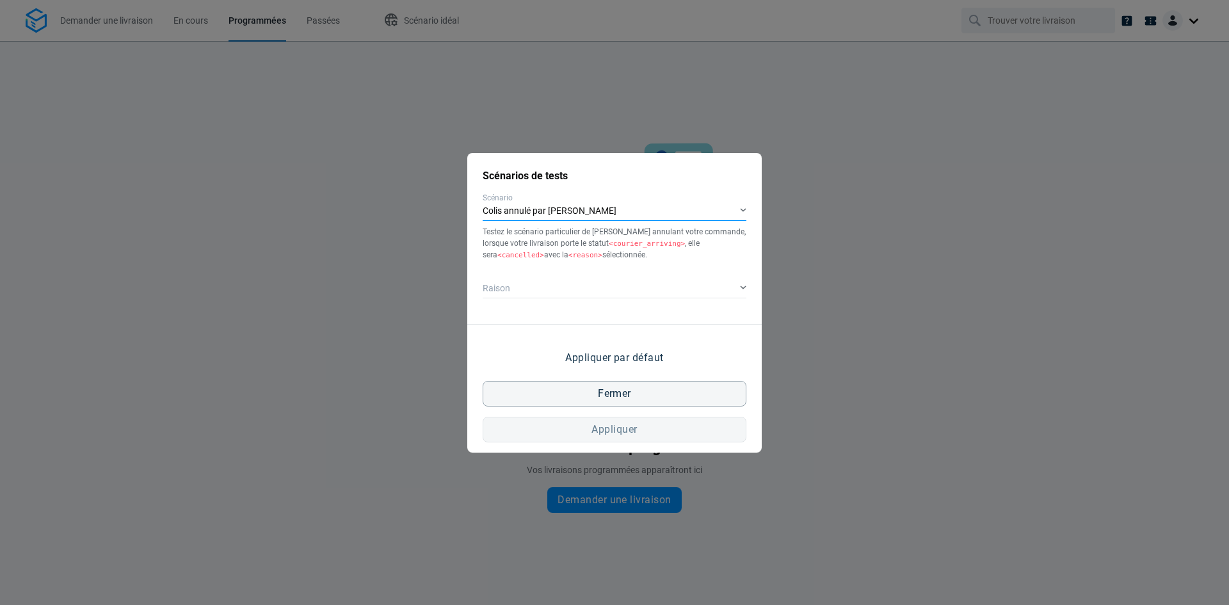
click at [576, 203] on div "Colis annulé par [PERSON_NAME]" at bounding box center [615, 211] width 264 height 19
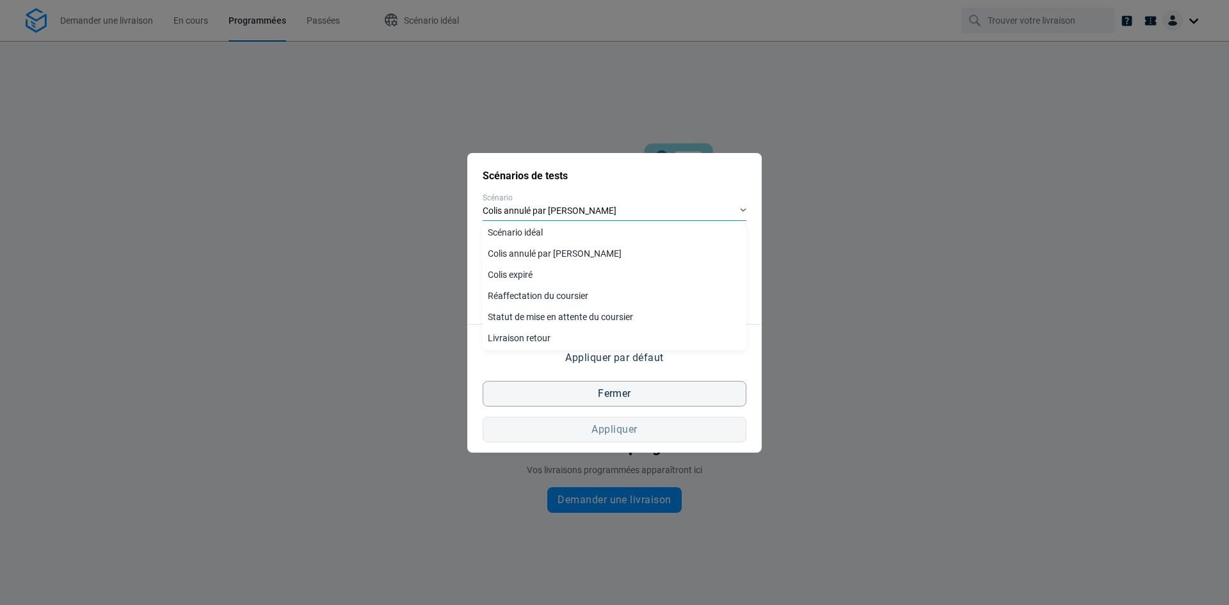
click at [572, 214] on div "Colis annulé par [PERSON_NAME]" at bounding box center [615, 211] width 264 height 19
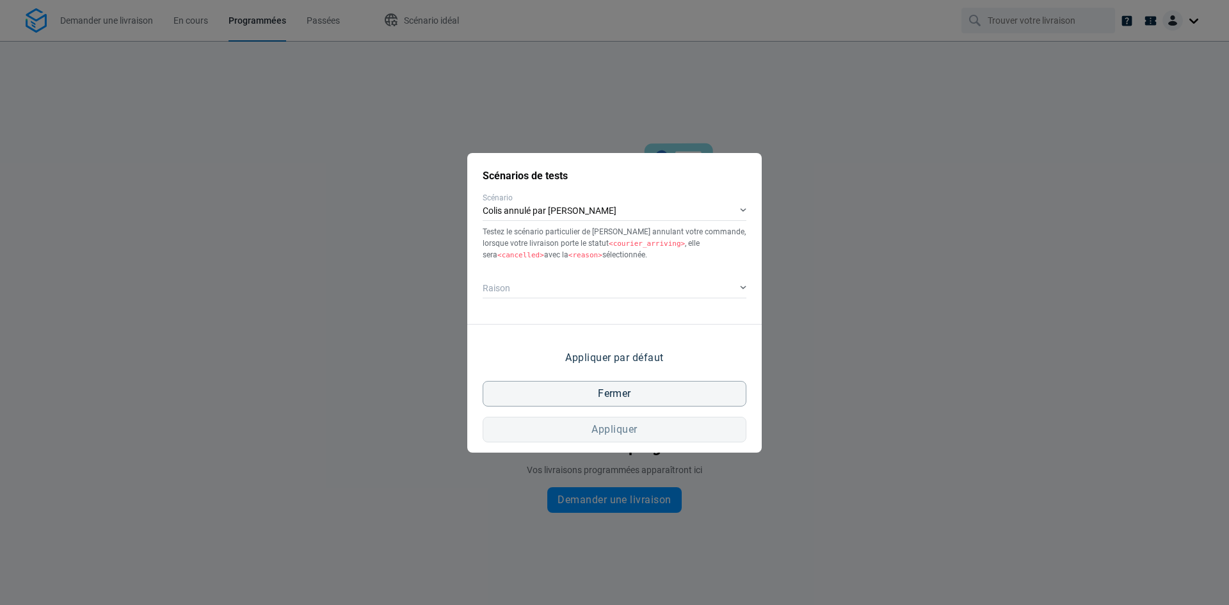
click at [776, 125] on div "Scénarios de tests Scénario [PERSON_NAME] annulé par [PERSON_NAME] le scénario …" at bounding box center [614, 302] width 1229 height 605
drag, startPoint x: 540, startPoint y: 70, endPoint x: 637, endPoint y: 223, distance: 181.3
click at [547, 92] on div "Scénarios de tests Scénario [PERSON_NAME] annulé par [PERSON_NAME] le scénario …" at bounding box center [614, 302] width 1229 height 605
click at [631, 392] on button "Fermer" at bounding box center [615, 394] width 264 height 26
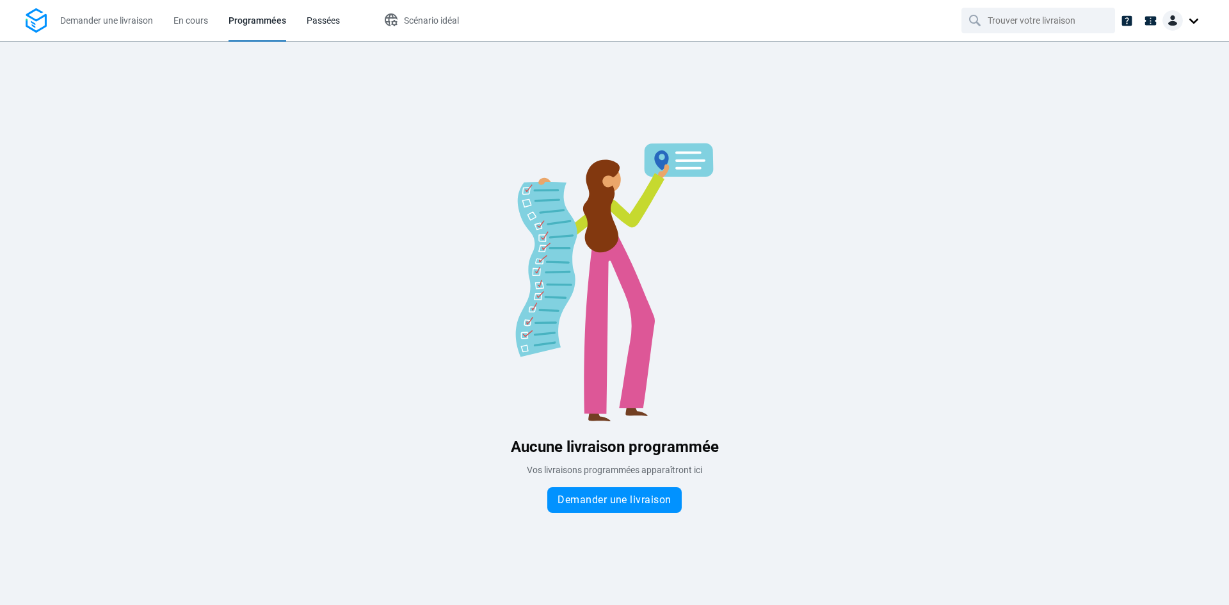
click at [319, 31] on link "Passées" at bounding box center [323, 20] width 33 height 41
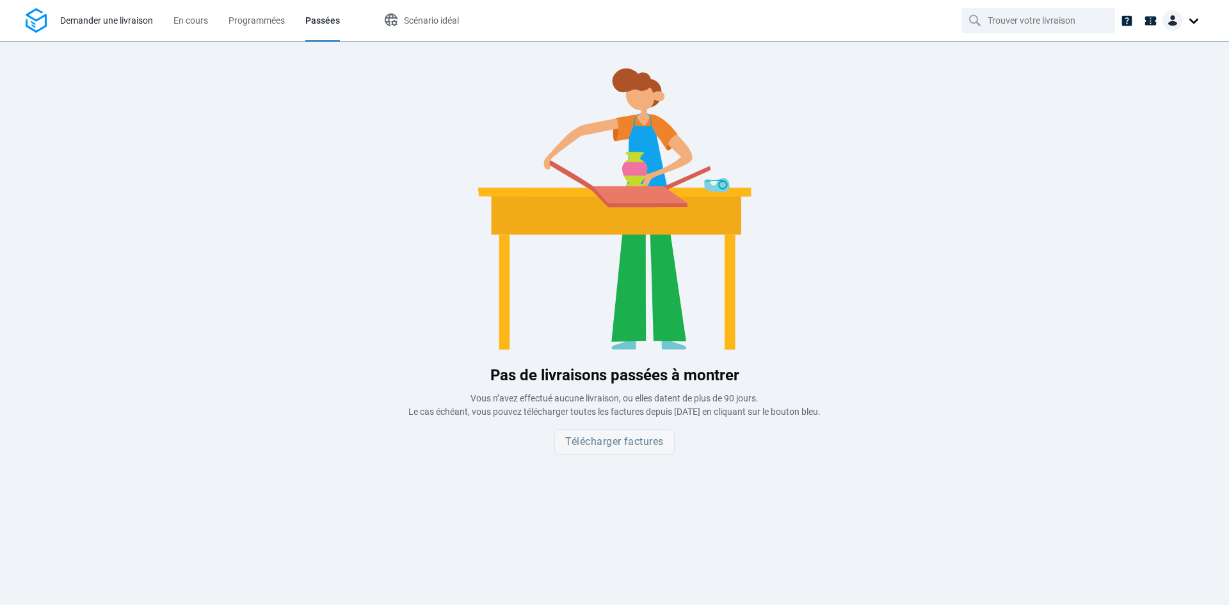
click at [141, 21] on span "Demander une livraison" at bounding box center [106, 20] width 93 height 10
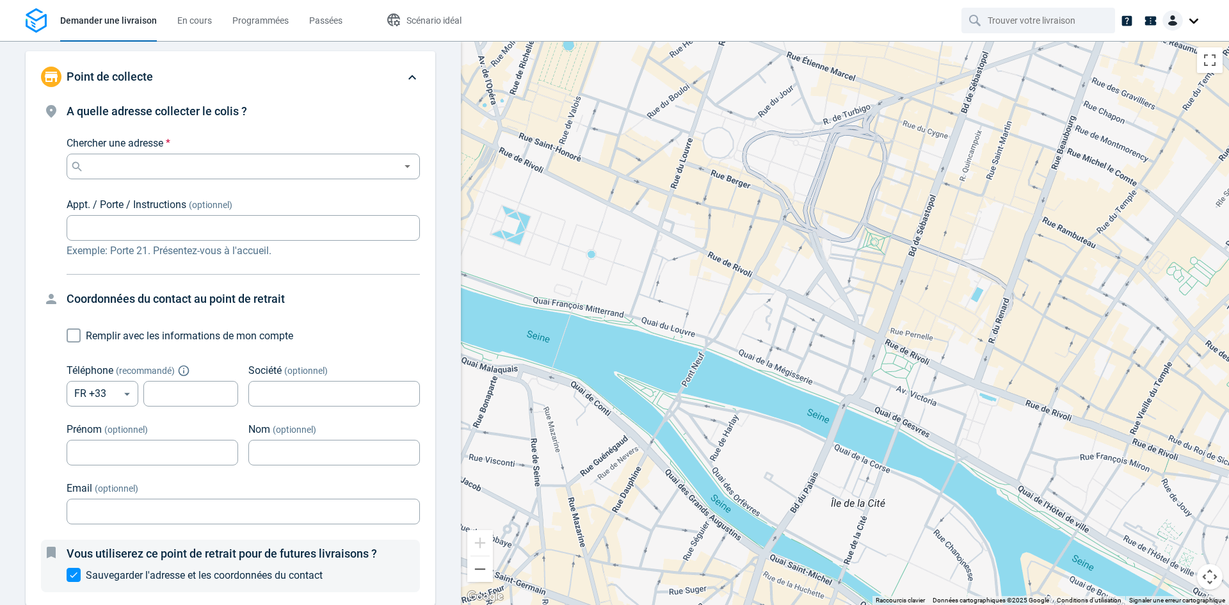
click at [1183, 12] on div at bounding box center [1183, 20] width 41 height 20
click at [619, 14] on nav "Demander une livraison En cours Programmées Passées Scénario idéal" at bounding box center [614, 20] width 1229 height 41
click at [407, 76] on icon at bounding box center [412, 77] width 15 height 15
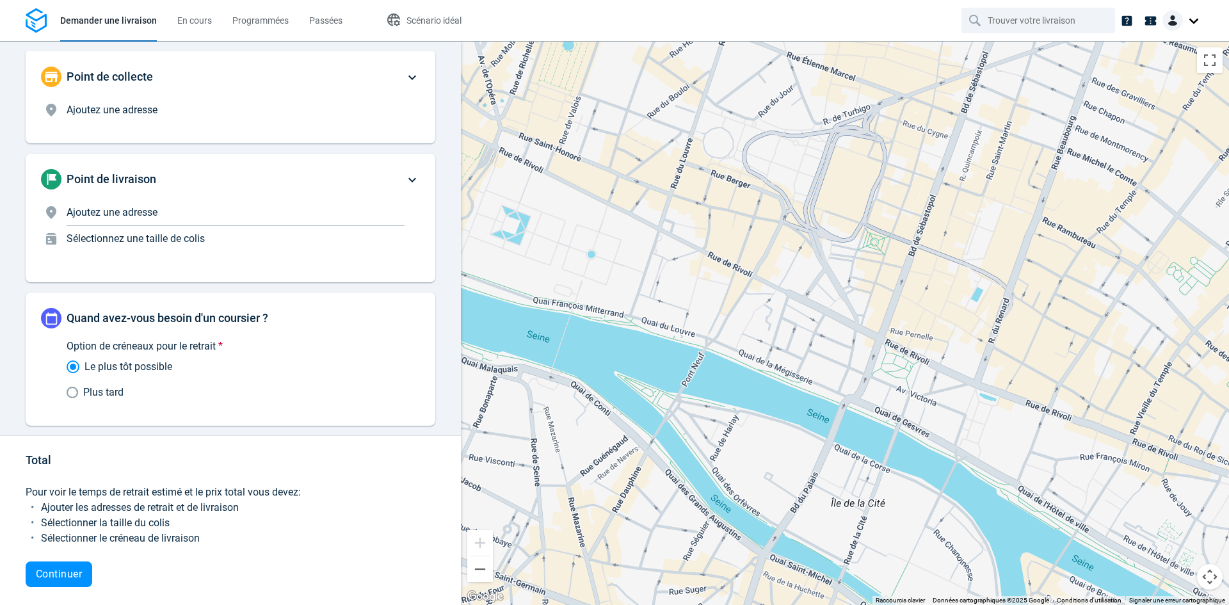
click at [1184, 17] on div at bounding box center [1183, 20] width 41 height 20
click at [1158, 84] on span "Réglages" at bounding box center [1145, 78] width 36 height 13
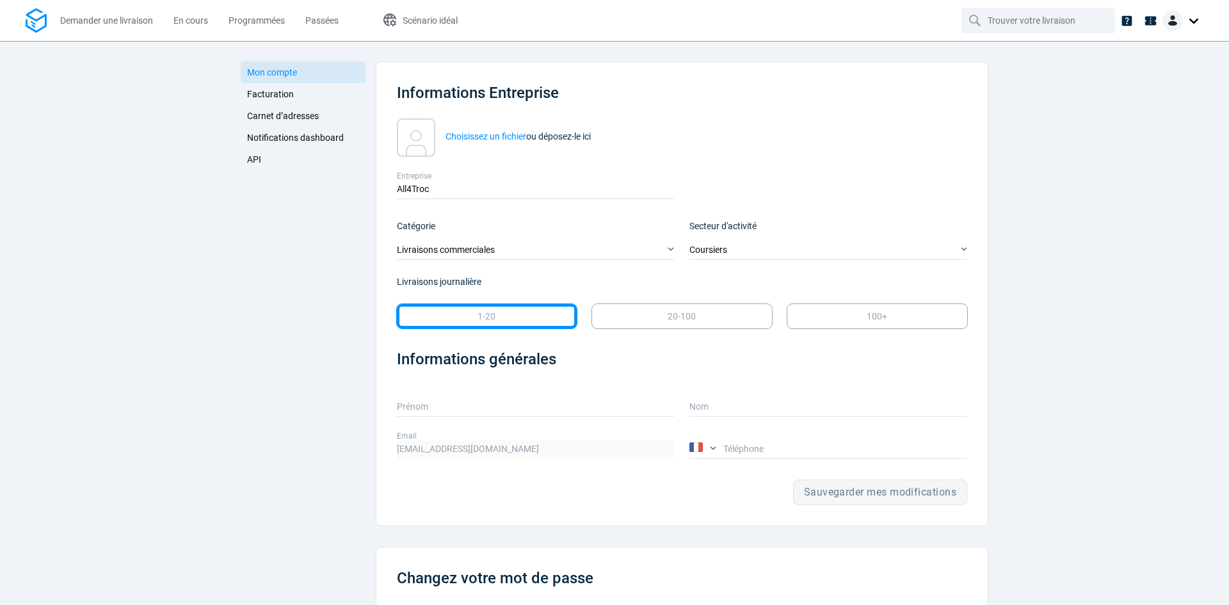
click at [257, 165] on link "API" at bounding box center [303, 160] width 125 height 22
